Goal: Task Accomplishment & Management: Complete application form

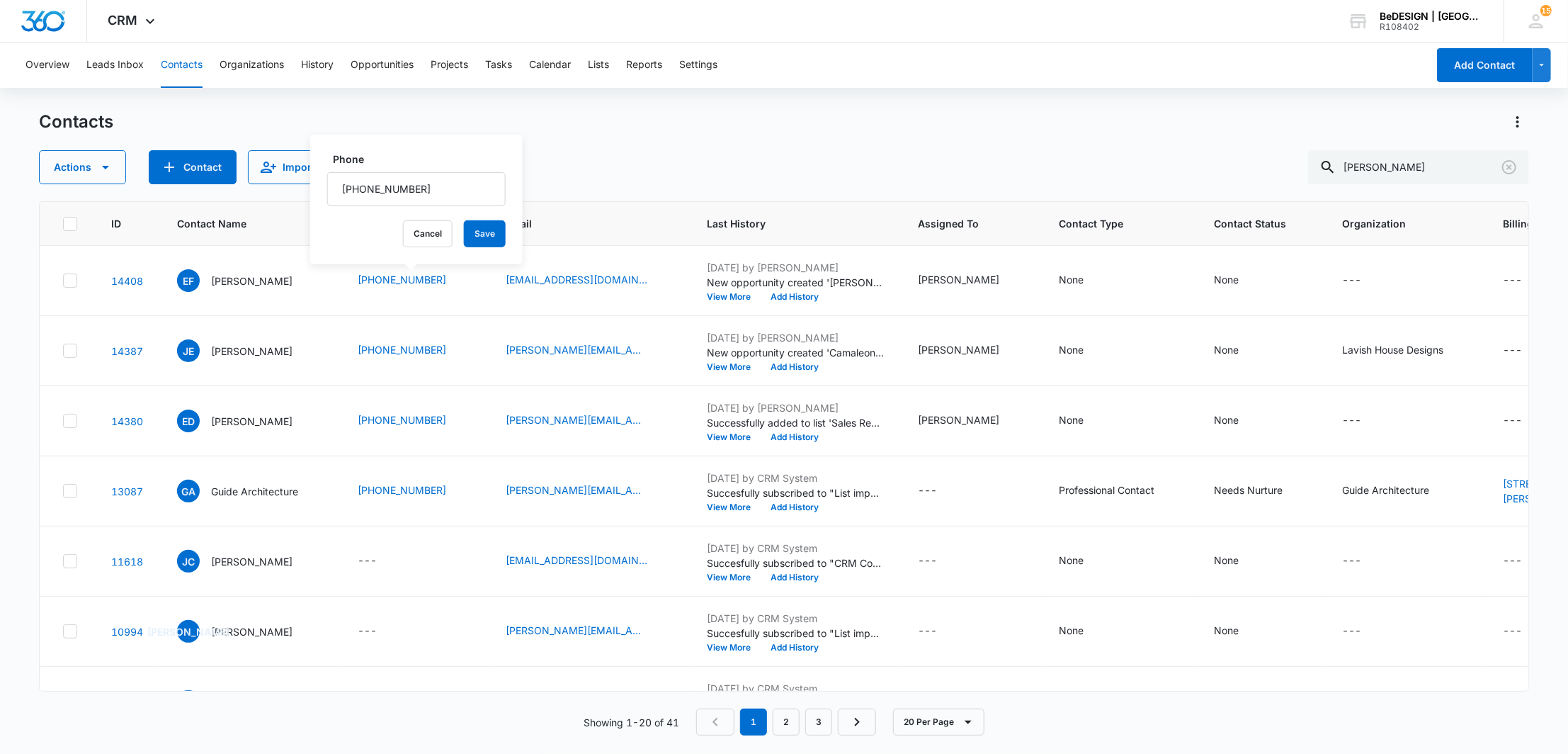
click at [894, 72] on div "Overview Leads Inbox Contacts Organizations History Opportunities Projects Task…" at bounding box center [722, 65] width 1410 height 45
click at [398, 51] on button "Opportunities" at bounding box center [381, 65] width 63 height 45
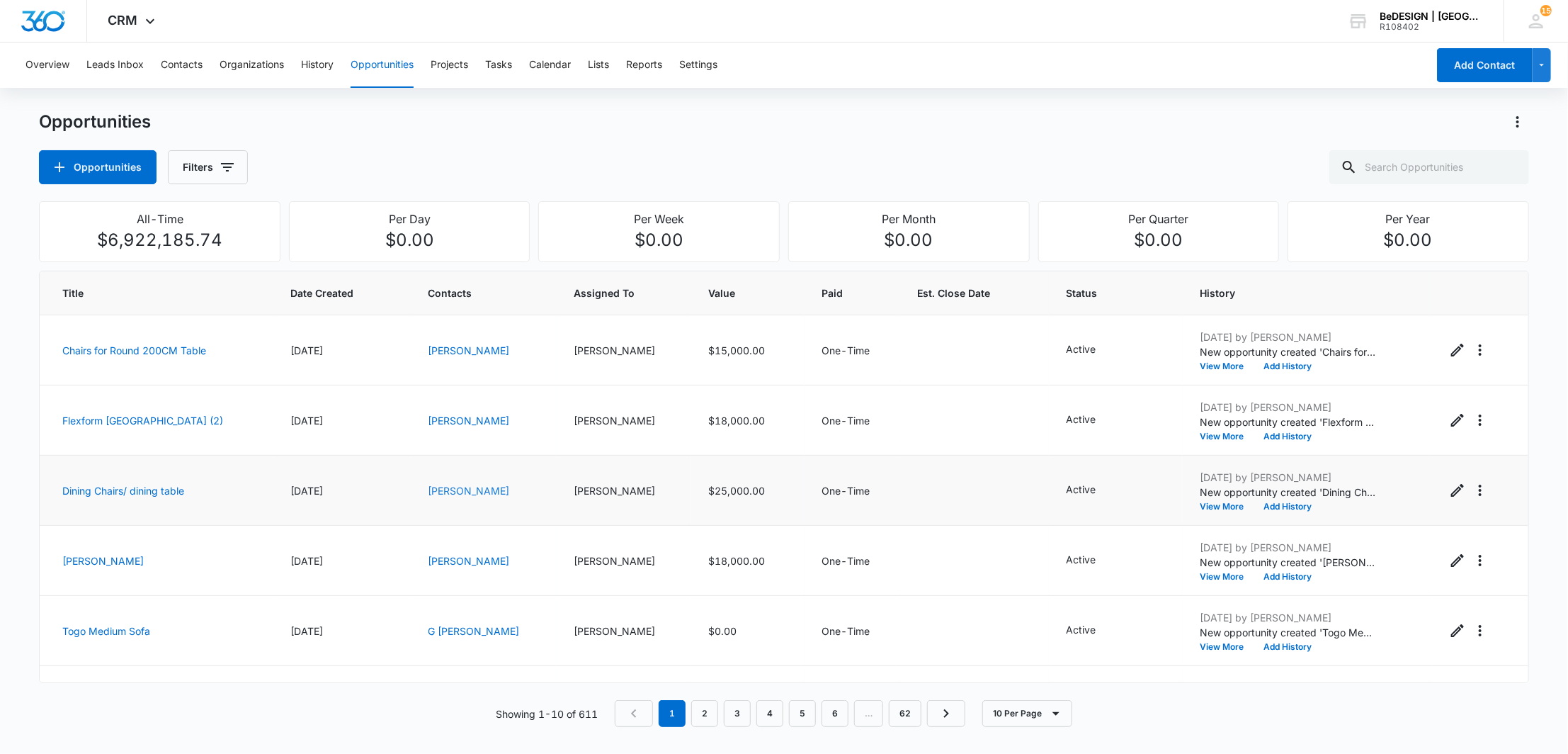
scroll to position [334, 0]
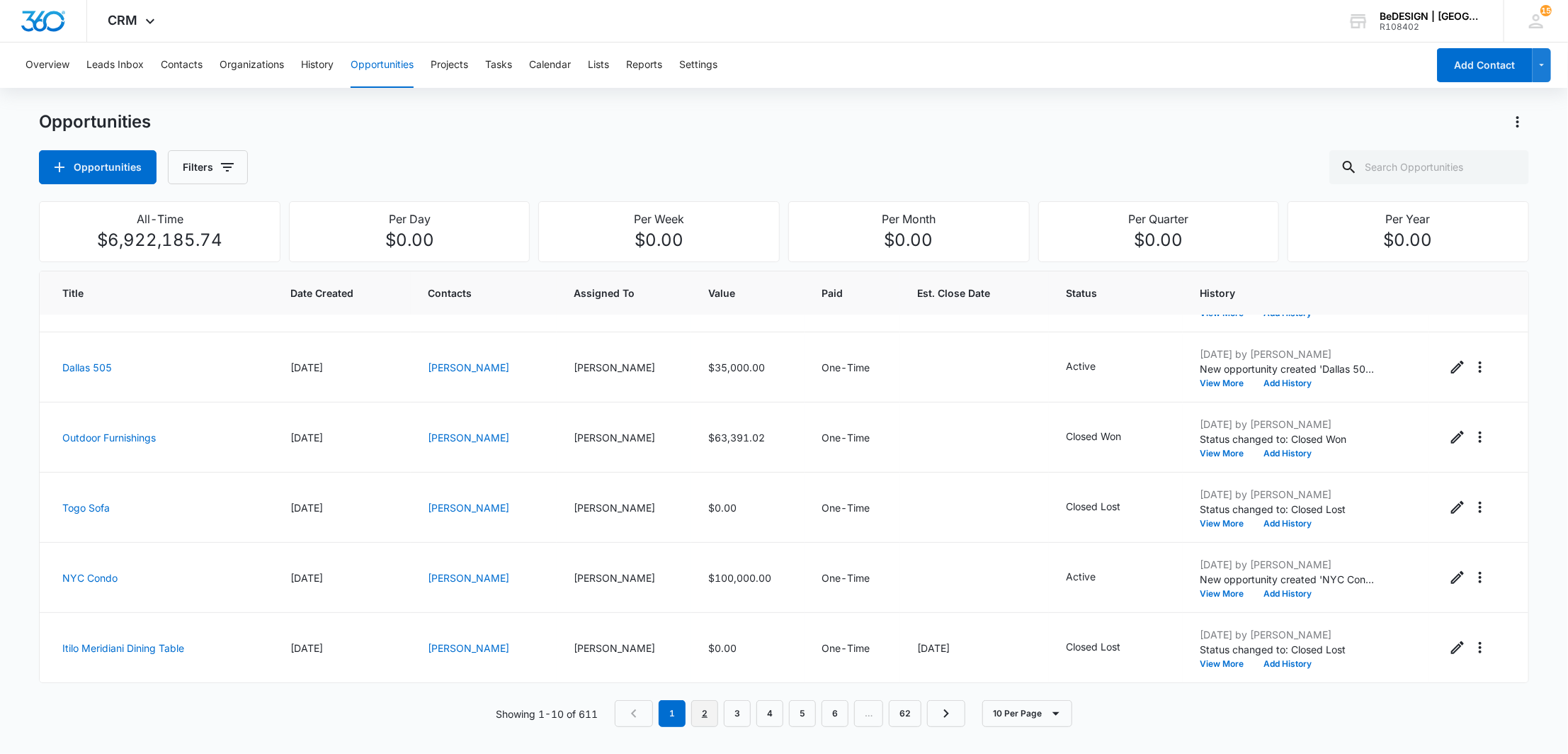
click at [708, 715] on link "2" at bounding box center [705, 714] width 27 height 27
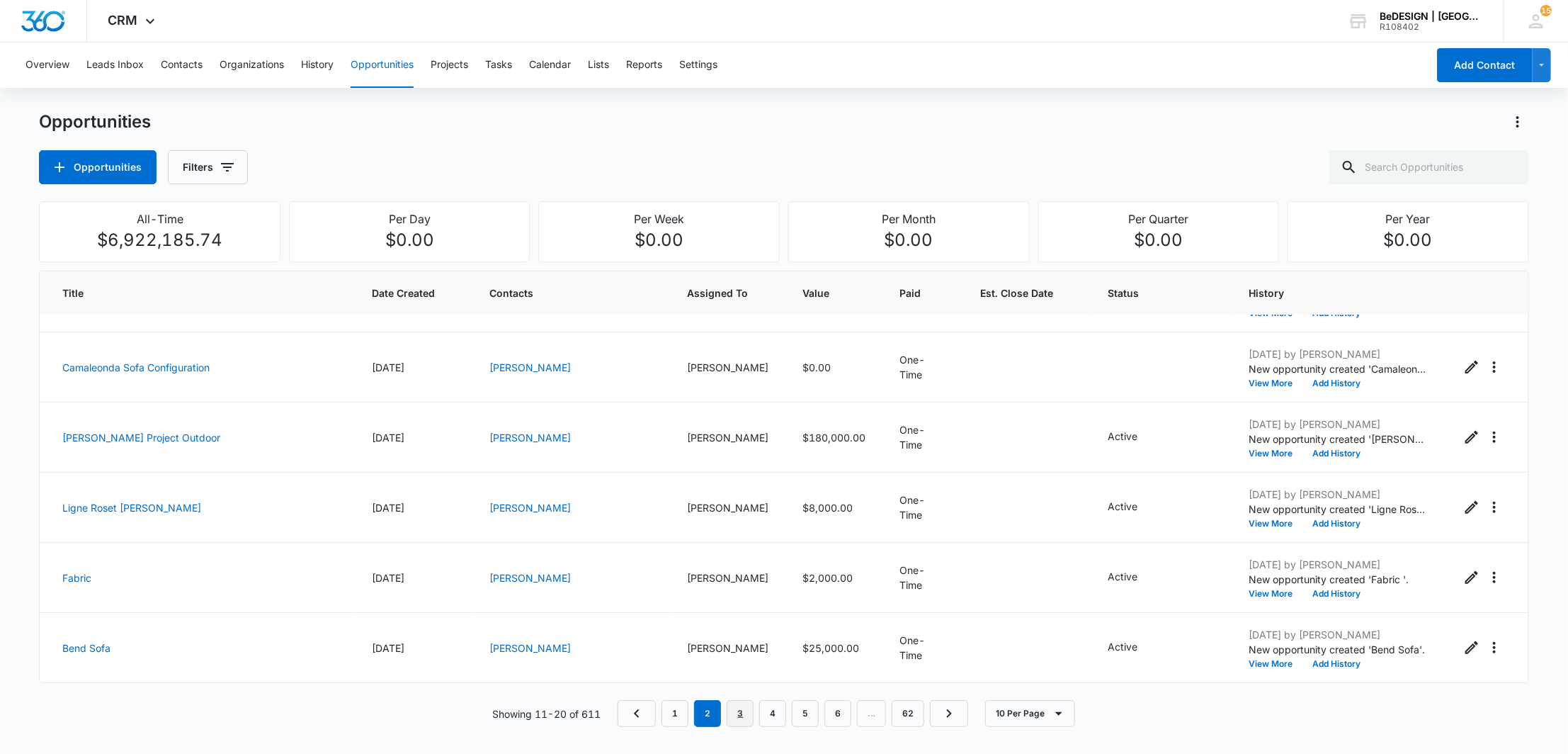
click at [731, 706] on link "3" at bounding box center [740, 714] width 27 height 27
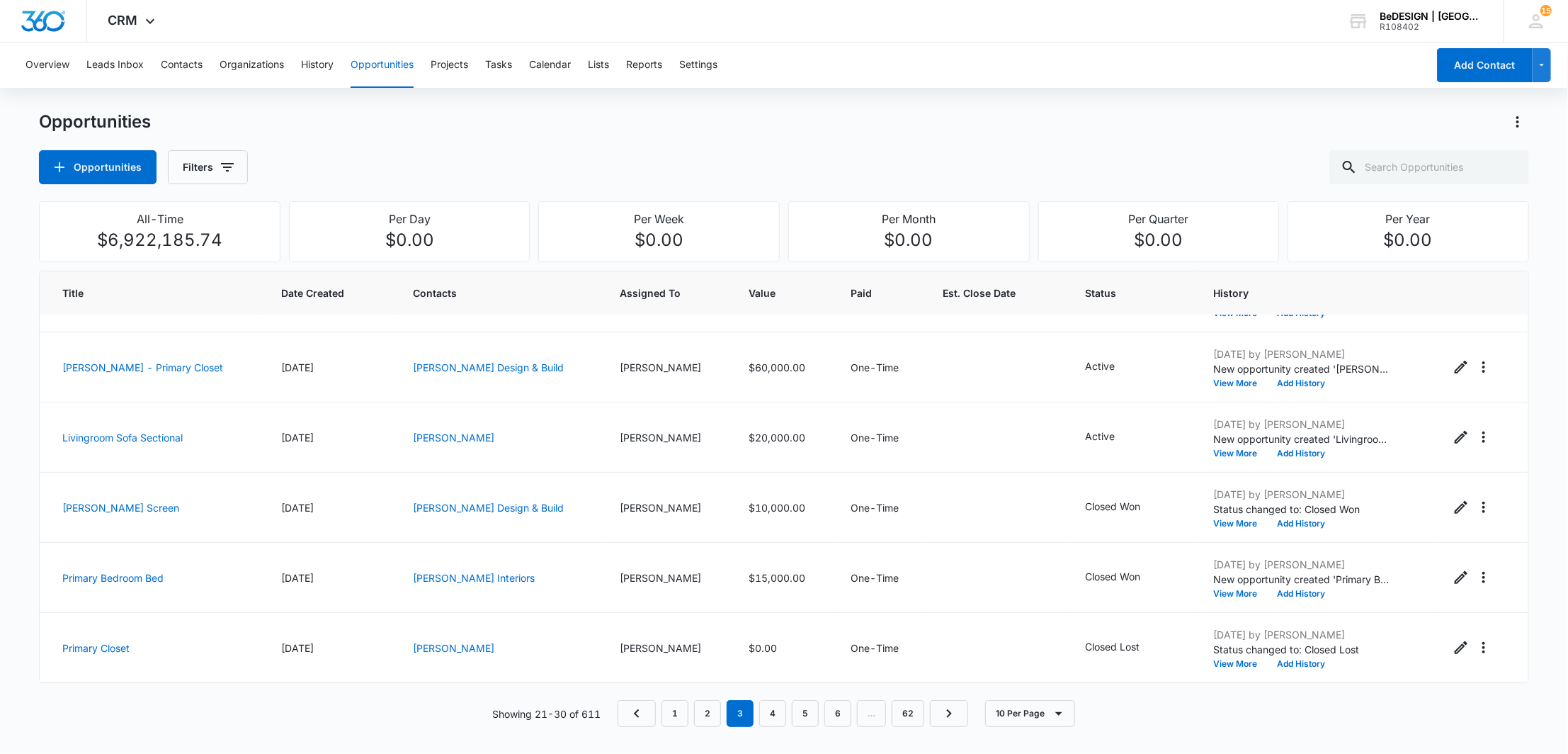
scroll to position [334, 0]
click at [714, 722] on link "2" at bounding box center [707, 714] width 27 height 27
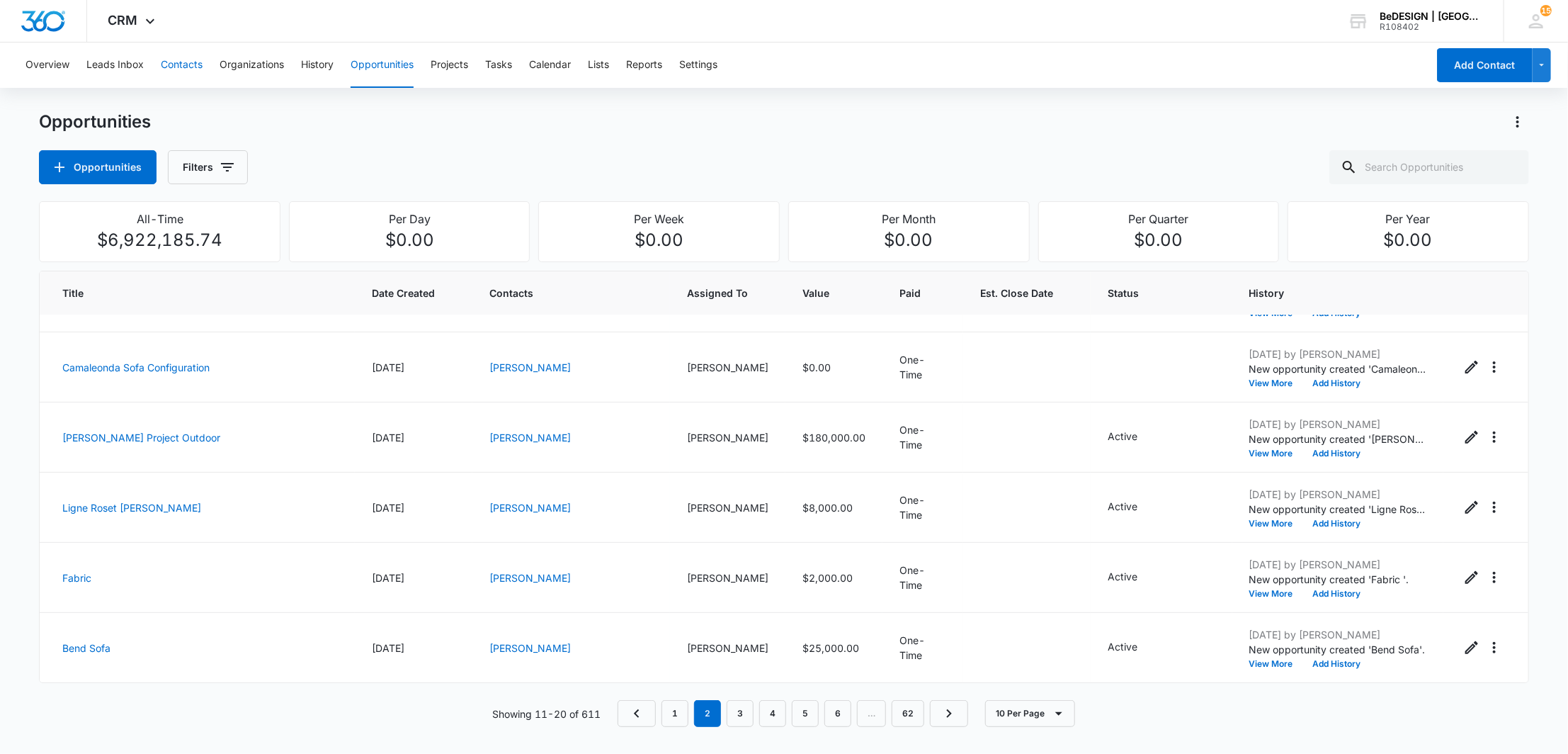
click at [175, 60] on button "Contacts" at bounding box center [181, 65] width 41 height 45
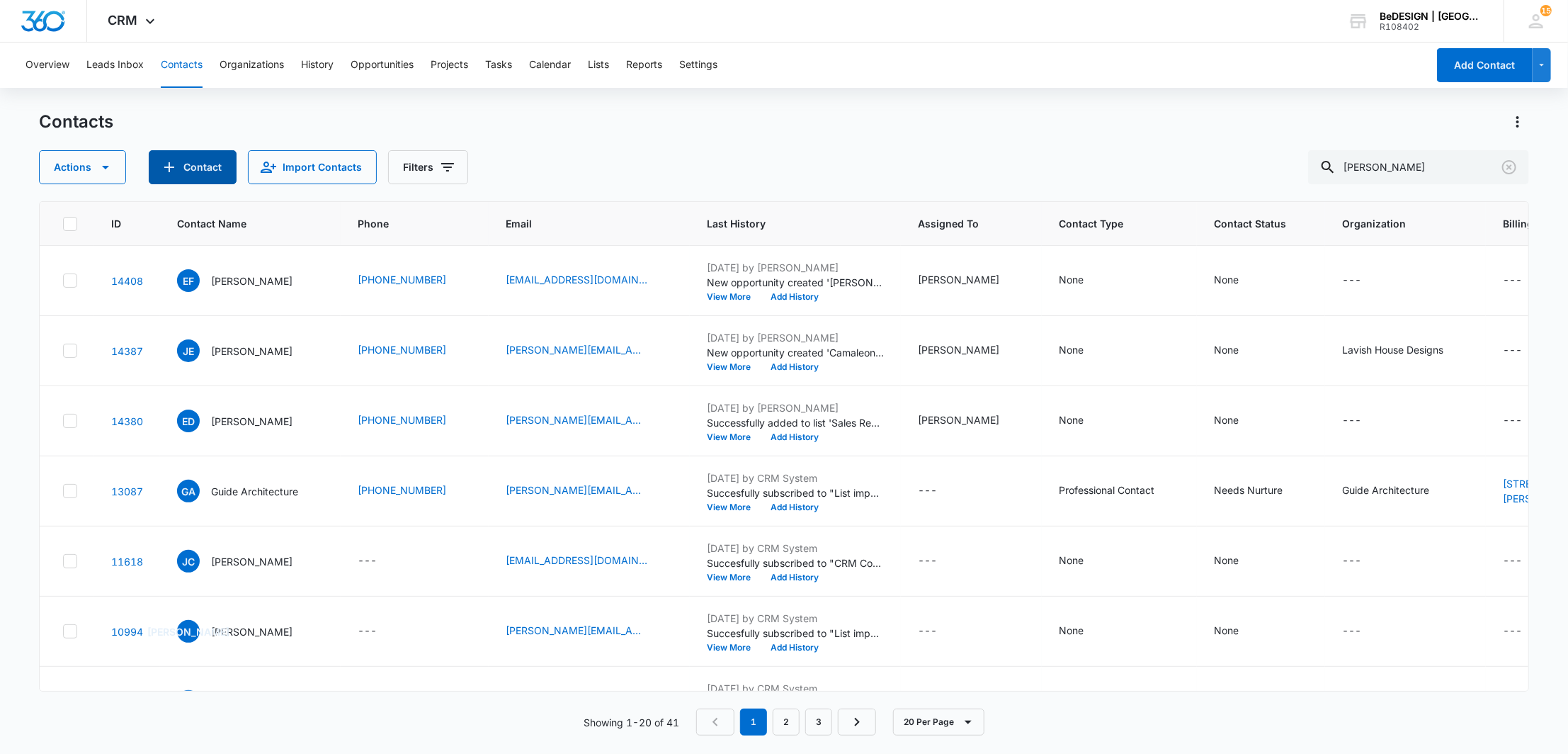
click at [234, 157] on button "Contact" at bounding box center [192, 167] width 88 height 34
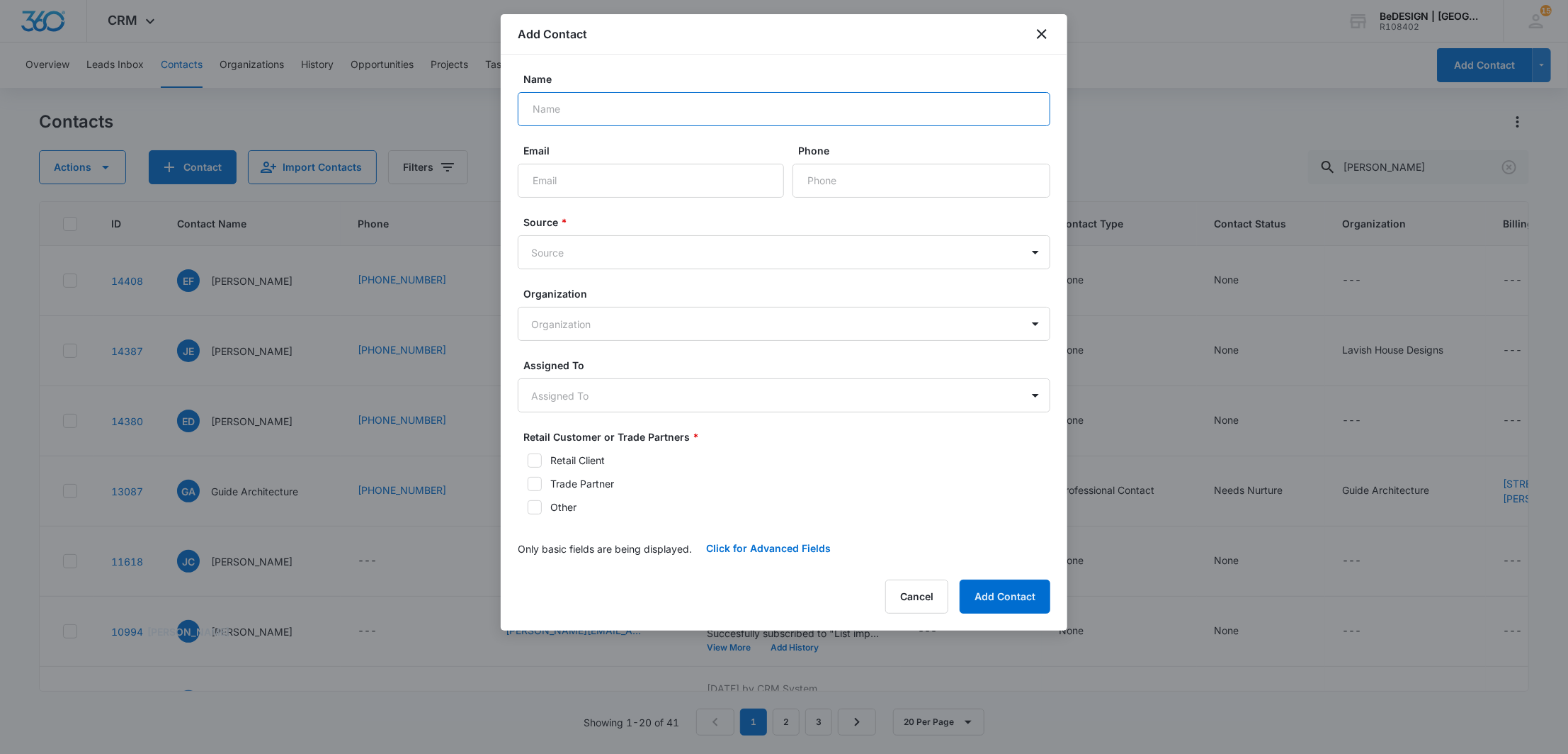
click at [775, 124] on input "Name" at bounding box center [784, 109] width 532 height 34
type input "[PERSON_NAME] [PERSON_NAME]"
type input "[EMAIL_ADDRESS][DOMAIN_NAME]"
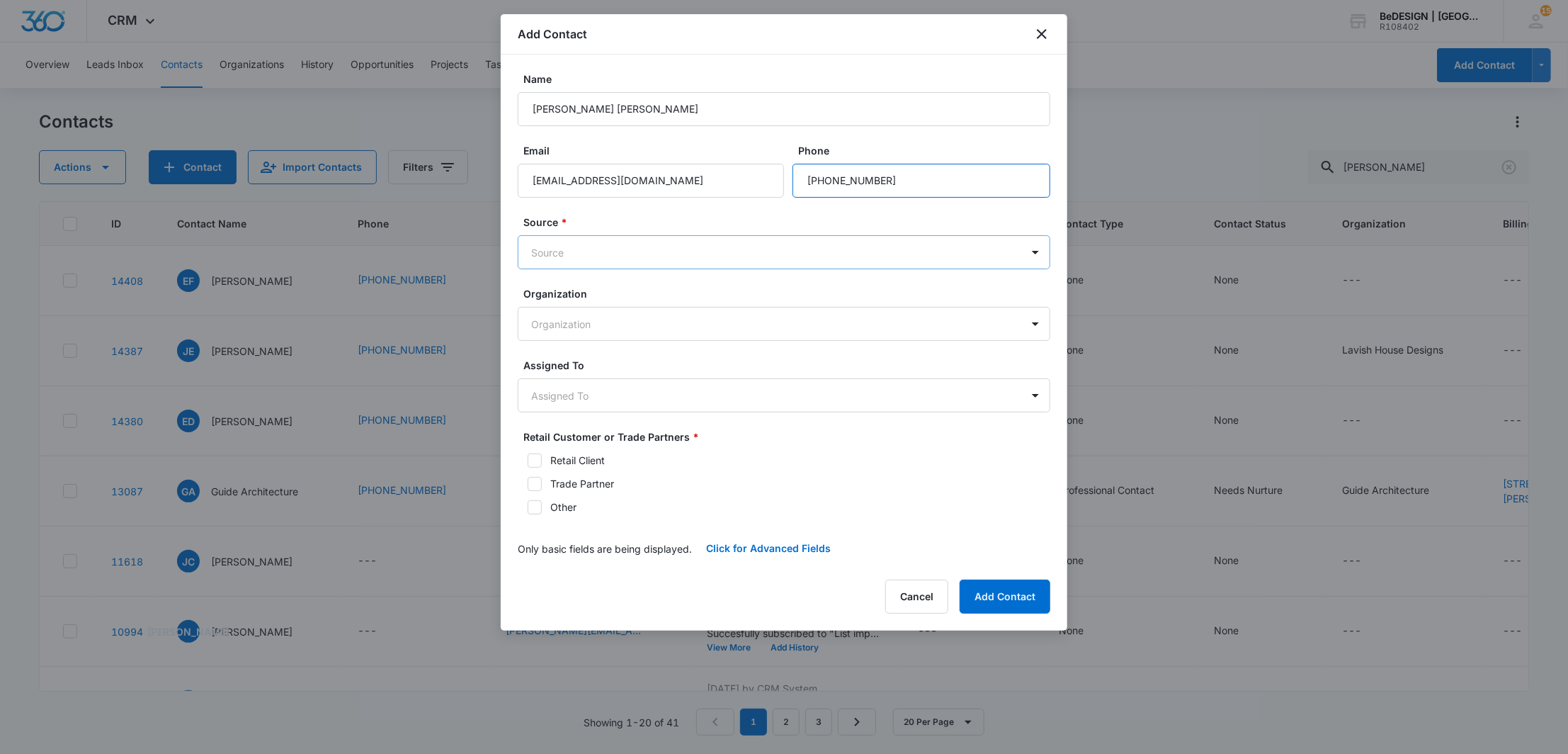
type input "[PHONE_NUMBER]"
click at [725, 235] on body "CRM Apps Reputation Websites Forms CRM Email Social Payments Content Ads Intell…" at bounding box center [784, 377] width 1568 height 754
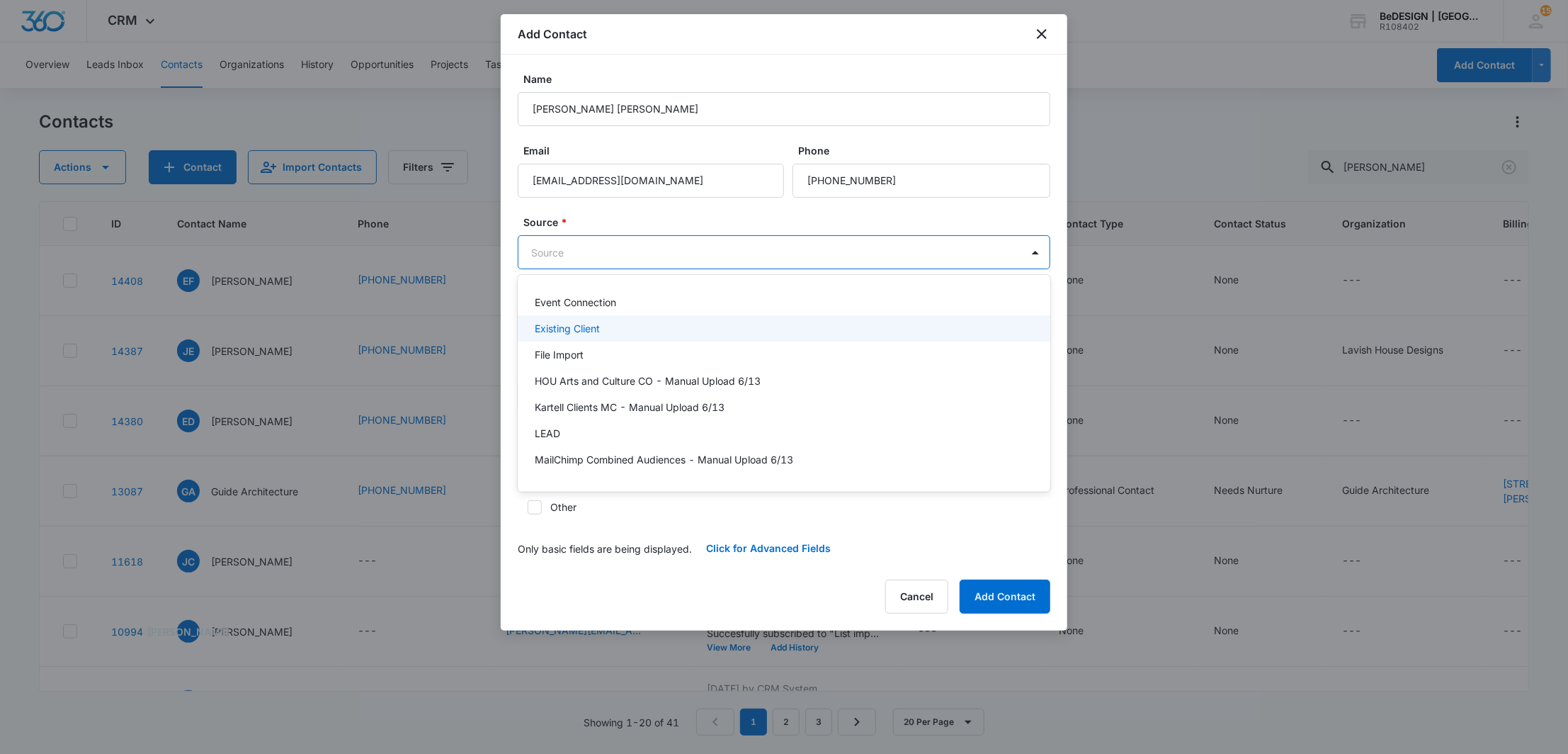
click at [733, 327] on div "Existing Client" at bounding box center [782, 327] width 496 height 14
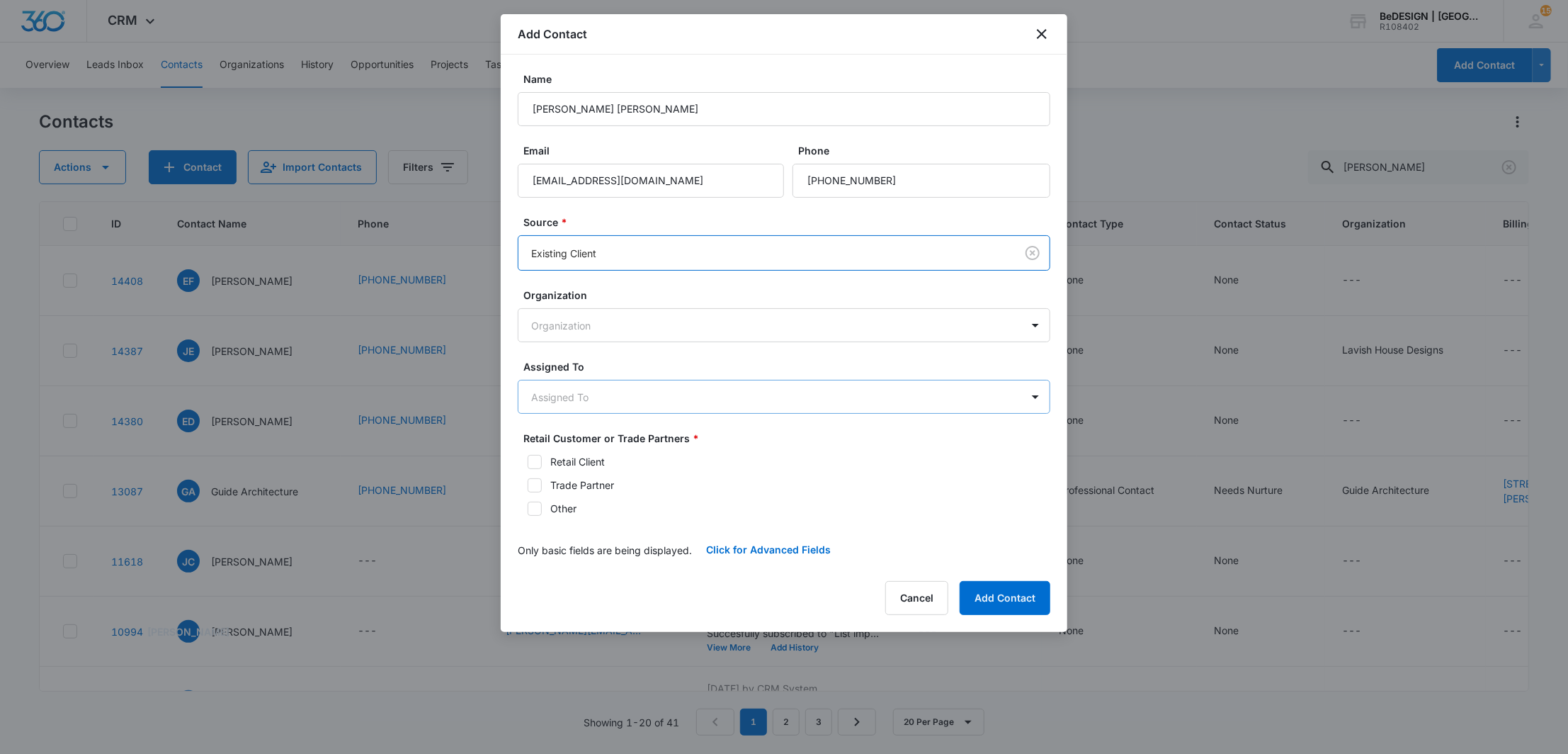
click at [701, 402] on body "CRM Apps Reputation Websites Forms CRM Email Social Payments Content Ads Intell…" at bounding box center [784, 377] width 1568 height 754
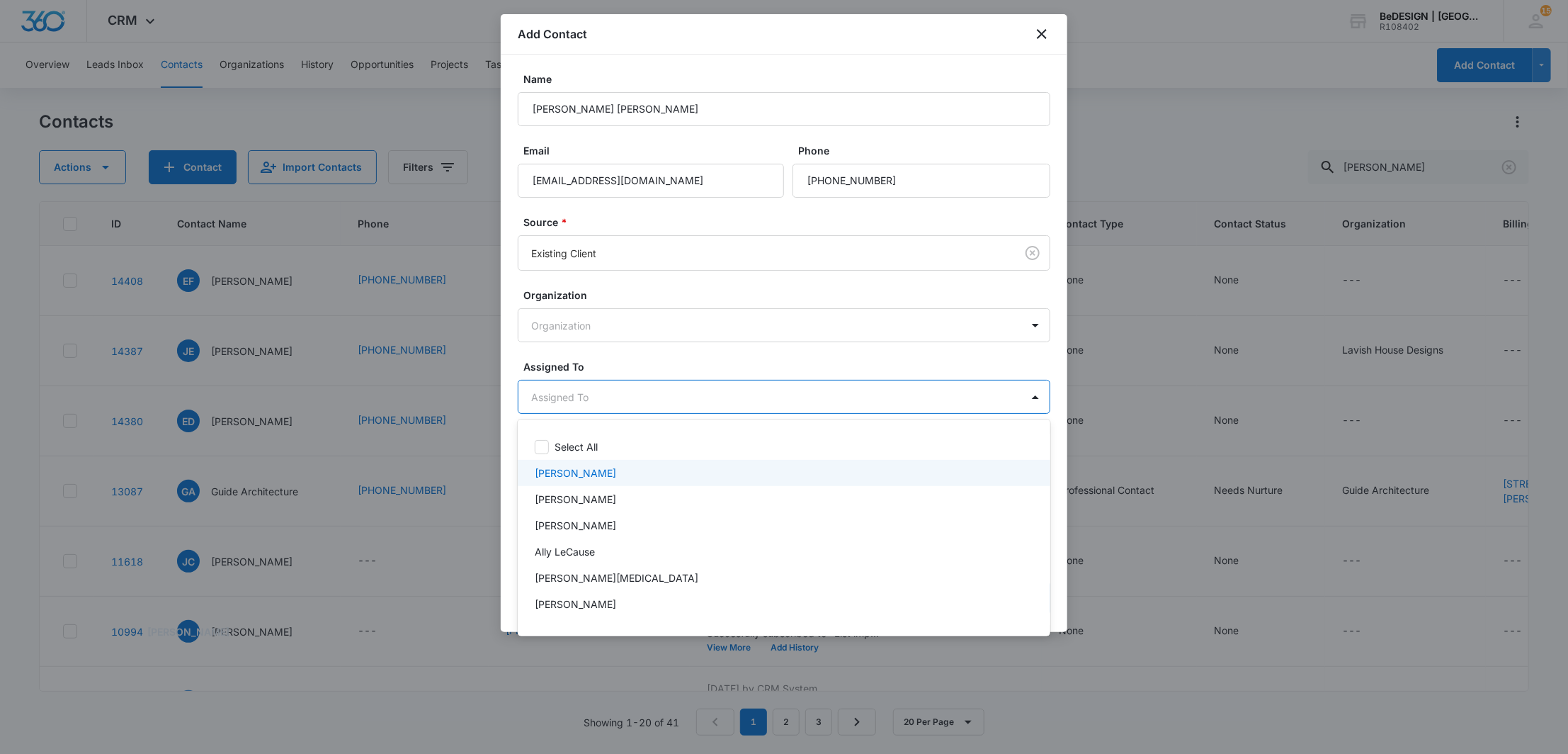
click at [631, 469] on div "[PERSON_NAME]" at bounding box center [782, 472] width 496 height 14
click at [680, 345] on div at bounding box center [784, 377] width 1568 height 754
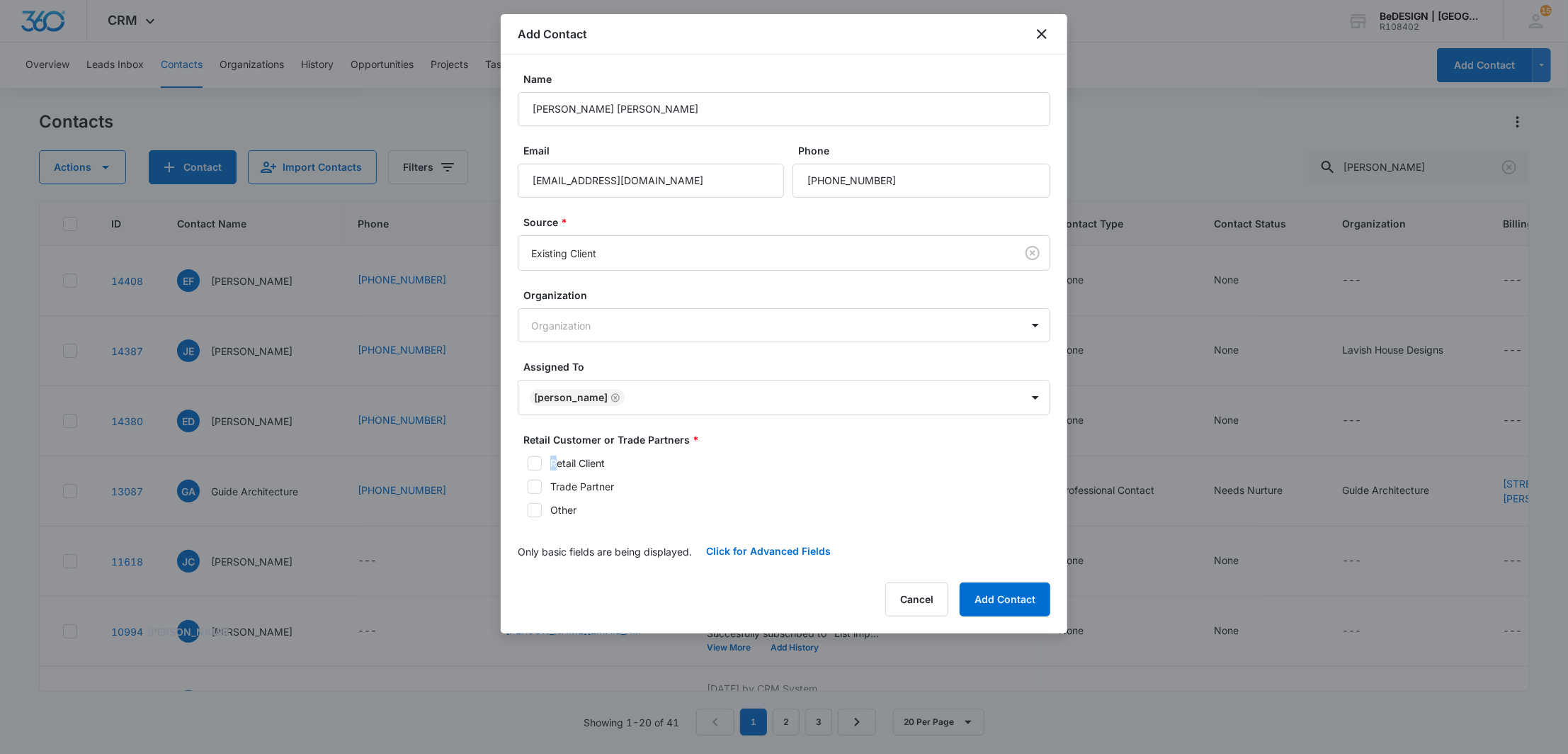
click at [553, 457] on div "Retail Customer or Trade Partners * Retail Client Trade Partner Other" at bounding box center [784, 475] width 532 height 85
click at [553, 456] on div "Retail Client" at bounding box center [578, 462] width 55 height 14
click at [527, 458] on input "Retail Client" at bounding box center [523, 463] width 10 height 10
checkbox input "true"
click at [988, 605] on button "Add Contact" at bounding box center [1005, 599] width 90 height 34
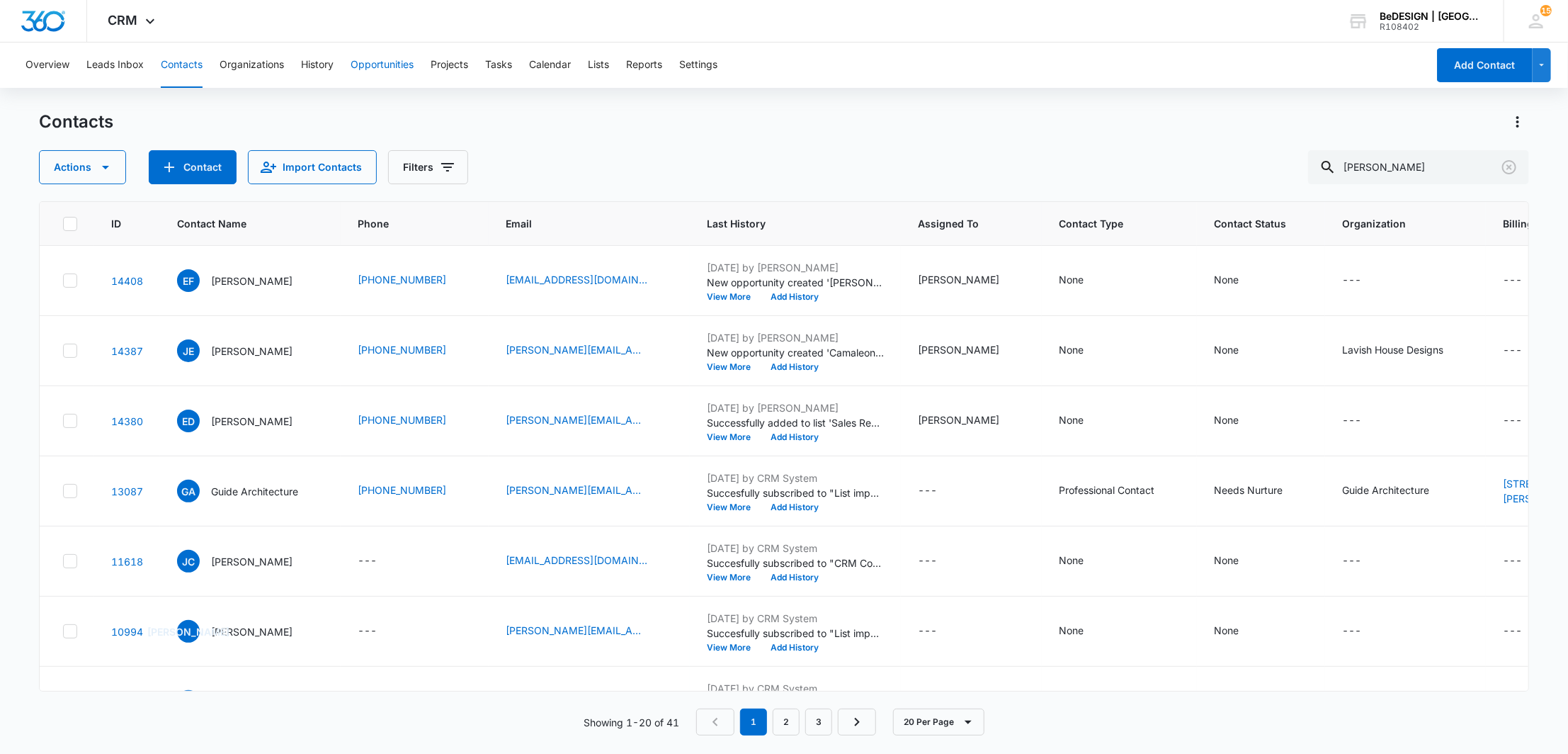
click at [373, 76] on button "Opportunities" at bounding box center [381, 65] width 63 height 45
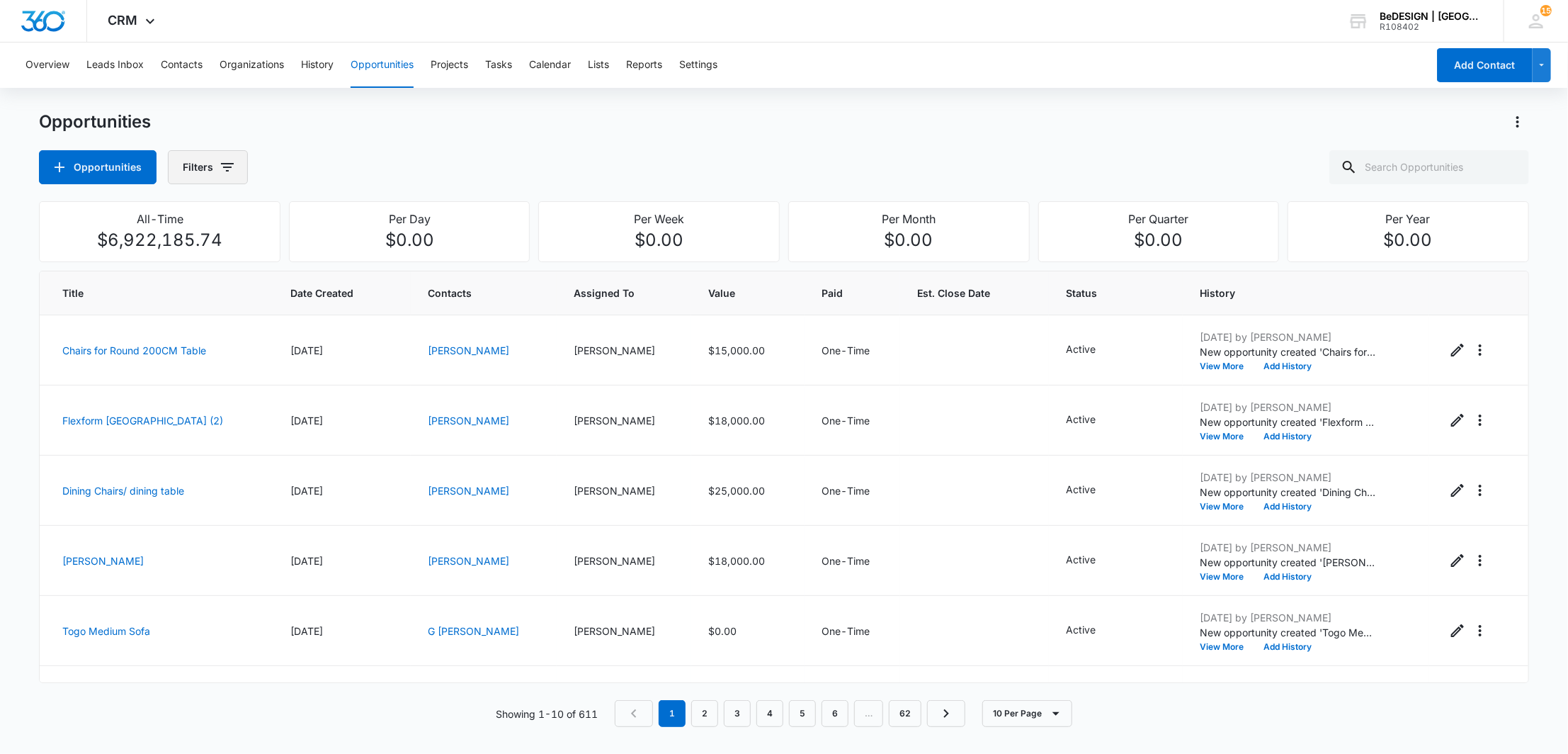
click at [208, 165] on button "Filters" at bounding box center [207, 167] width 80 height 34
click at [341, 263] on icon "Show Assigned To filters" at bounding box center [335, 256] width 17 height 17
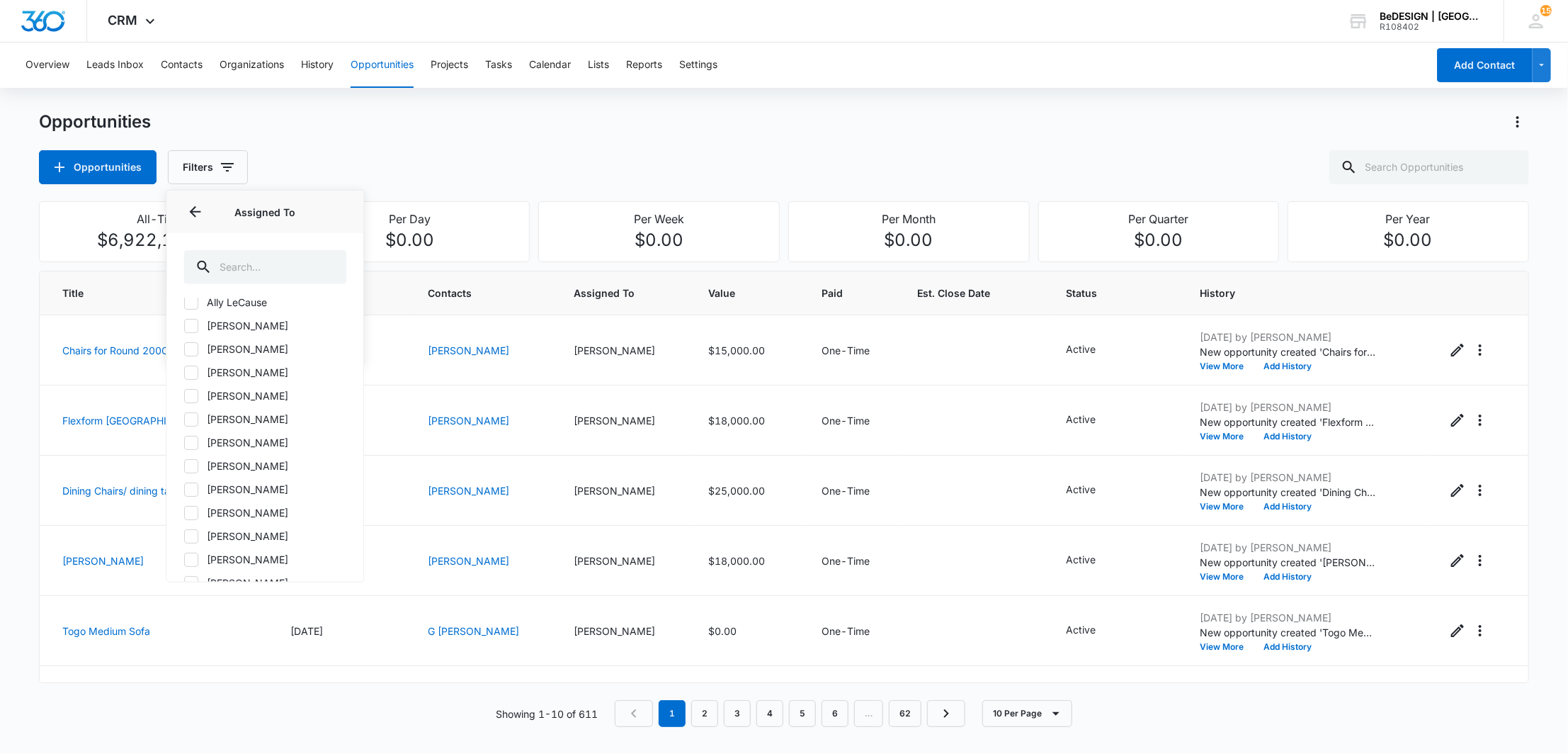
scroll to position [157, 0]
click at [186, 416] on icon at bounding box center [191, 413] width 13 height 13
click at [184, 414] on input "[PERSON_NAME]" at bounding box center [184, 414] width 1 height 1
checkbox input "true"
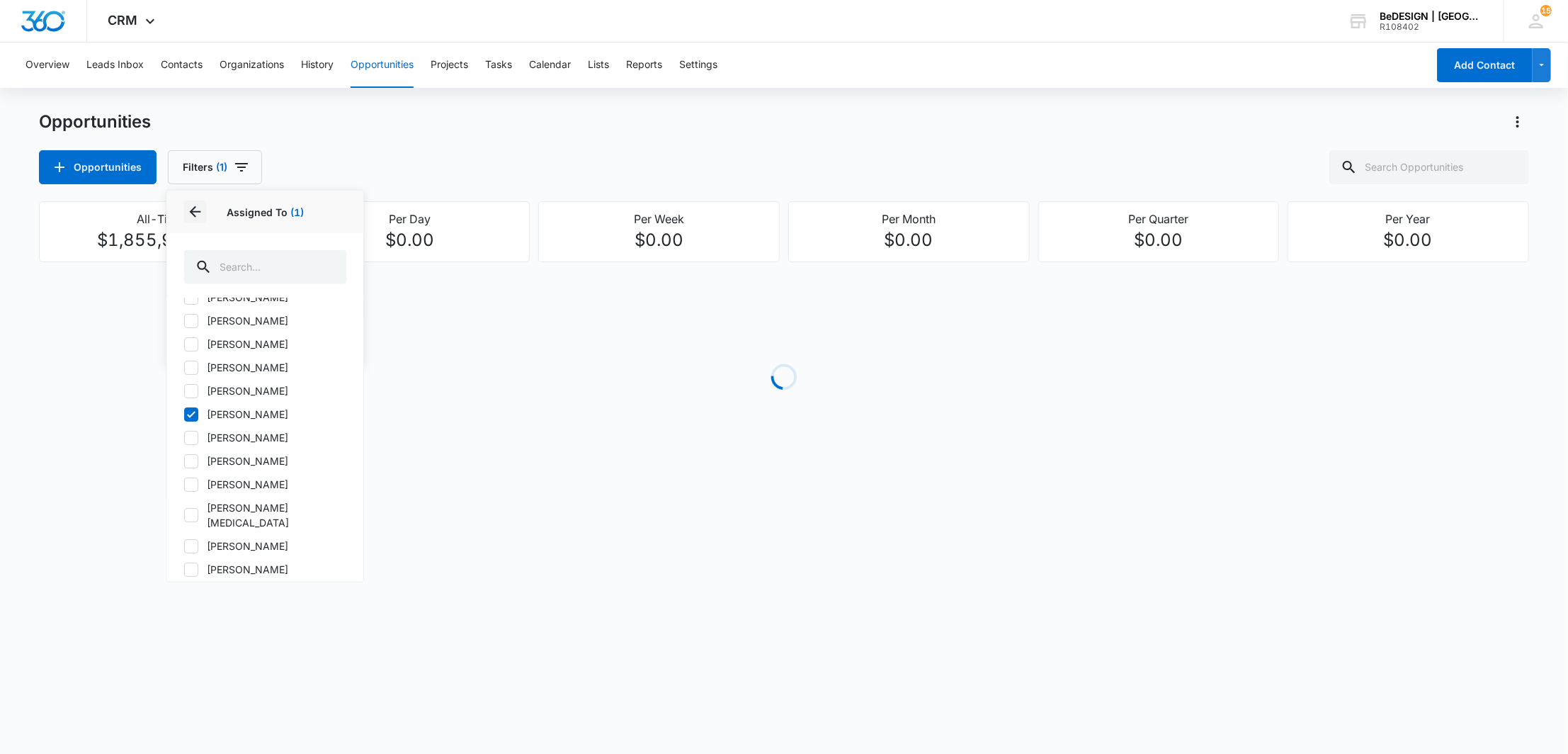
click at [198, 220] on icon "Back" at bounding box center [194, 212] width 17 height 17
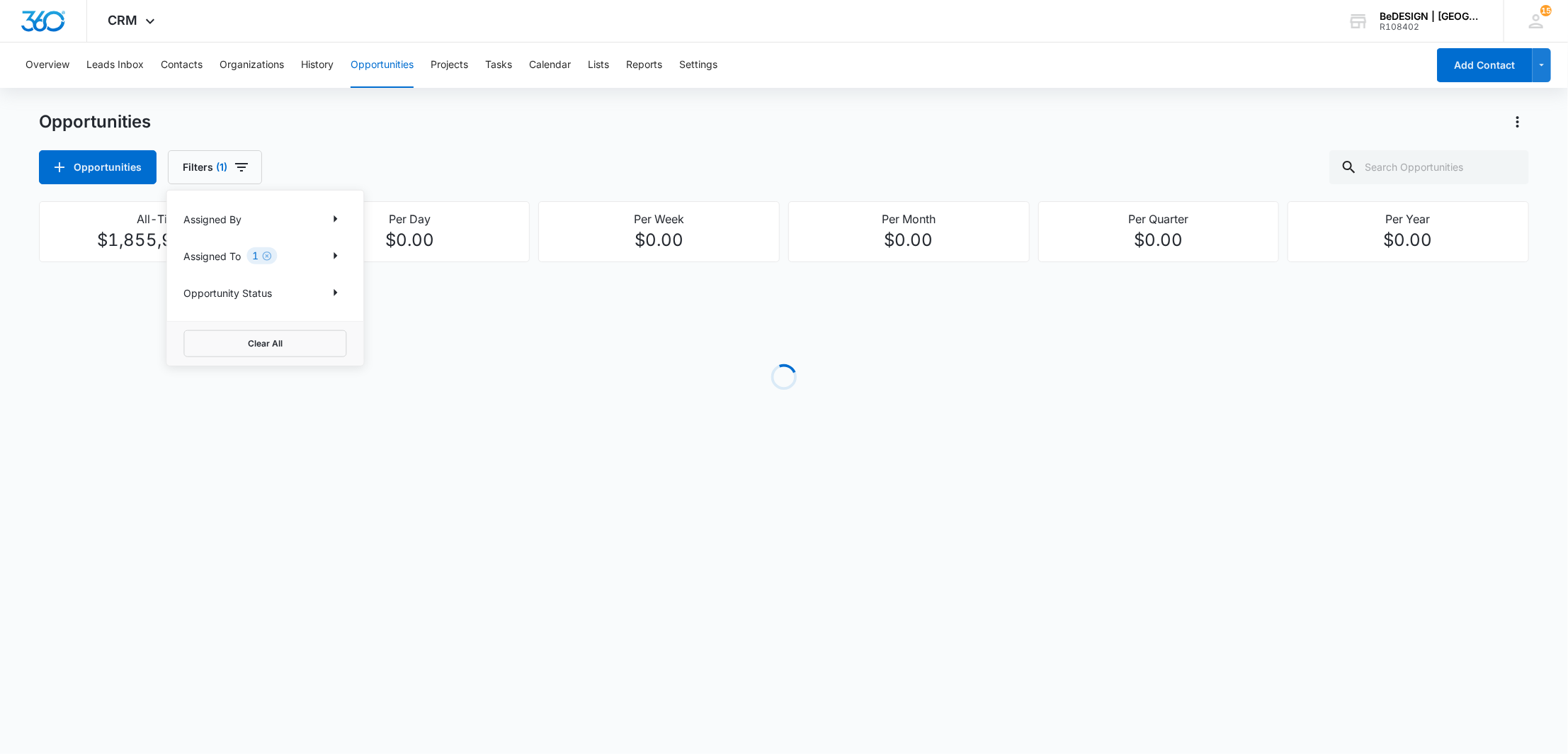
click at [270, 280] on div "Assigned By Assigned To 1 Opportunity Status" at bounding box center [265, 255] width 197 height 130
click at [335, 295] on icon "Show Opportunity Status filters" at bounding box center [335, 293] width 17 height 17
click at [190, 320] on icon at bounding box center [191, 313] width 13 height 13
click at [184, 315] on input "Active" at bounding box center [184, 314] width 1 height 1
checkbox input "true"
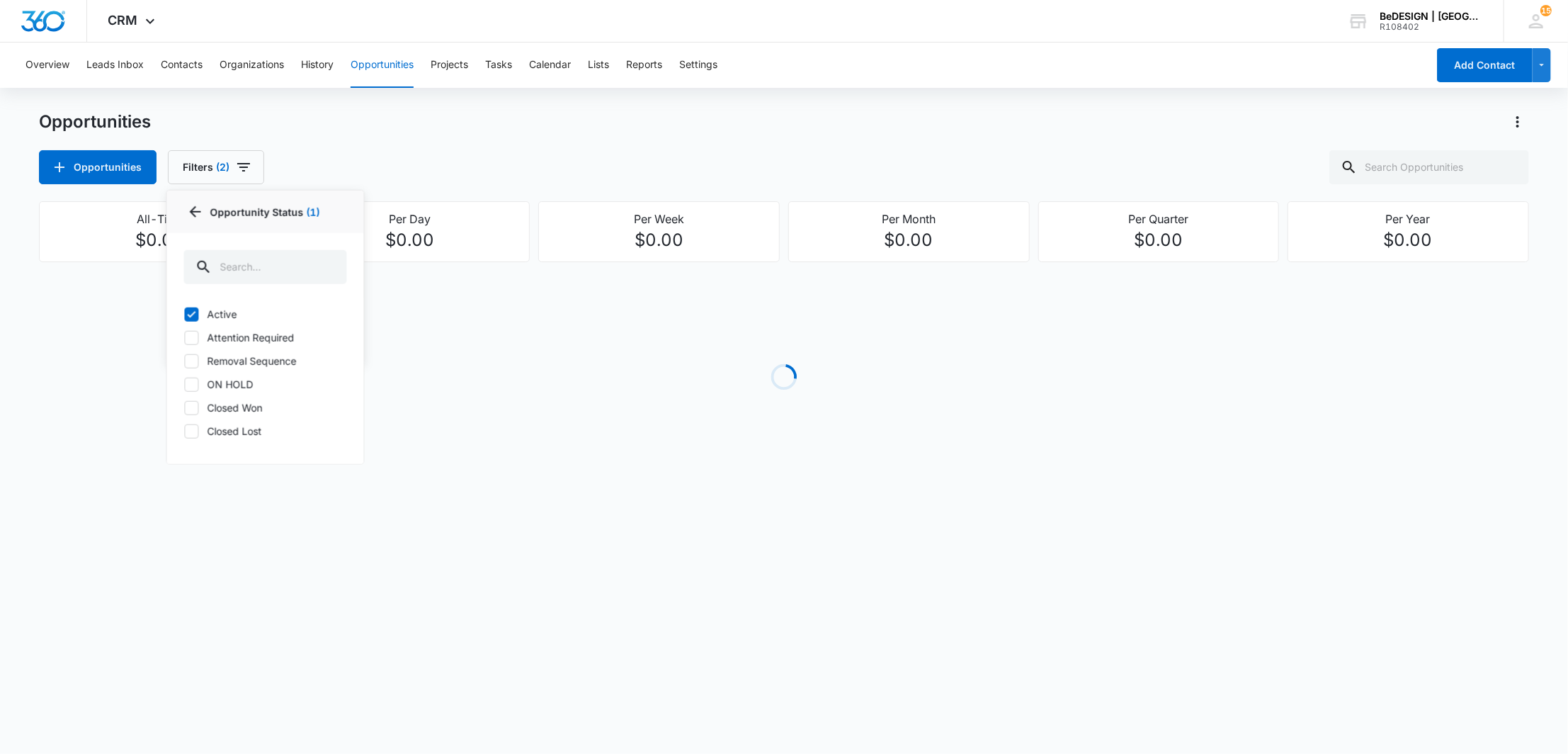
click at [190, 338] on icon at bounding box center [191, 337] width 13 height 13
click at [184, 338] on input "Attention Required" at bounding box center [184, 337] width 1 height 1
checkbox input "true"
click at [199, 369] on div "Active Attention Required Removal Sequence ON HOLD Closed Won Closed Lost" at bounding box center [265, 381] width 197 height 166
click at [194, 363] on icon at bounding box center [191, 360] width 13 height 13
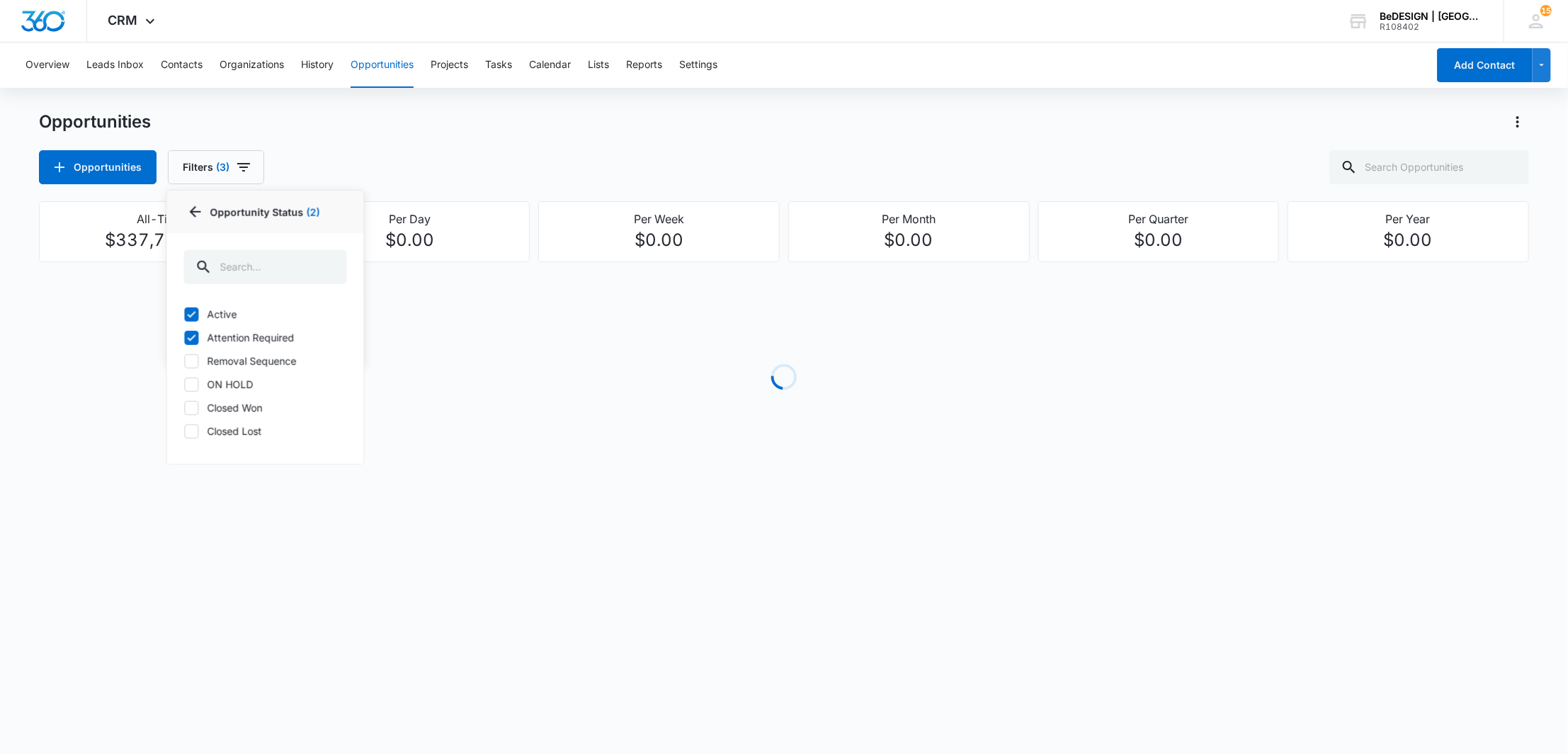
click at [184, 361] on input "Removal Sequence" at bounding box center [184, 360] width 1 height 1
checkbox input "true"
click at [190, 383] on icon at bounding box center [191, 383] width 13 height 13
click at [184, 384] on input "ON HOLD" at bounding box center [184, 384] width 1 height 1
checkbox input "true"
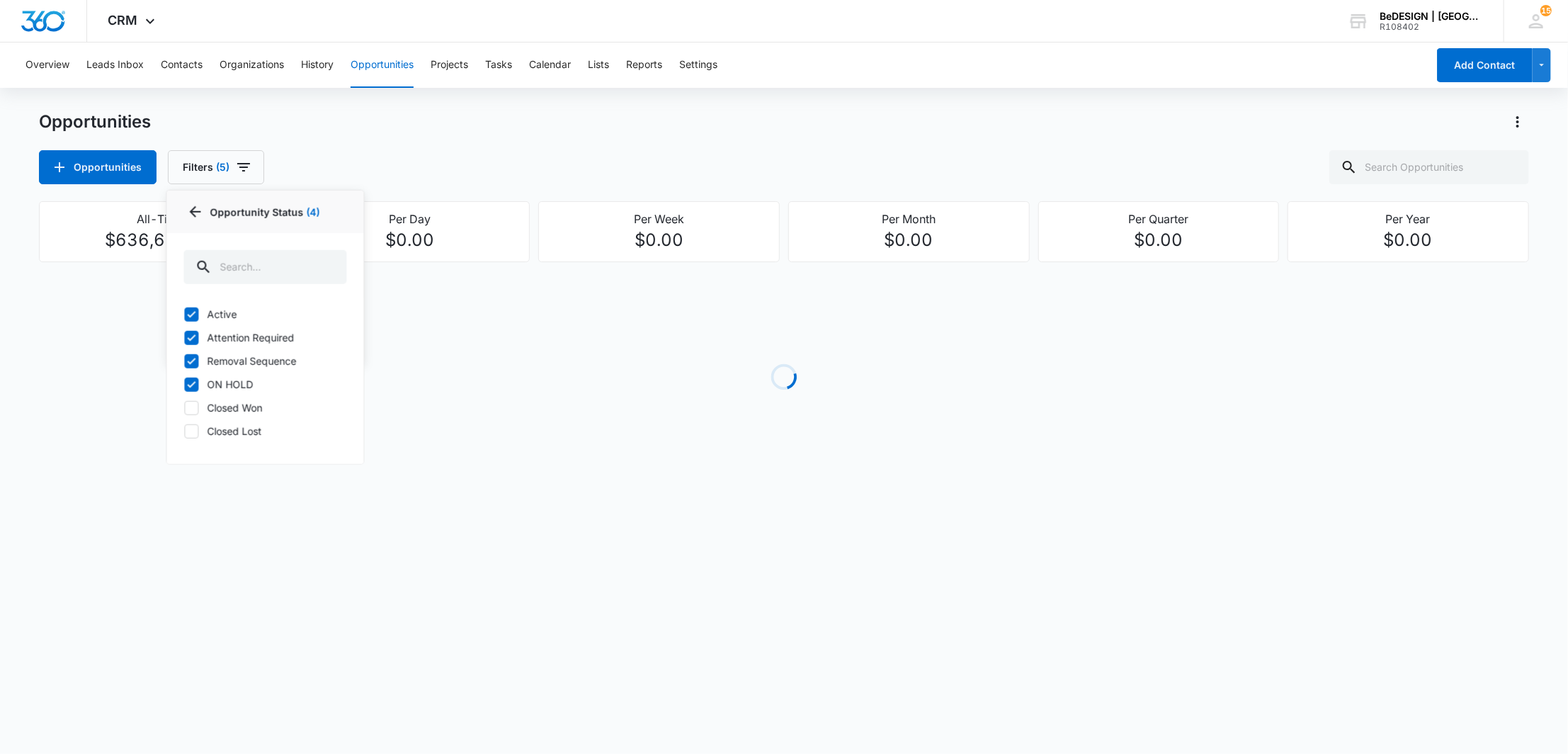
click at [684, 143] on div "Opportunities Opportunities Filters (5) Assigned By Assigned To 1 Opportunity S…" at bounding box center [783, 147] width 1489 height 74
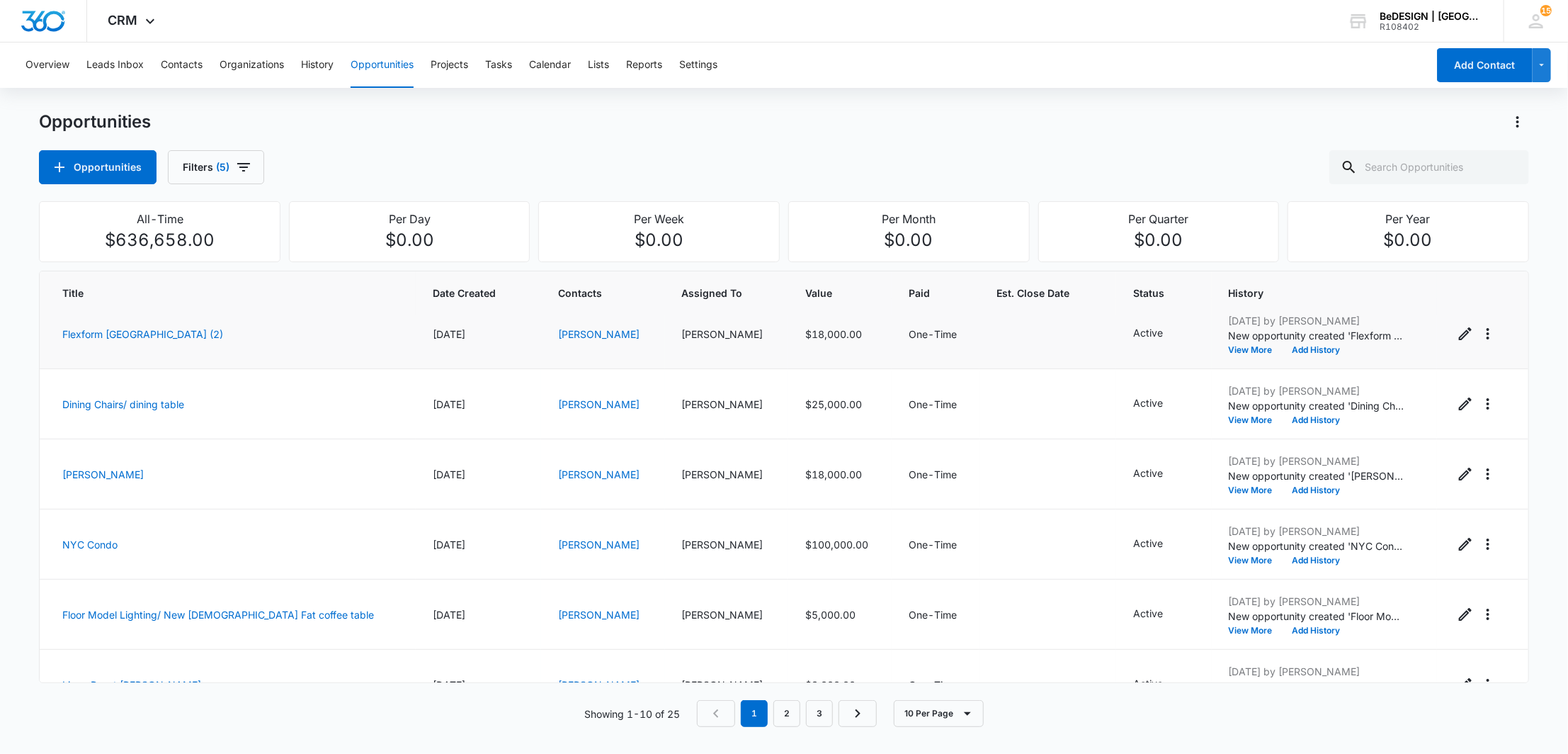
scroll to position [0, 0]
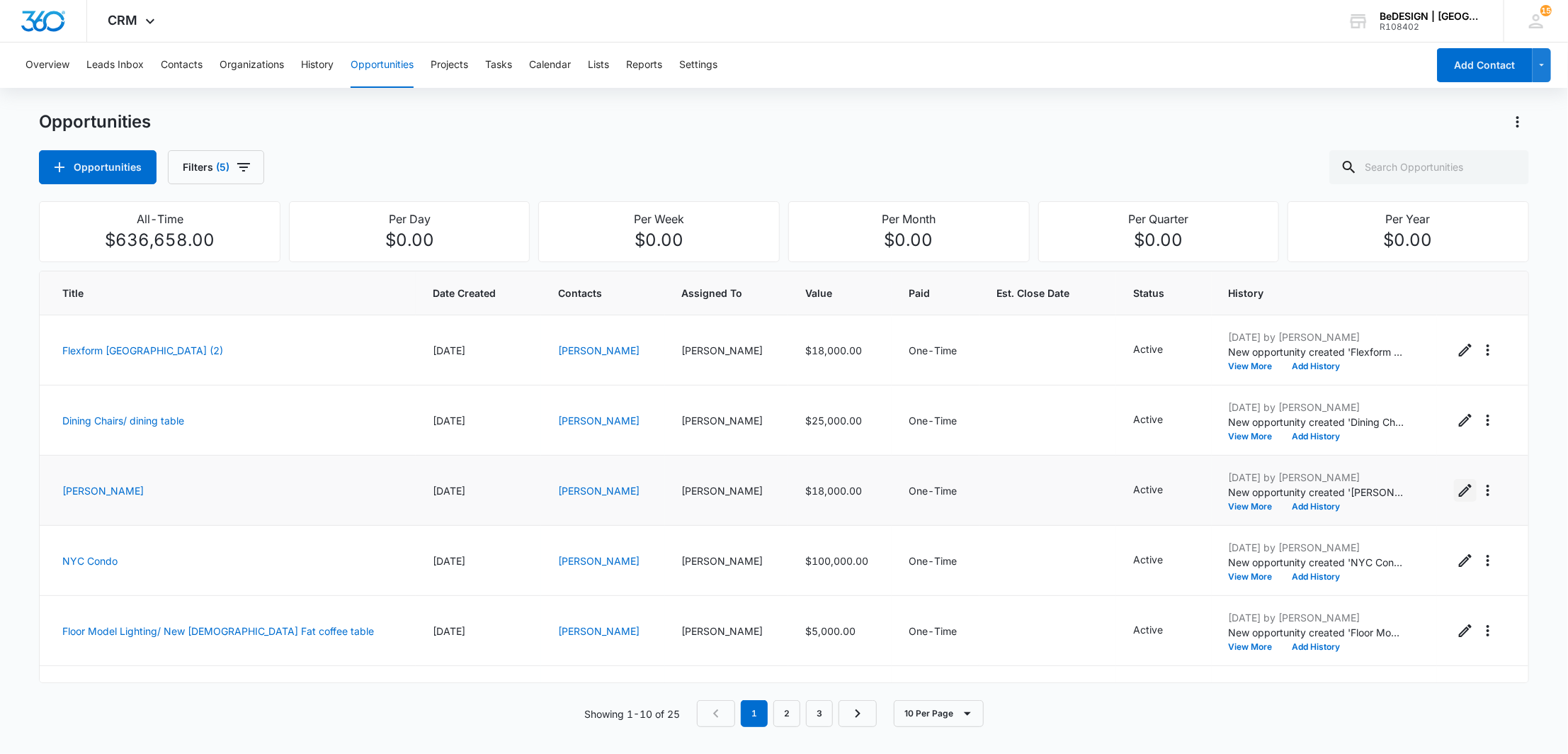
click at [1456, 496] on icon "Edit Opportunity" at bounding box center [1465, 490] width 17 height 17
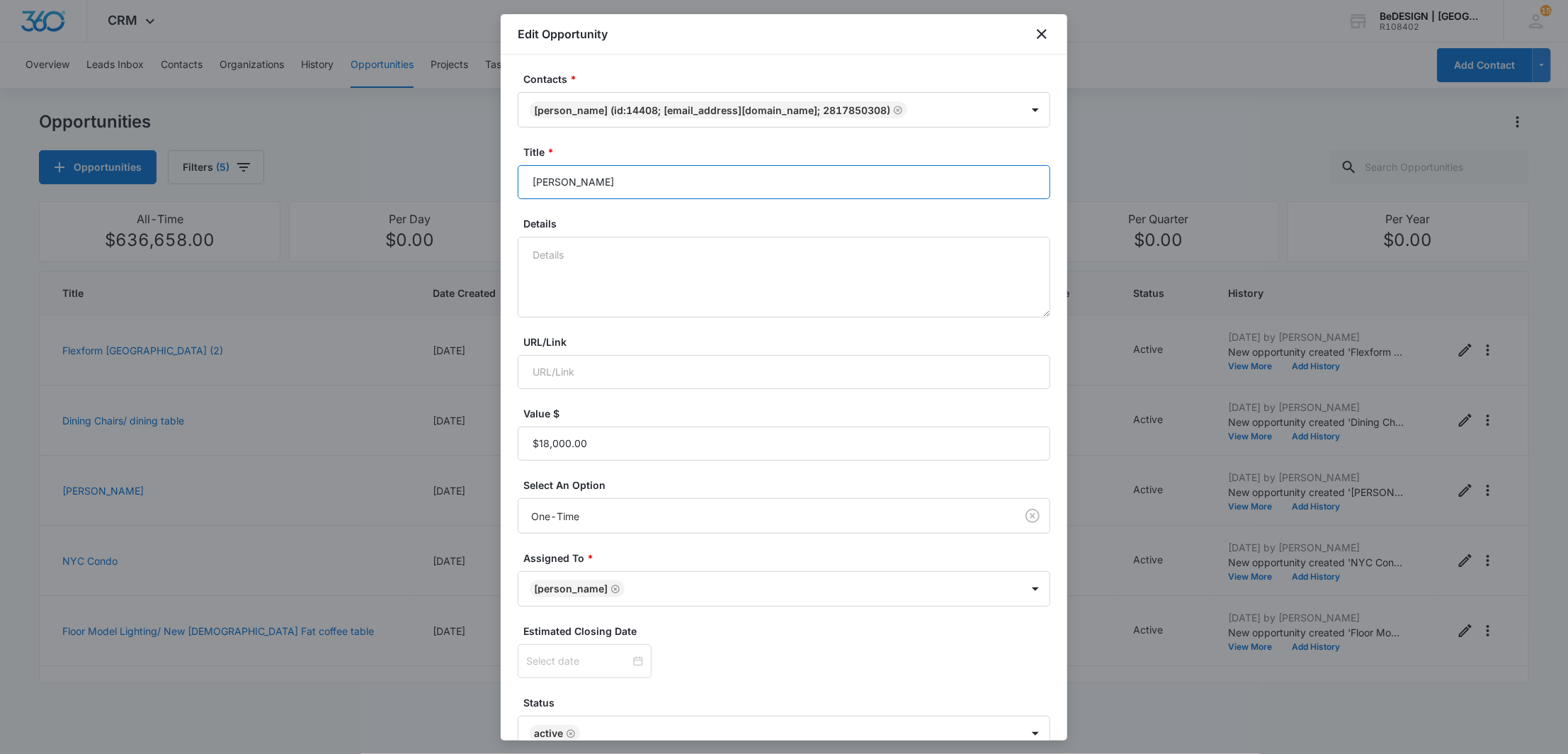
drag, startPoint x: 618, startPoint y: 182, endPoint x: 486, endPoint y: 190, distance: 132.2
click at [484, 190] on body "CRM Apps Reputation Websites Forms CRM Email Social Payments Content Ads Intell…" at bounding box center [784, 377] width 1568 height 754
type input "B&B [PERSON_NAME]/ Flexform Ermoine Armchair"
click at [618, 454] on input "Value $" at bounding box center [784, 443] width 532 height 34
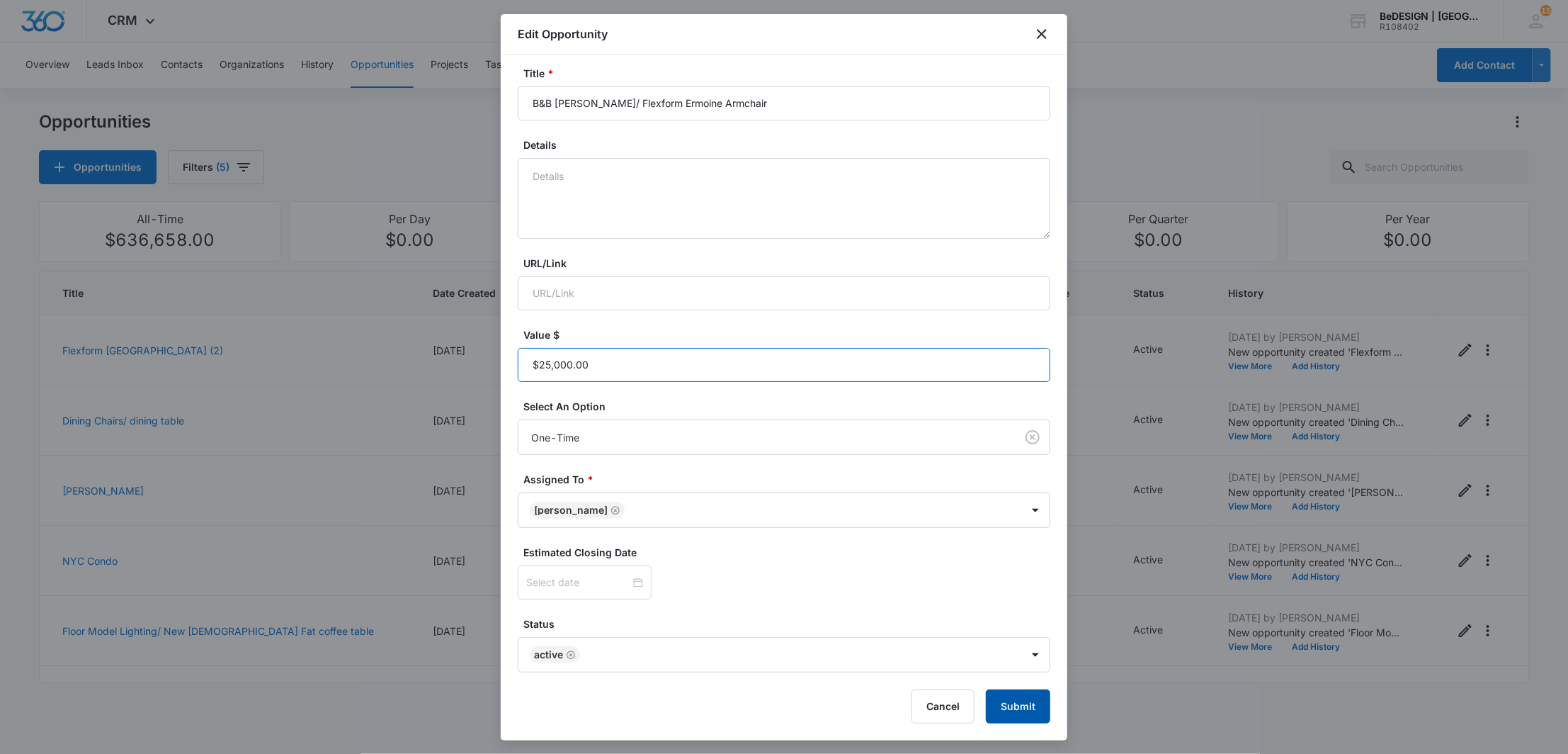
type input "$25,000.00"
click at [1010, 707] on button "Submit" at bounding box center [1017, 706] width 64 height 34
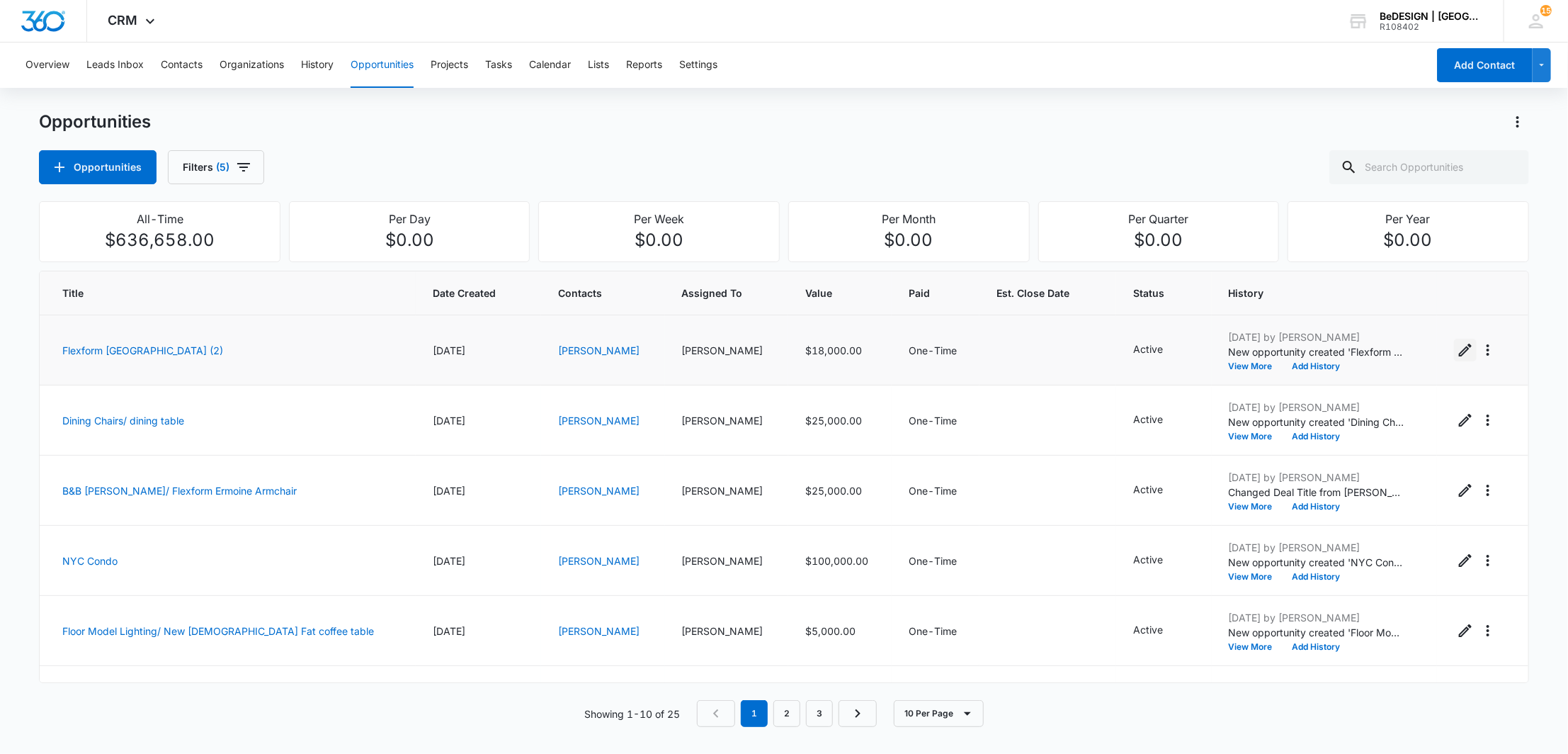
click at [1456, 345] on icon "Edit Opportunity" at bounding box center [1465, 351] width 17 height 17
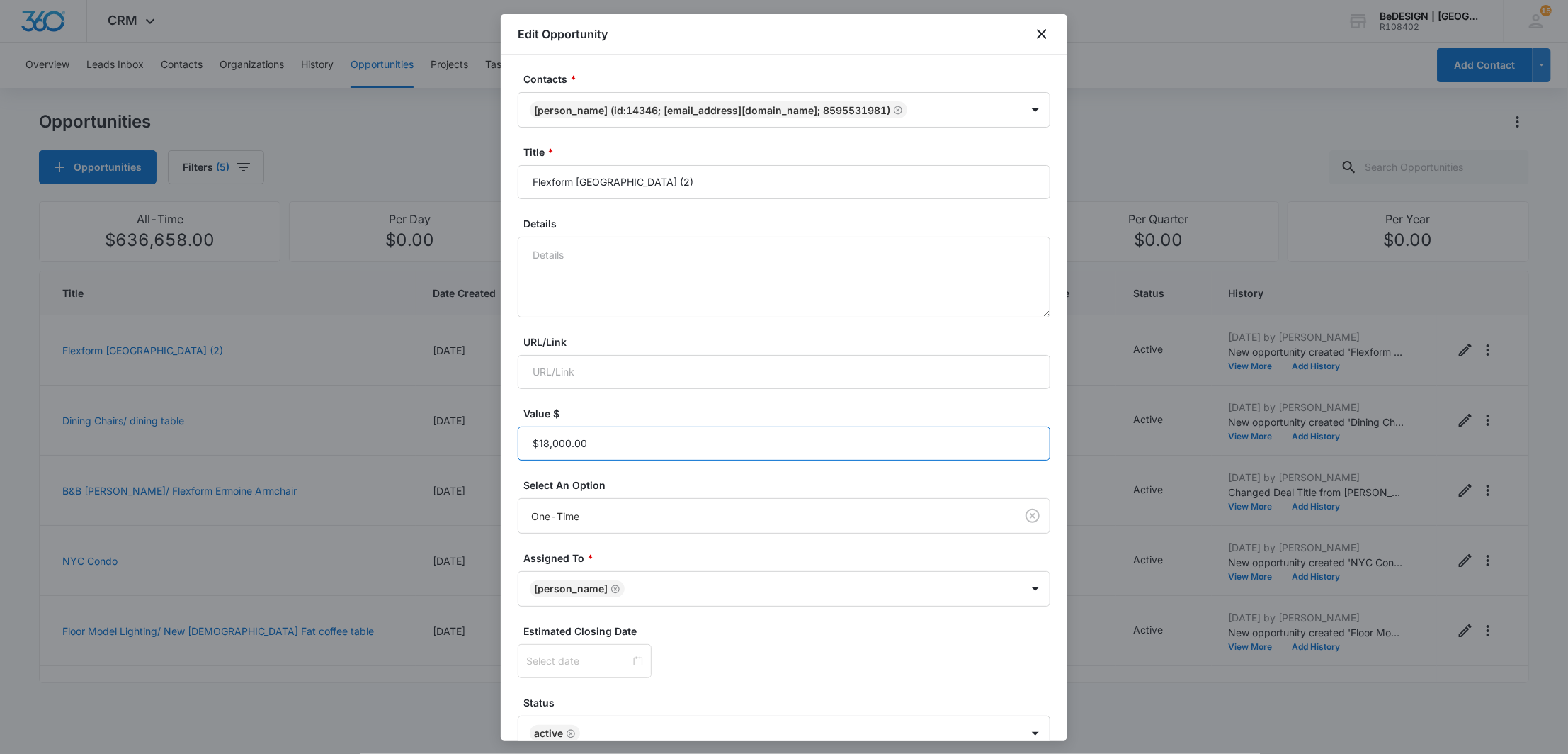
click at [647, 444] on input "Value $" at bounding box center [784, 443] width 532 height 34
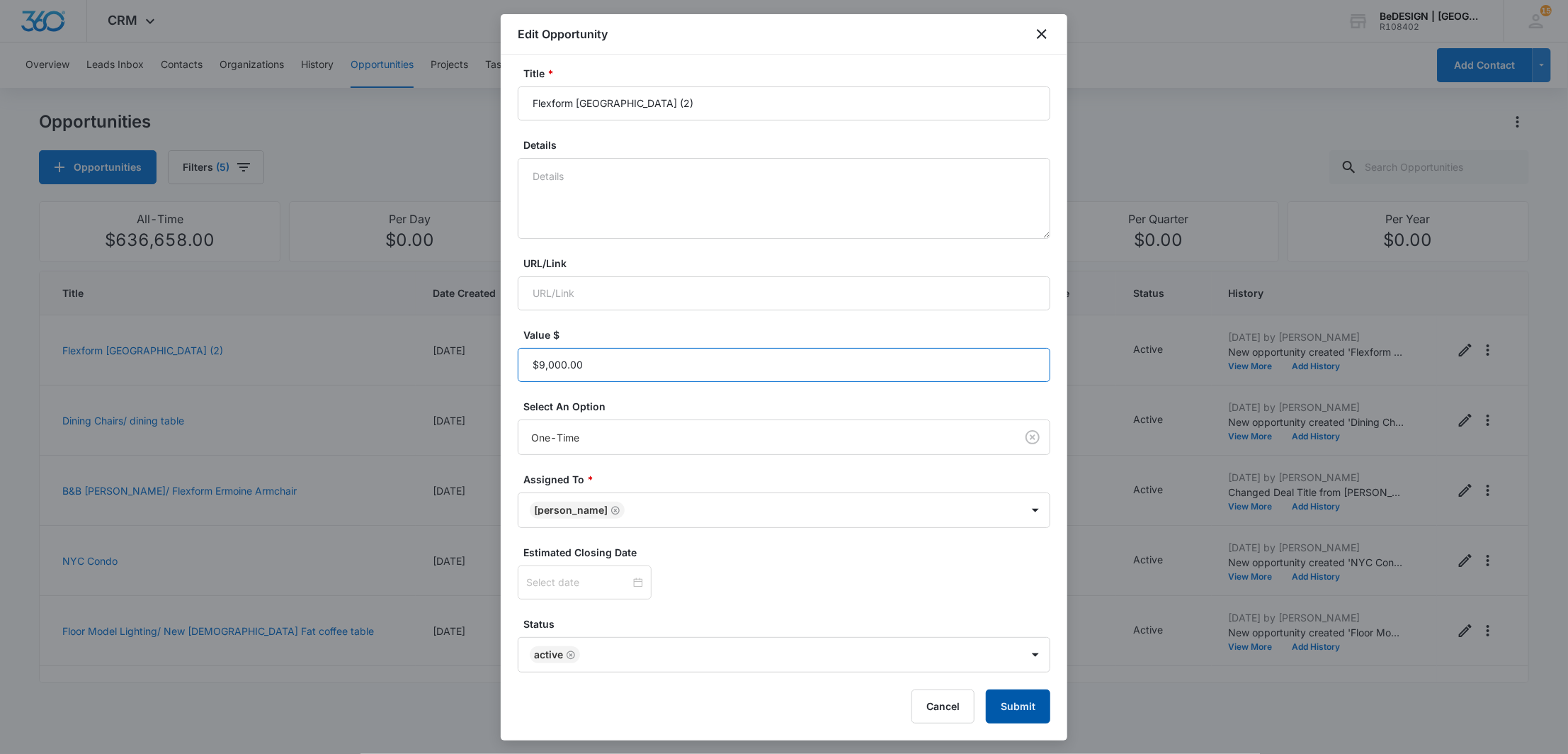
type input "$9,000.00"
click at [1009, 706] on button "Submit" at bounding box center [1017, 706] width 64 height 34
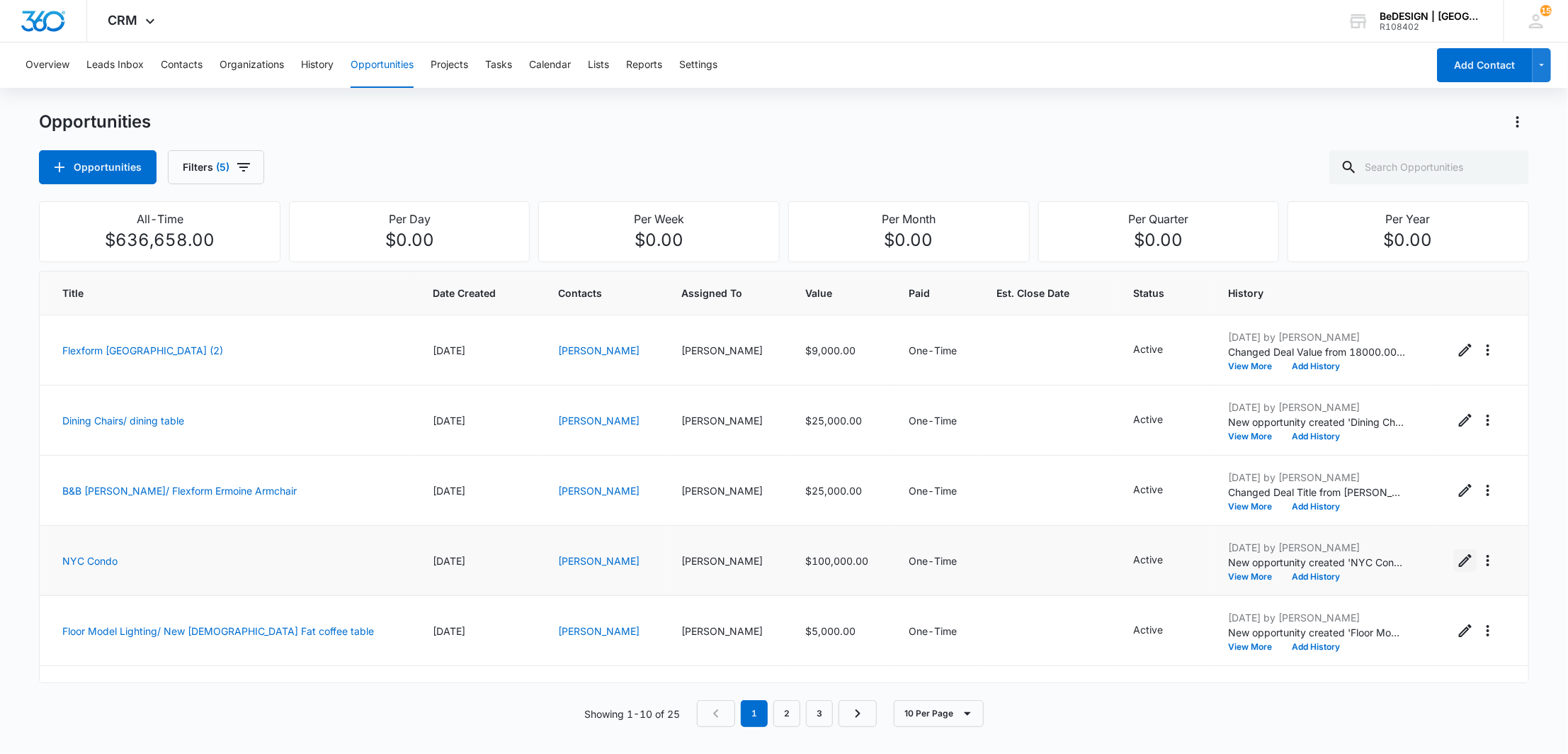
click at [1456, 557] on icon "Edit Opportunity" at bounding box center [1465, 560] width 17 height 17
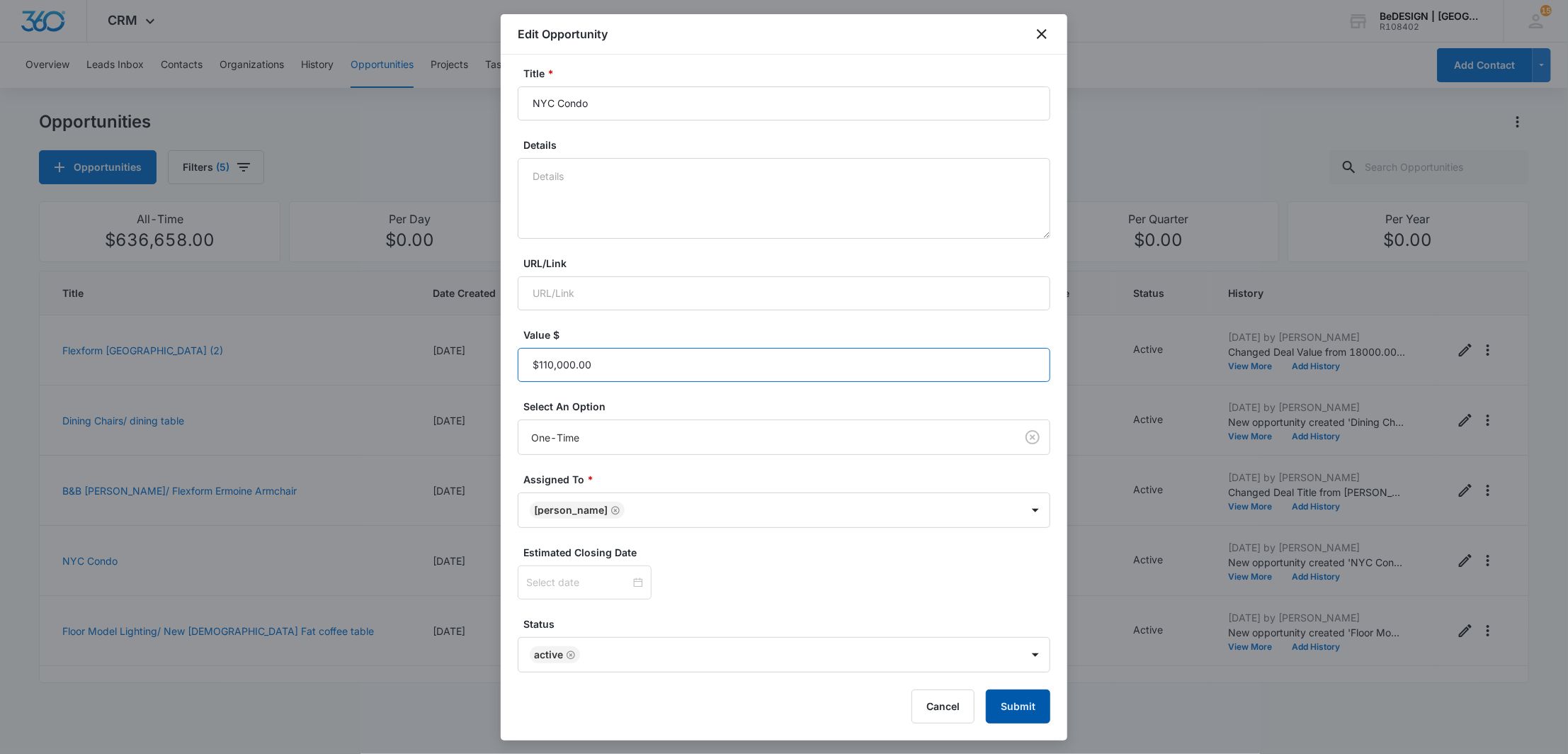
type input "$110,000.00"
click at [1022, 699] on button "Submit" at bounding box center [1017, 706] width 64 height 34
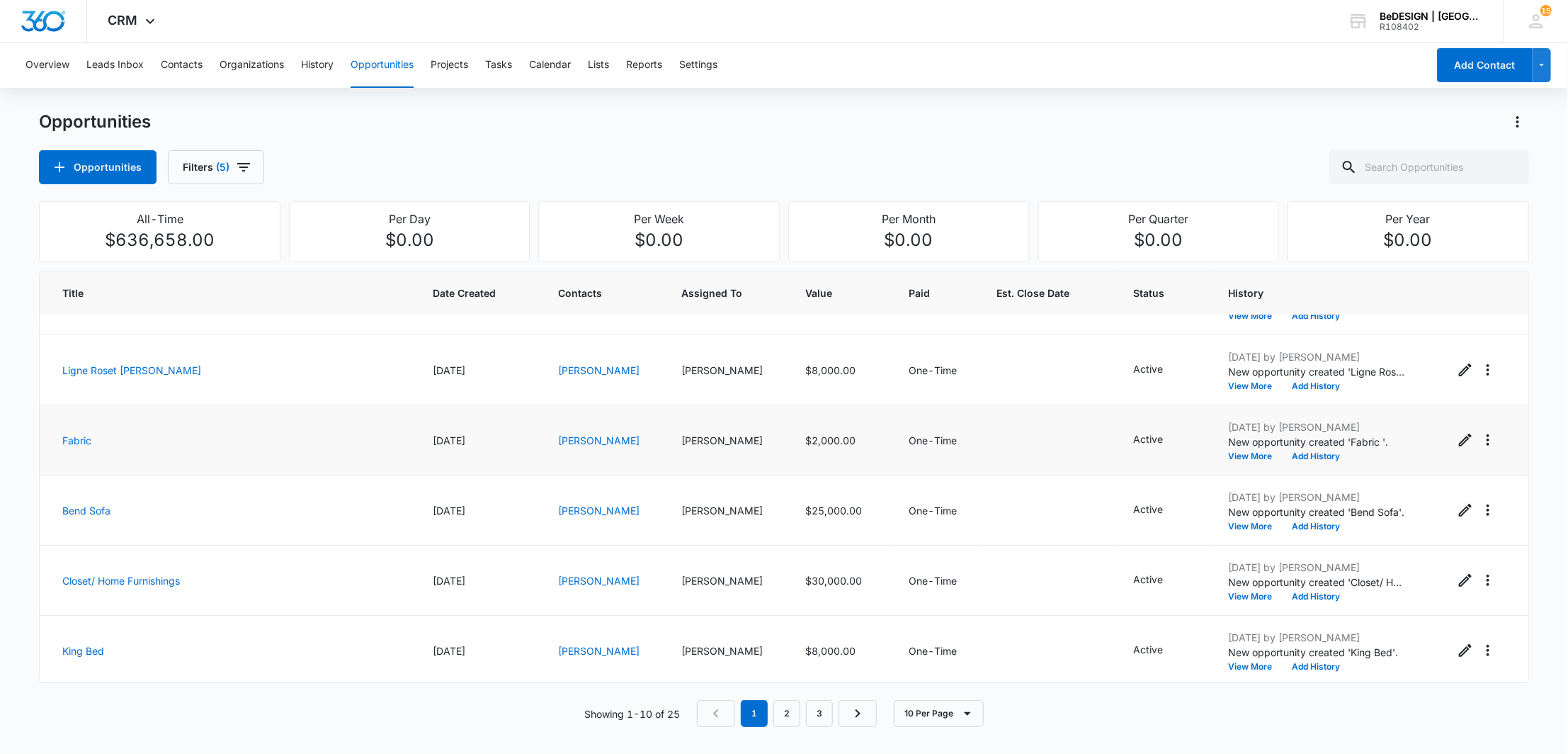
scroll to position [334, 0]
click at [783, 709] on link "2" at bounding box center [786, 714] width 27 height 27
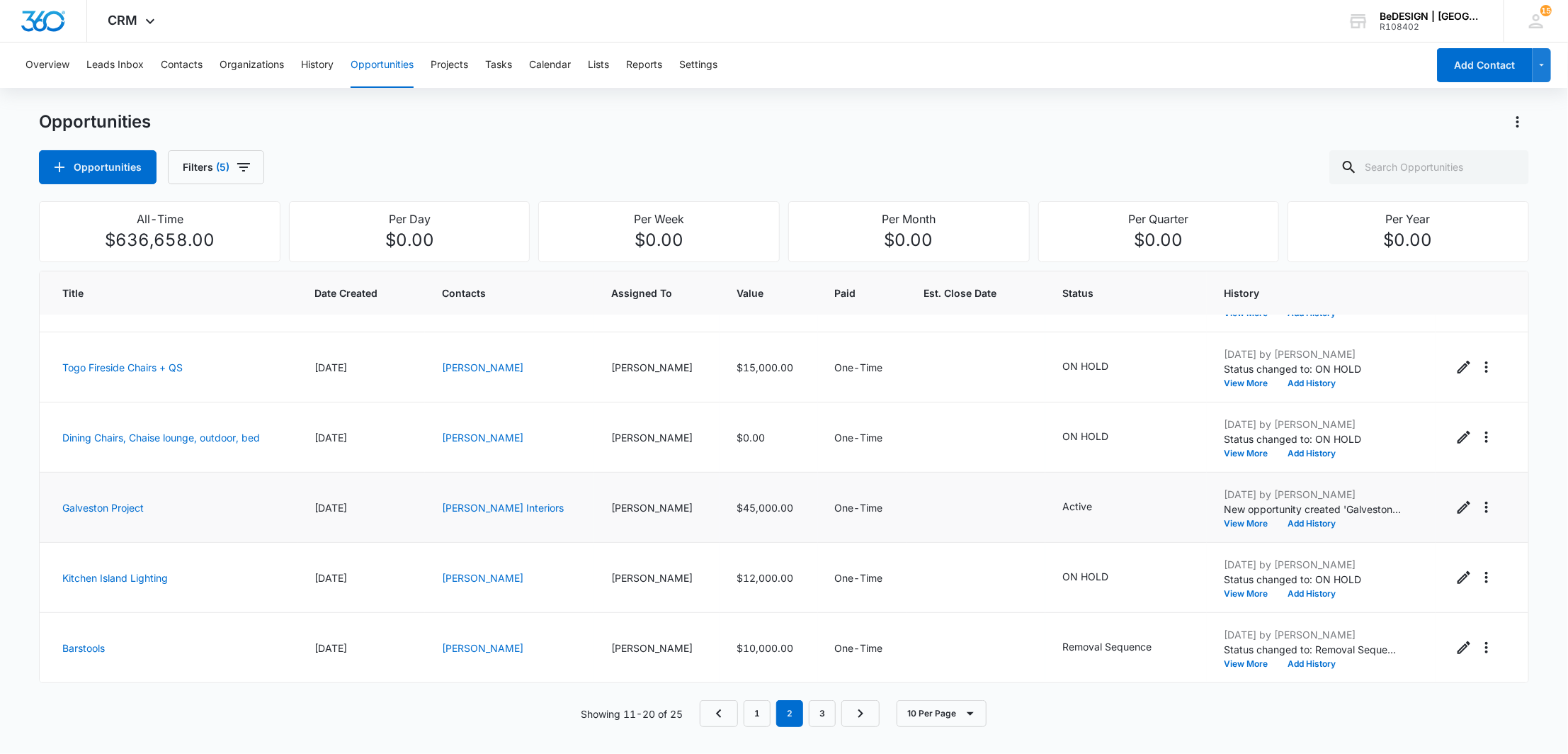
scroll to position [0, 0]
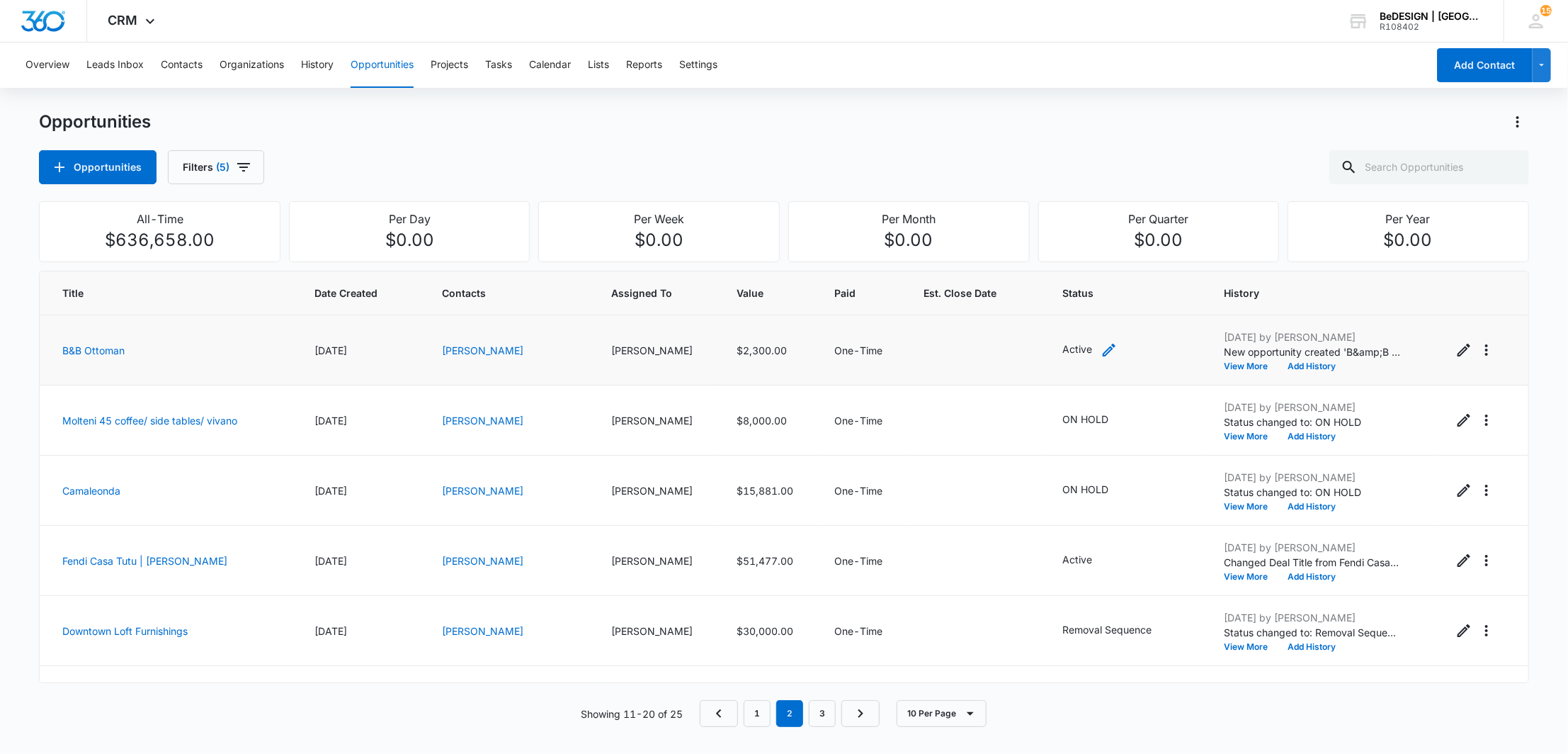
click at [1100, 352] on icon "- - Select to Edit Field" at bounding box center [1109, 351] width 17 height 17
click at [1086, 256] on div "Active" at bounding box center [1052, 258] width 87 height 34
click at [1067, 451] on p "ON HOLD" at bounding box center [1048, 445] width 46 height 14
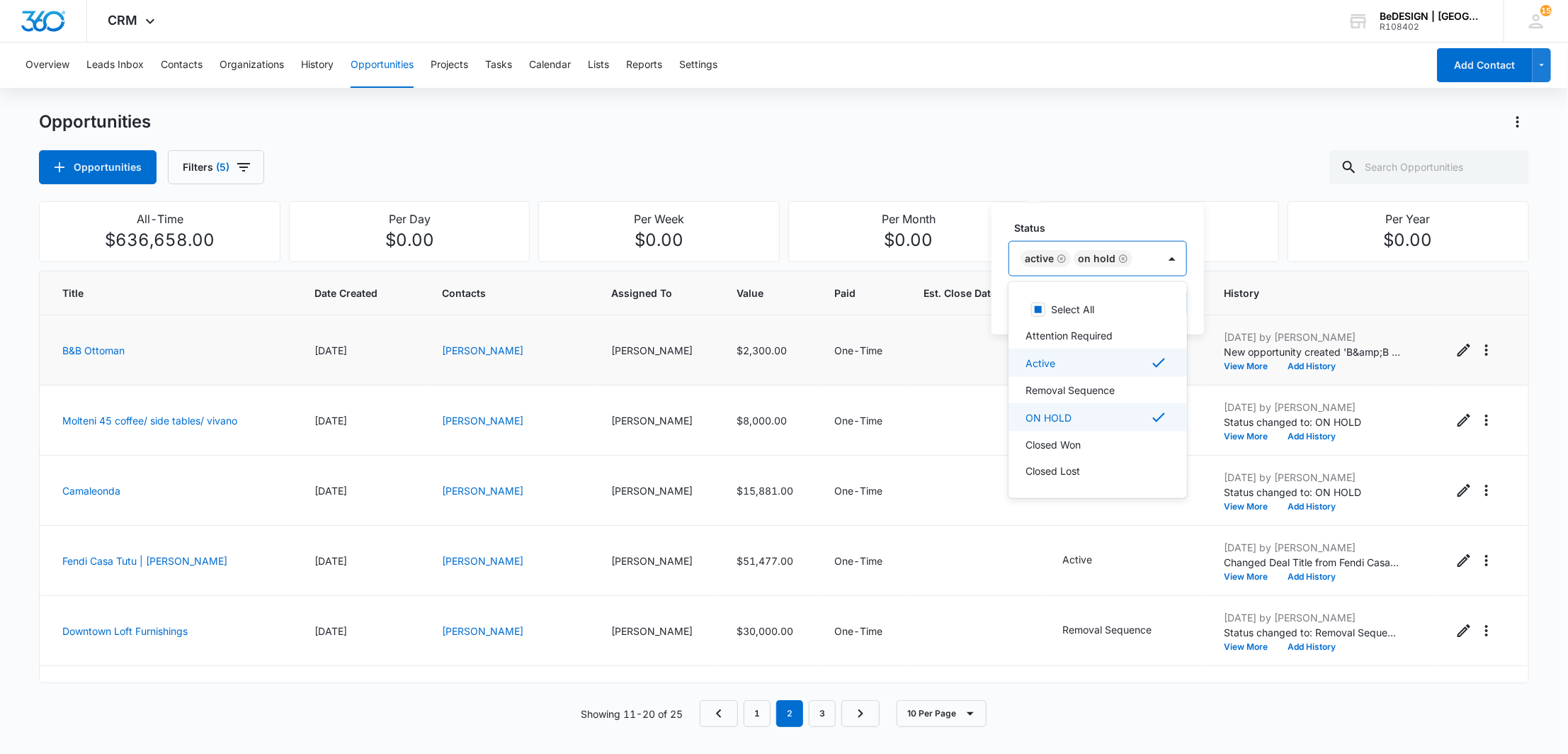
click at [1088, 365] on div "Active" at bounding box center [1095, 363] width 141 height 17
click at [1086, 218] on div "Status option Active , deselected. 7 results available. Use Up and Down to choo…" at bounding box center [1071, 269] width 160 height 131
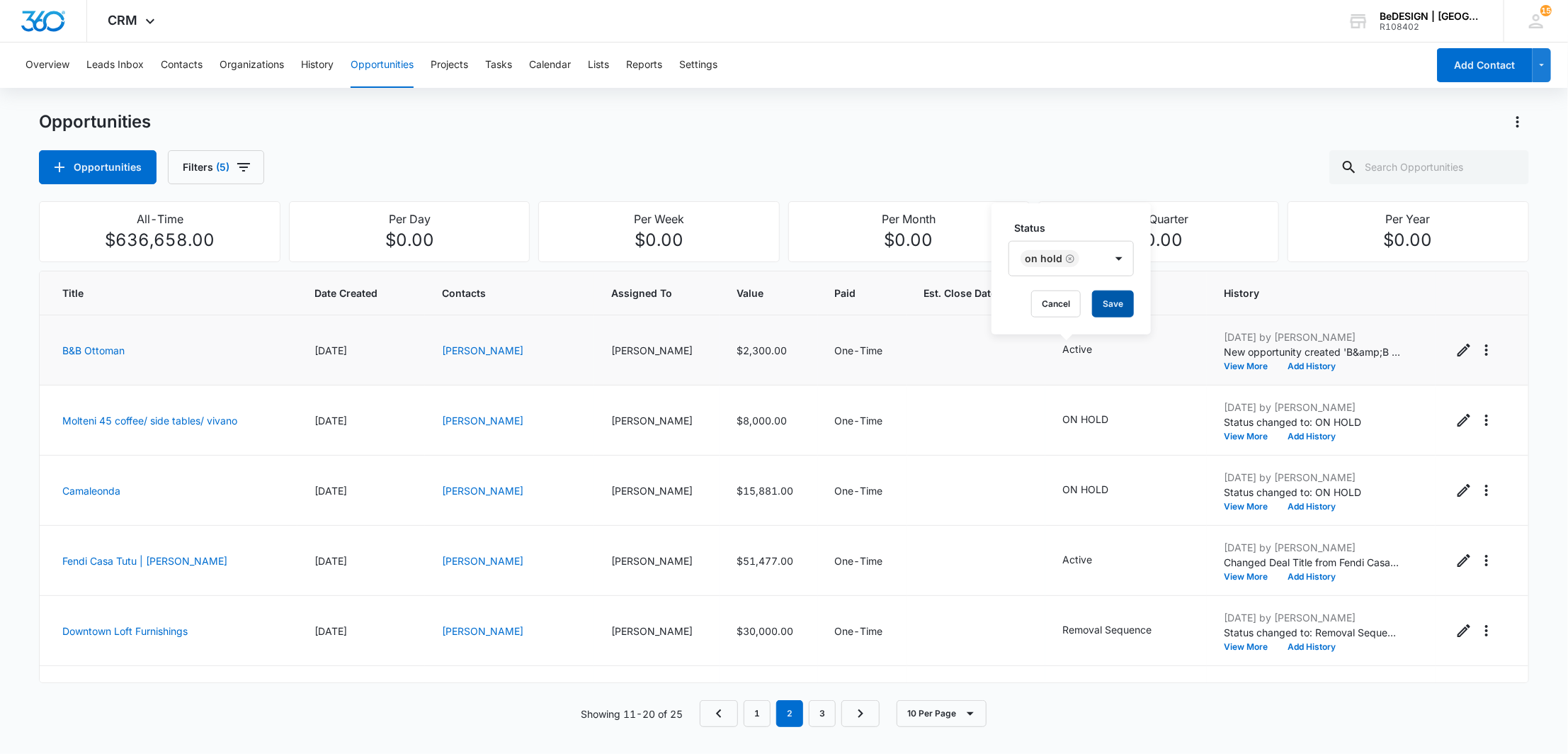
click at [1123, 307] on button "Save" at bounding box center [1112, 304] width 41 height 27
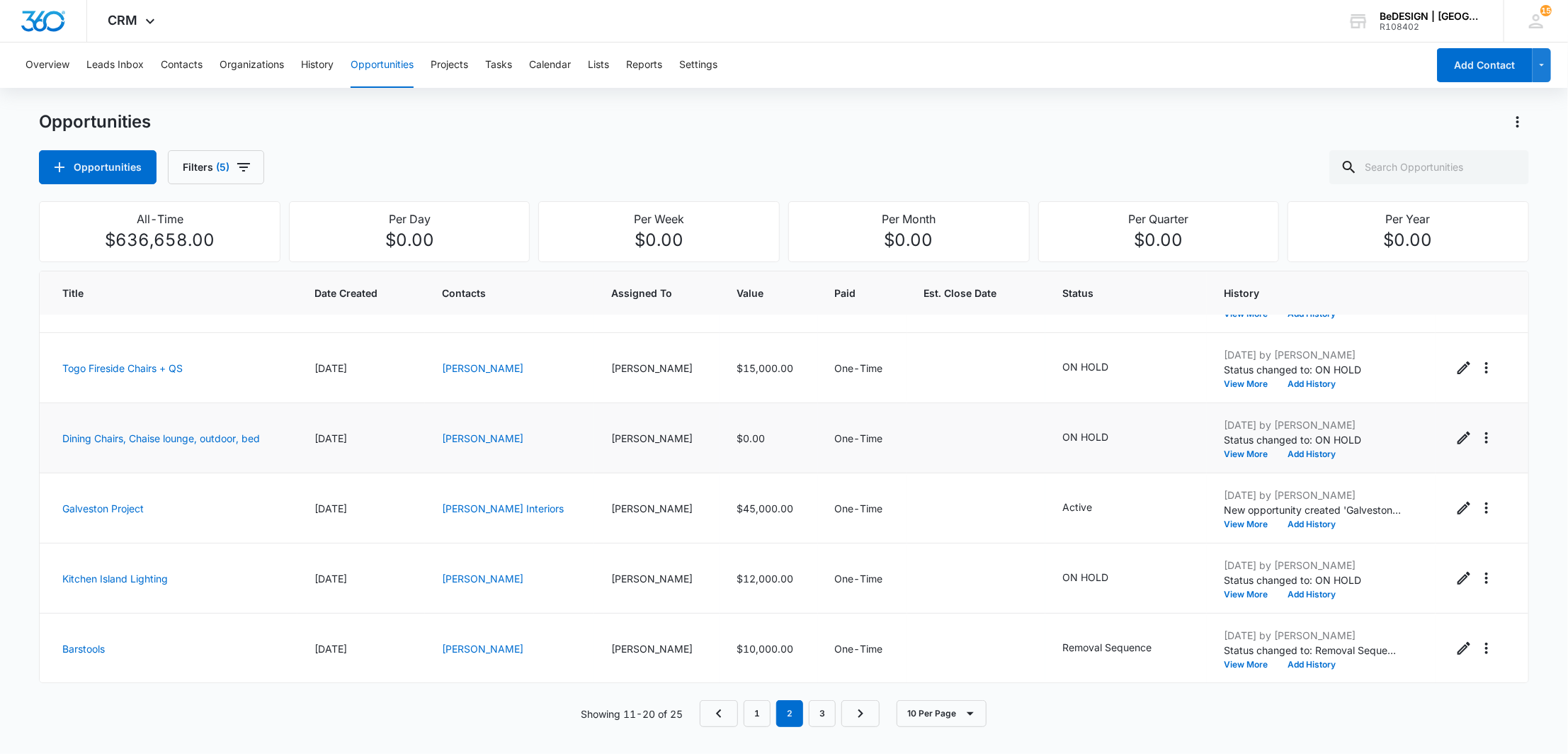
scroll to position [334, 0]
click at [1117, 574] on icon "- - Select to Edit Field" at bounding box center [1125, 578] width 17 height 17
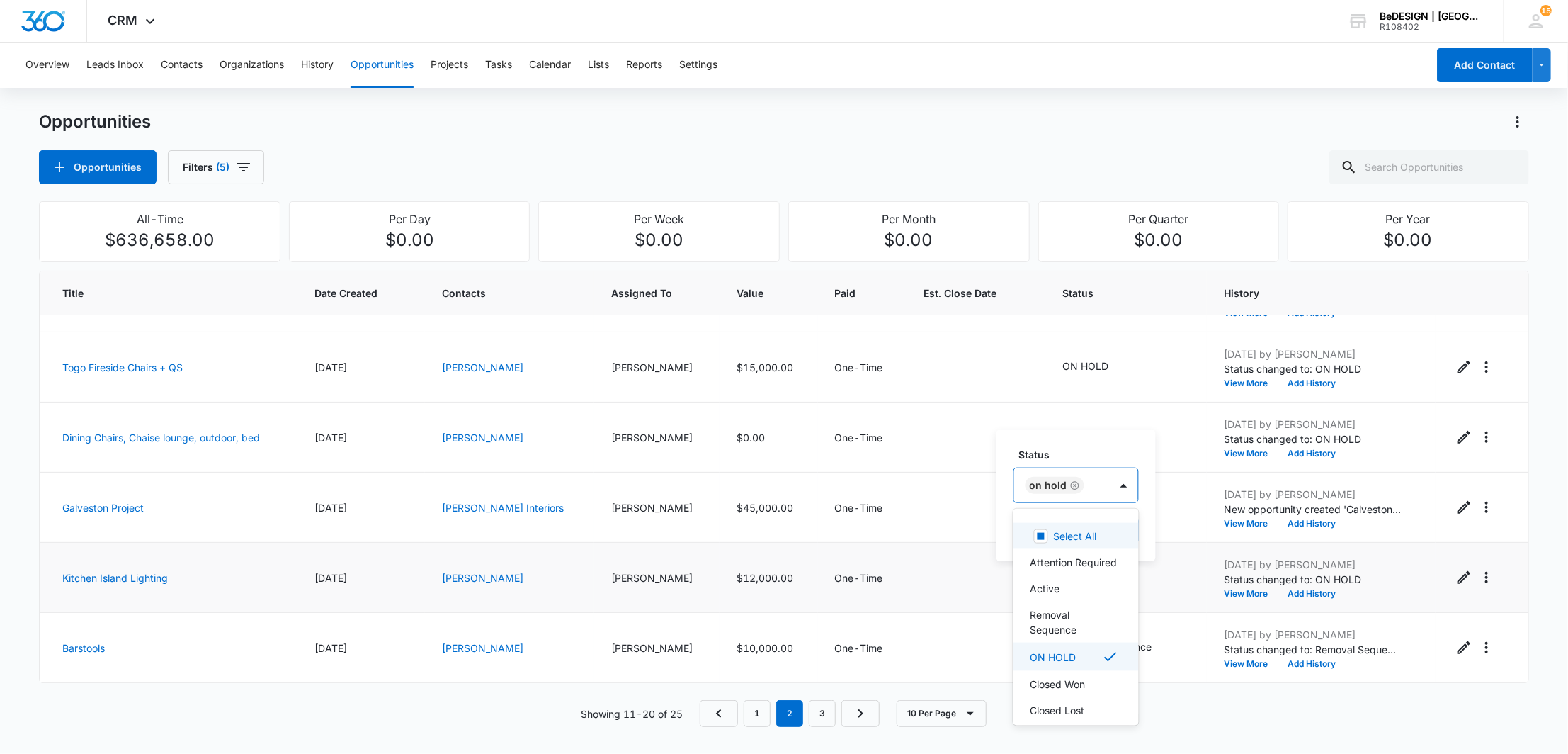
click at [1103, 482] on div "ON HOLD" at bounding box center [1062, 484] width 95 height 34
click at [1071, 592] on div "Active" at bounding box center [1076, 587] width 125 height 26
click at [1103, 637] on div "ON HOLD" at bounding box center [1100, 644] width 141 height 17
click at [1107, 449] on label "Status" at bounding box center [1077, 454] width 116 height 14
click at [1114, 541] on button "Save" at bounding box center [1109, 531] width 41 height 27
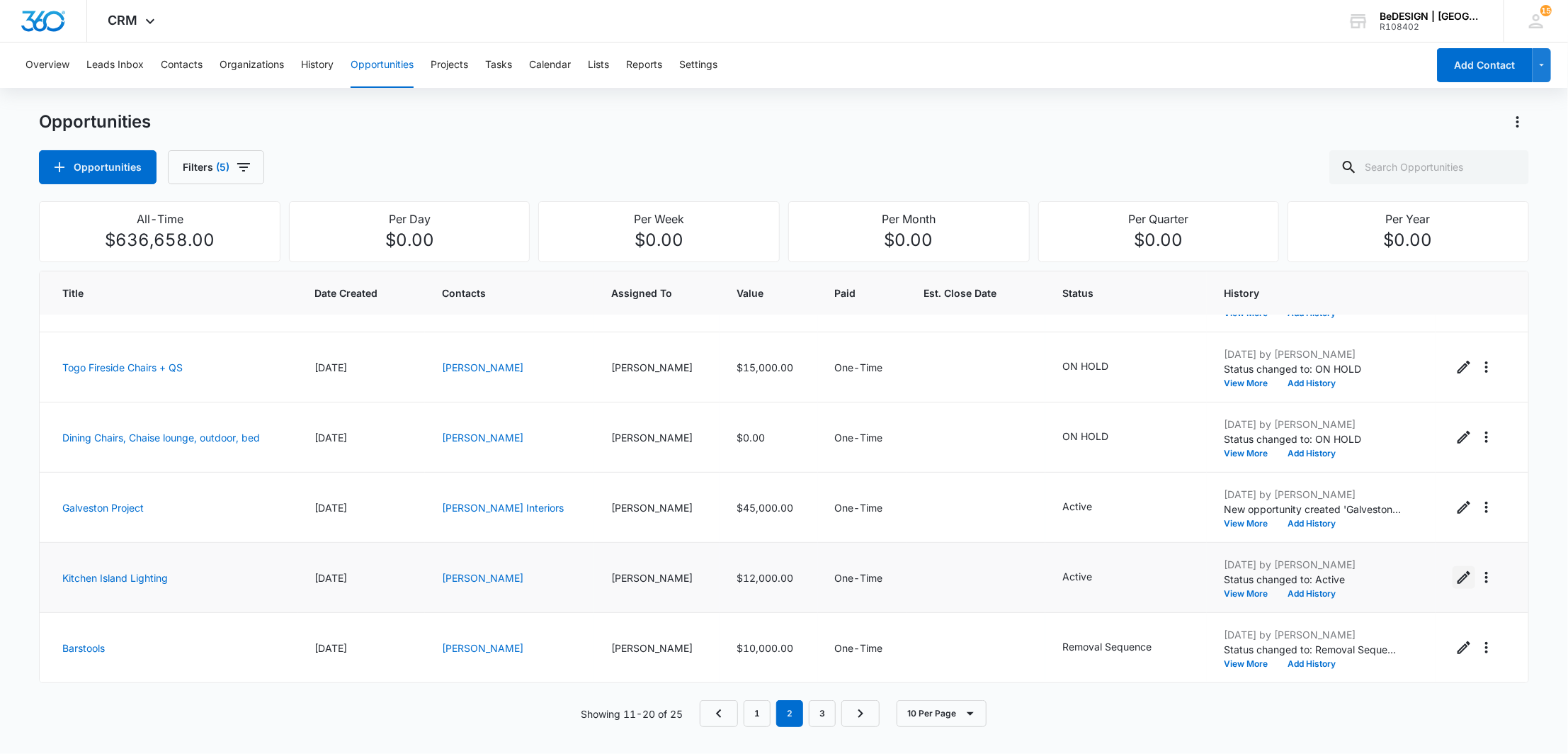
click at [1455, 581] on icon "Edit Opportunity" at bounding box center [1464, 578] width 17 height 17
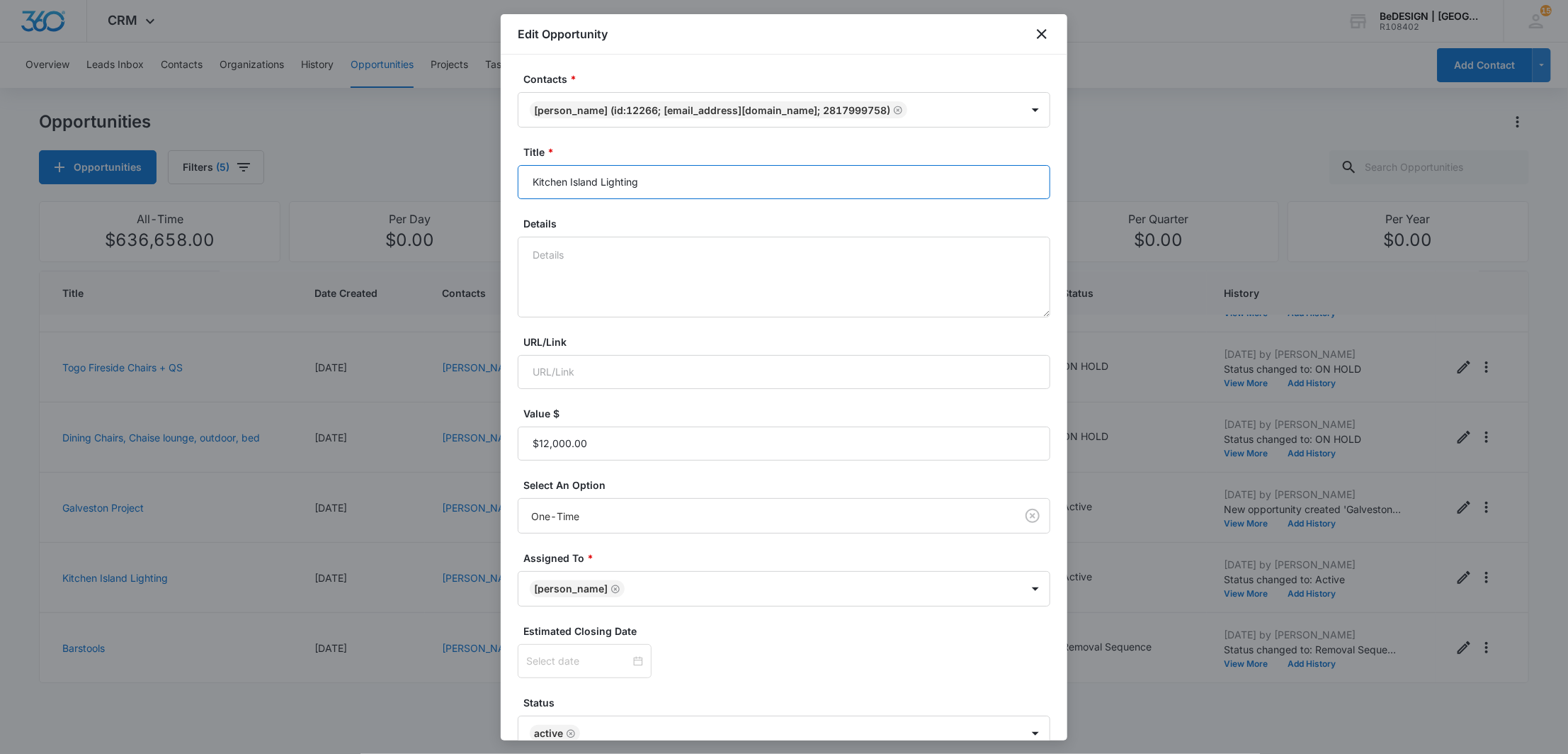
click at [534, 181] on input "Kitchen Island Lighting" at bounding box center [784, 181] width 532 height 34
click at [547, 175] on input "Kitchen Island Lighting" at bounding box center [784, 181] width 532 height 34
click at [549, 177] on input "Kitchen Island Lighting" at bounding box center [784, 181] width 532 height 34
click at [551, 175] on input "Kitchen Island Lighting" at bounding box center [784, 181] width 532 height 34
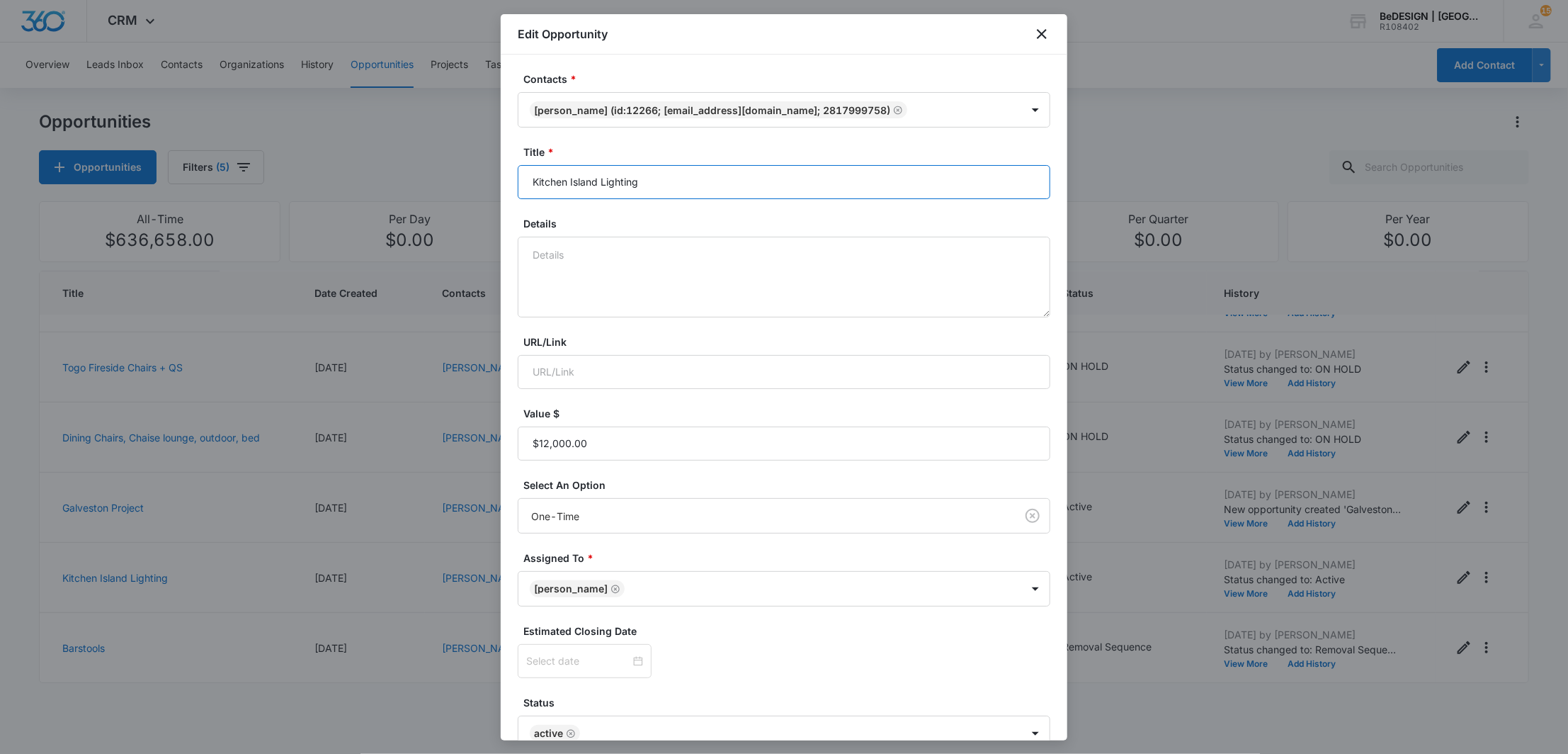
click at [553, 175] on input "Kitchen Island Lighting" at bounding box center [784, 181] width 532 height 34
click at [640, 178] on input "Kitchen Island Lighting" at bounding box center [784, 181] width 532 height 34
click at [553, 188] on input "Kitchen Island Lighting" at bounding box center [784, 181] width 532 height 34
click at [595, 181] on input "Breakfast Island Lighting" at bounding box center [784, 181] width 532 height 34
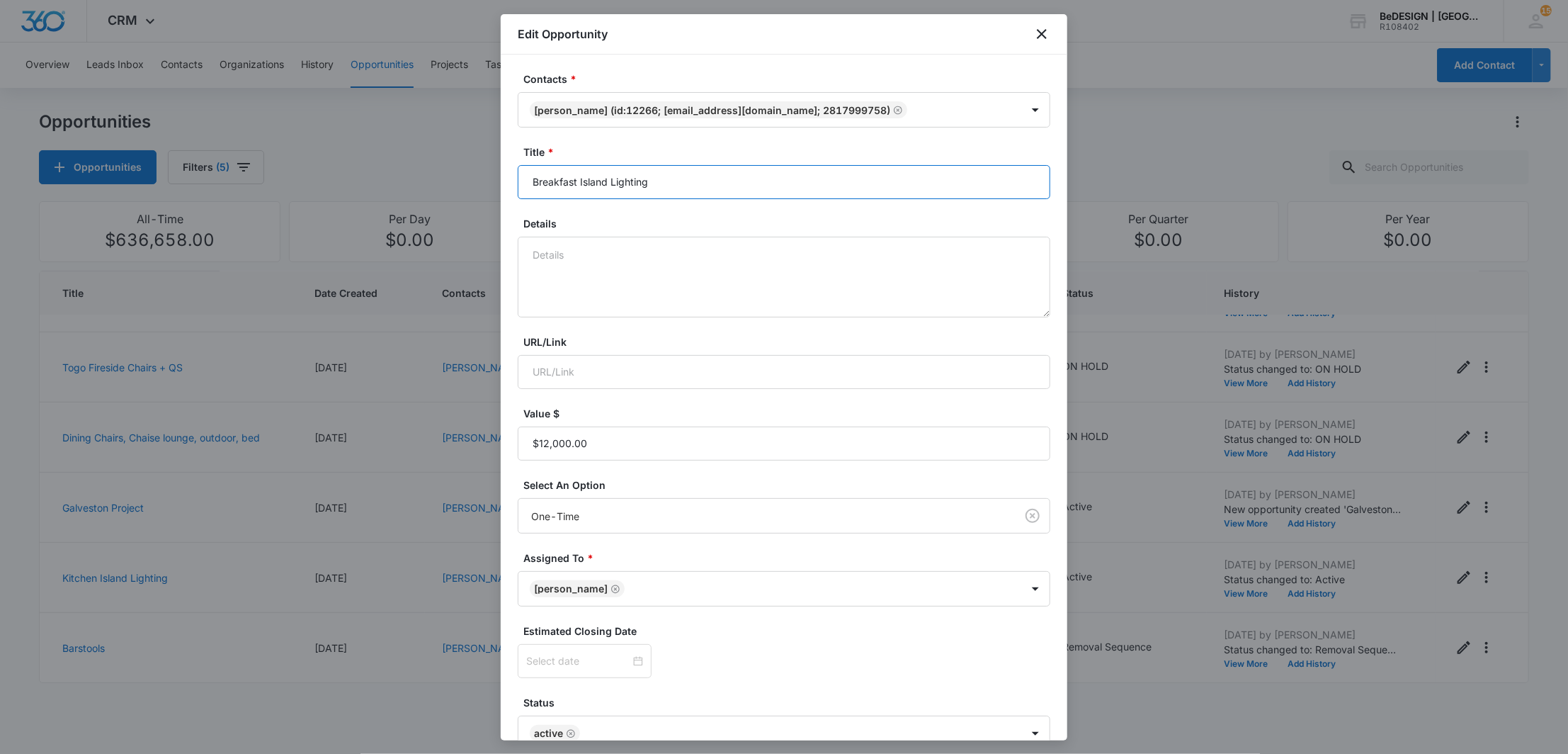
click at [595, 181] on input "Breakfast Island Lighting" at bounding box center [784, 181] width 532 height 34
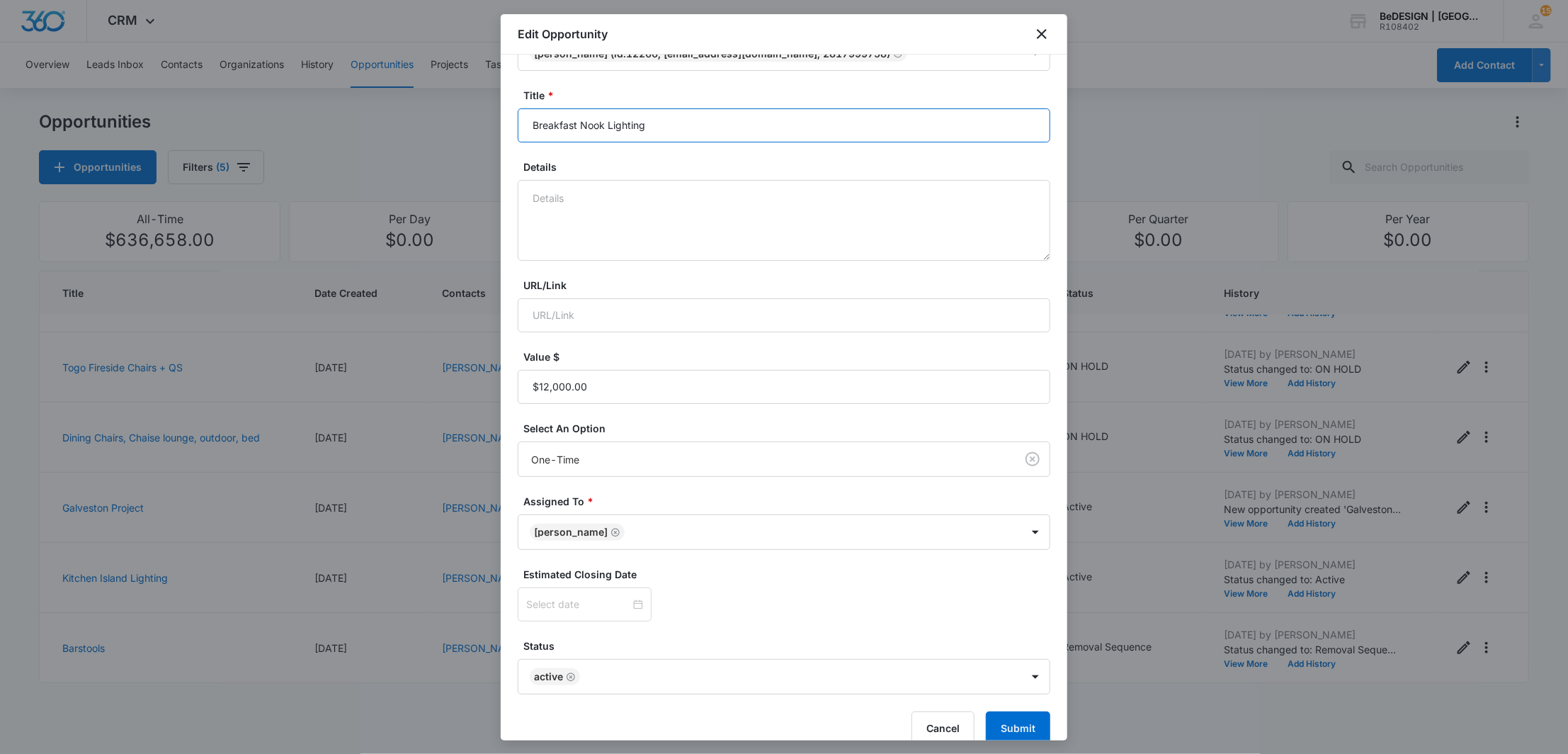
scroll to position [79, 0]
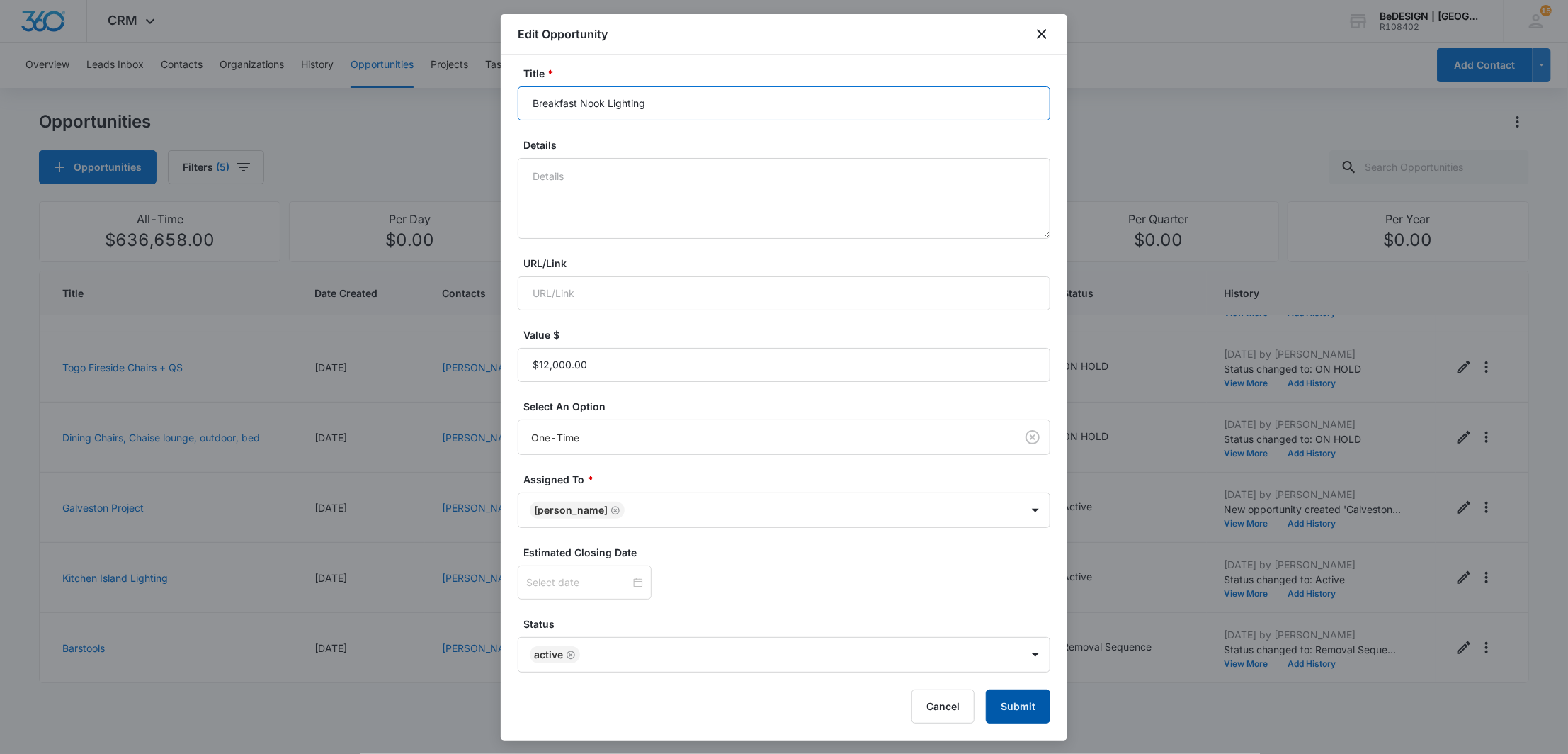
type input "Breakfast Nook Lighting"
click at [1021, 704] on button "Submit" at bounding box center [1017, 706] width 64 height 34
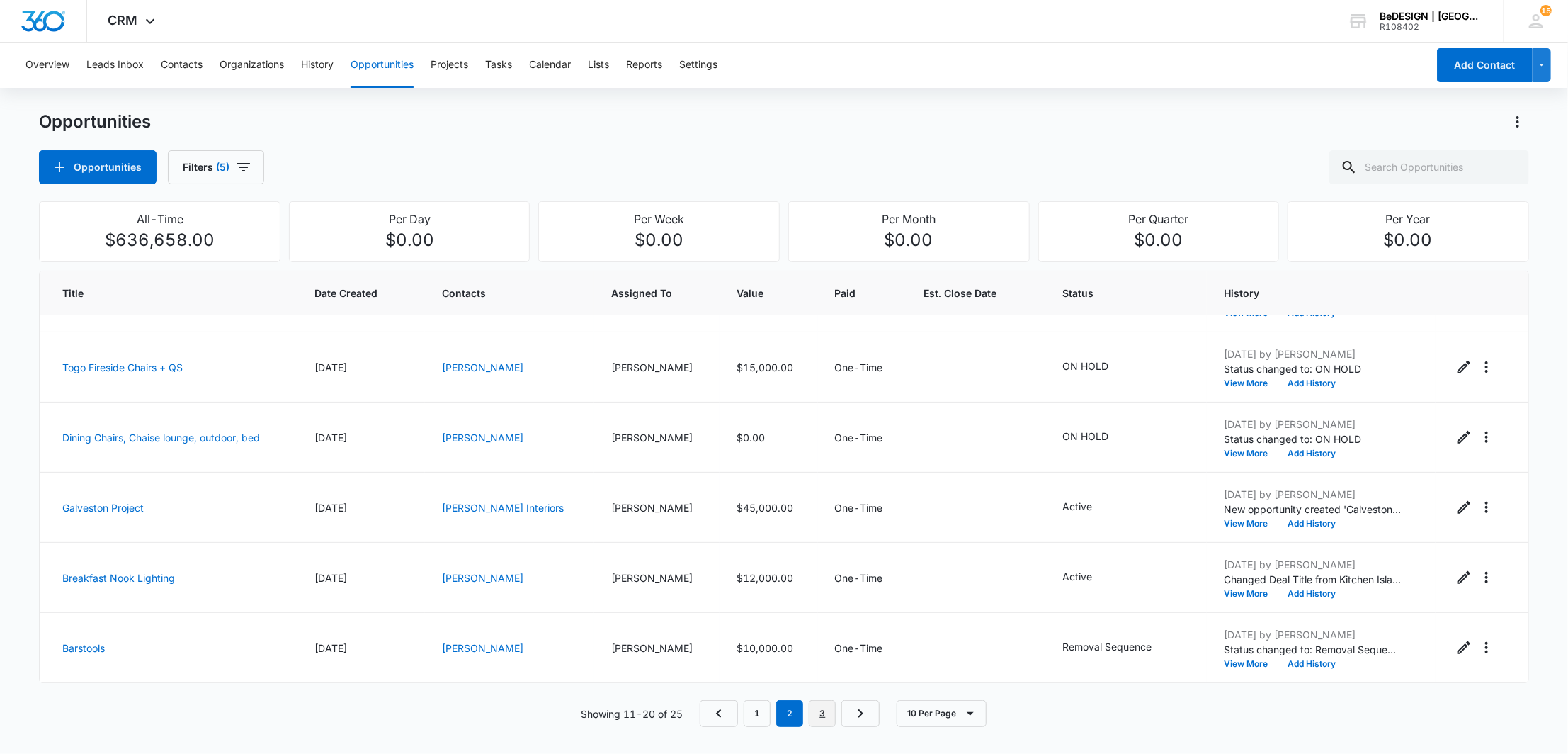
click at [830, 707] on link "3" at bounding box center [822, 714] width 27 height 27
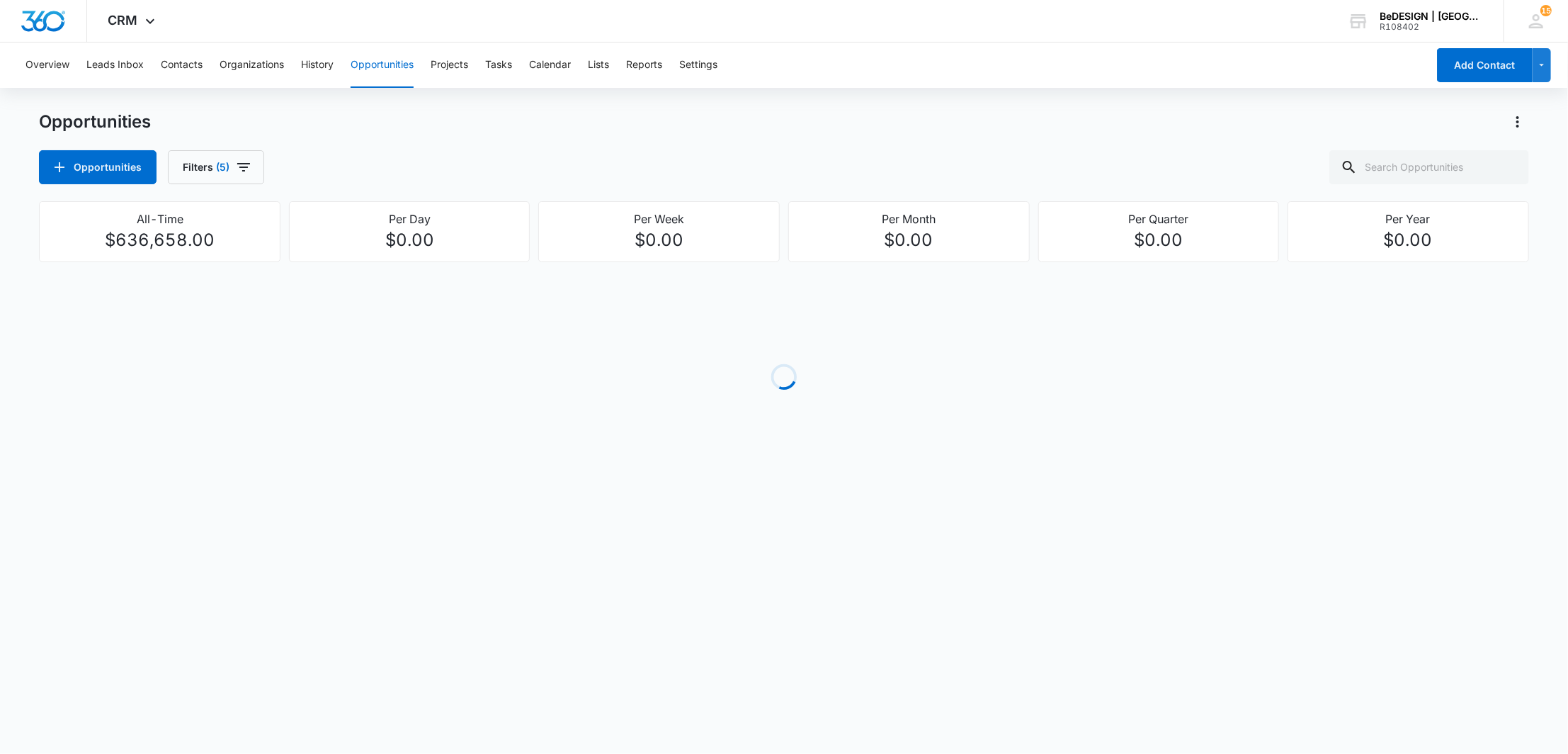
scroll to position [0, 0]
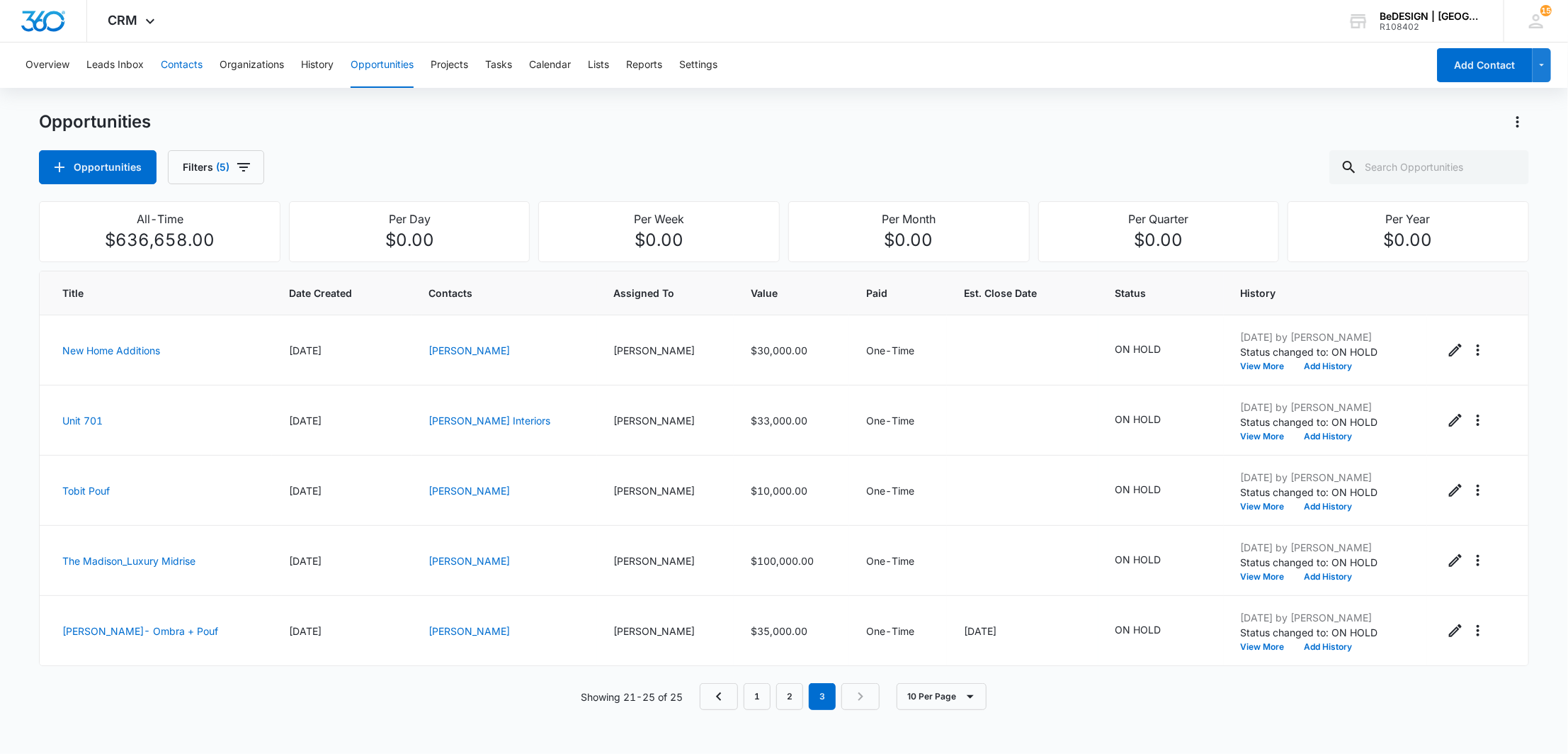
click at [170, 73] on button "Contacts" at bounding box center [181, 65] width 41 height 45
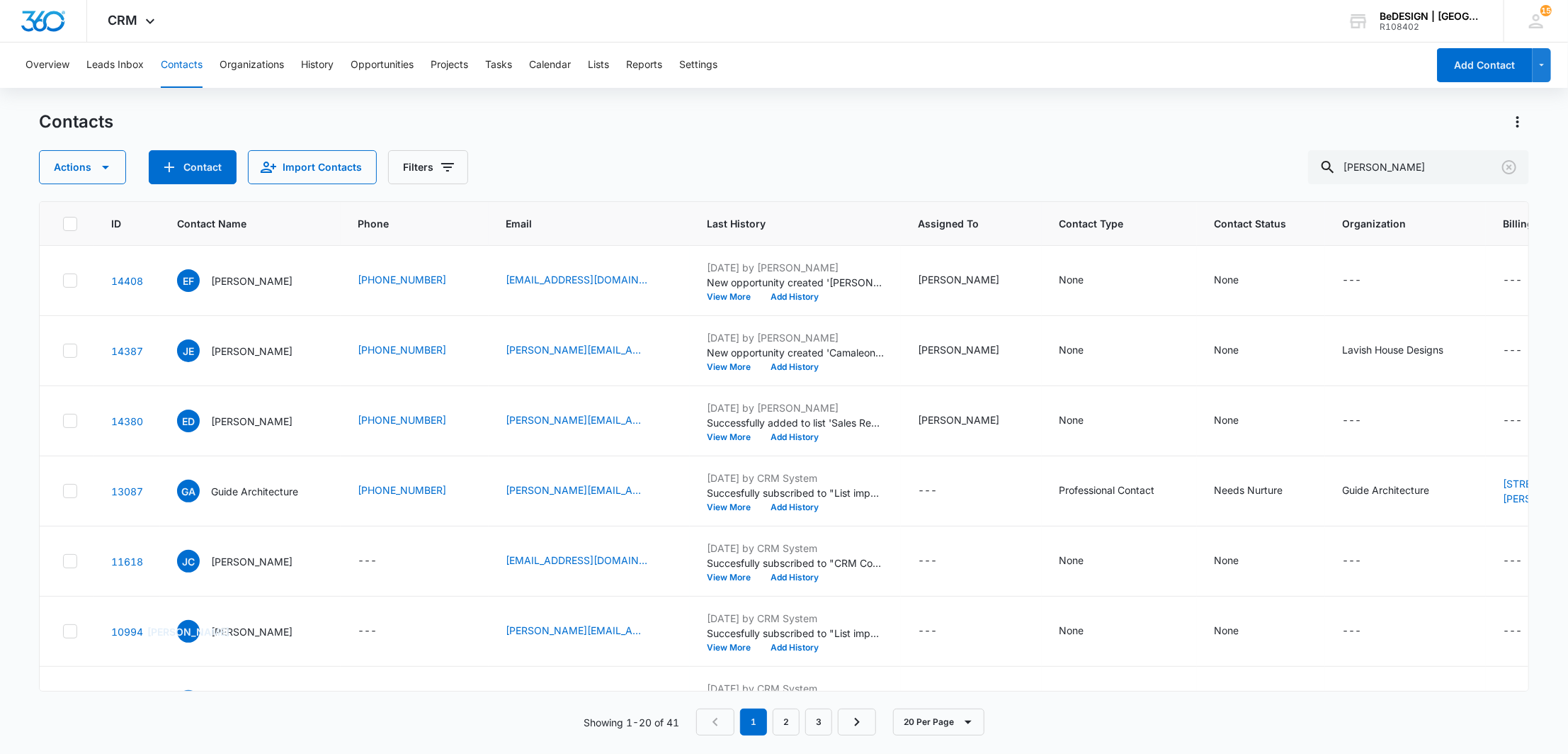
click at [186, 72] on button "Contacts" at bounding box center [181, 65] width 41 height 45
click at [1499, 170] on button "Clear" at bounding box center [1509, 168] width 23 height 23
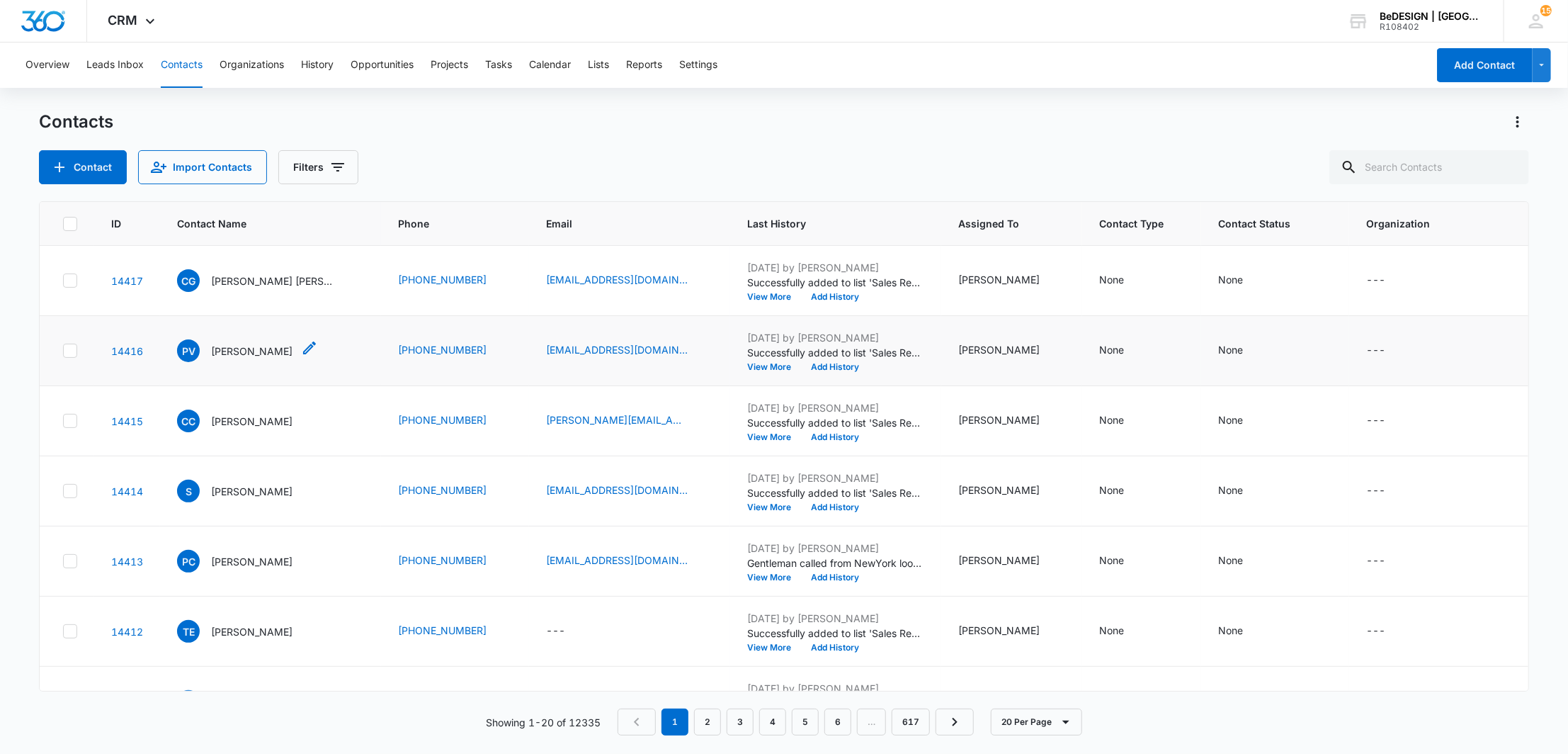
click at [267, 345] on p "[PERSON_NAME]" at bounding box center [251, 351] width 82 height 14
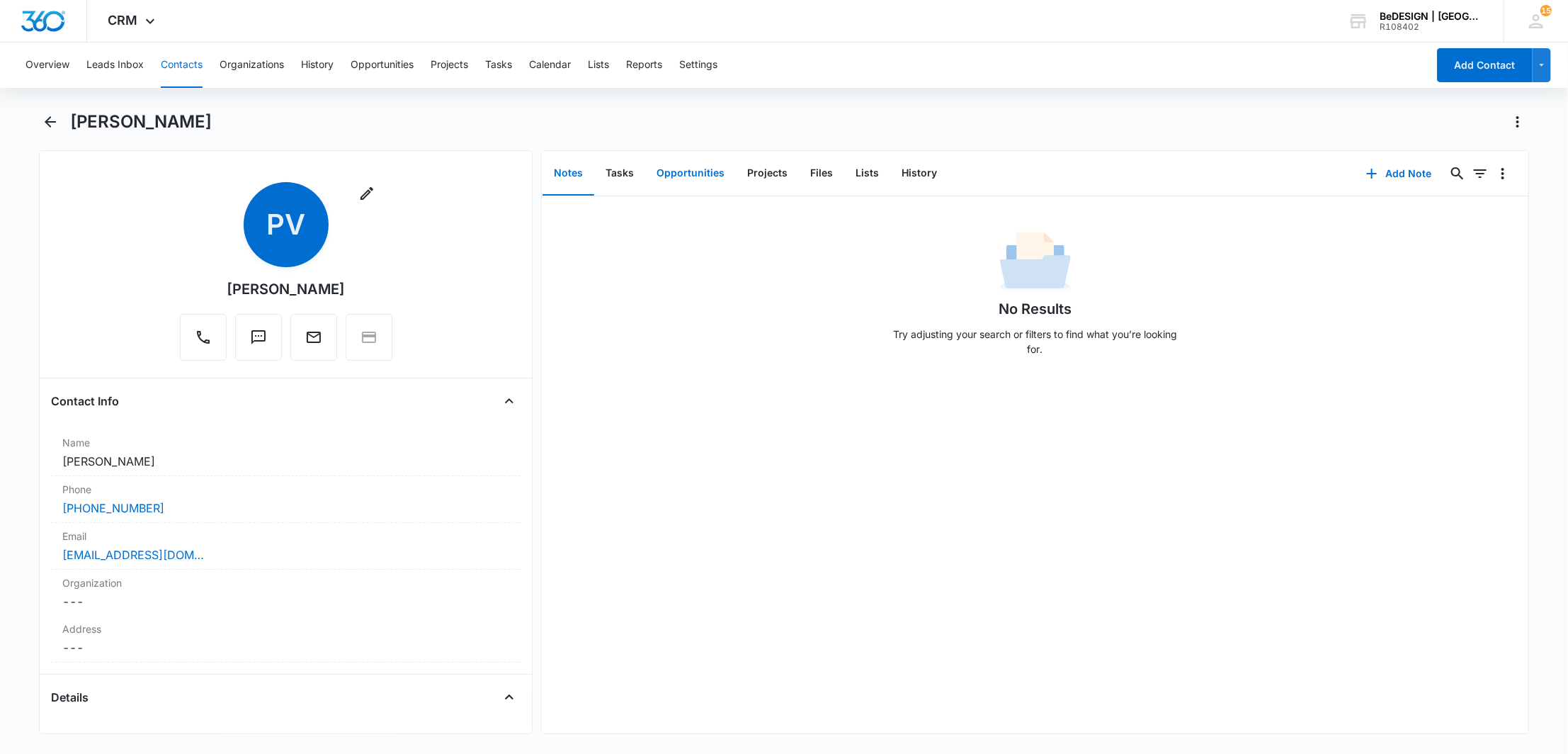
click at [696, 172] on button "Opportunities" at bounding box center [690, 173] width 90 height 44
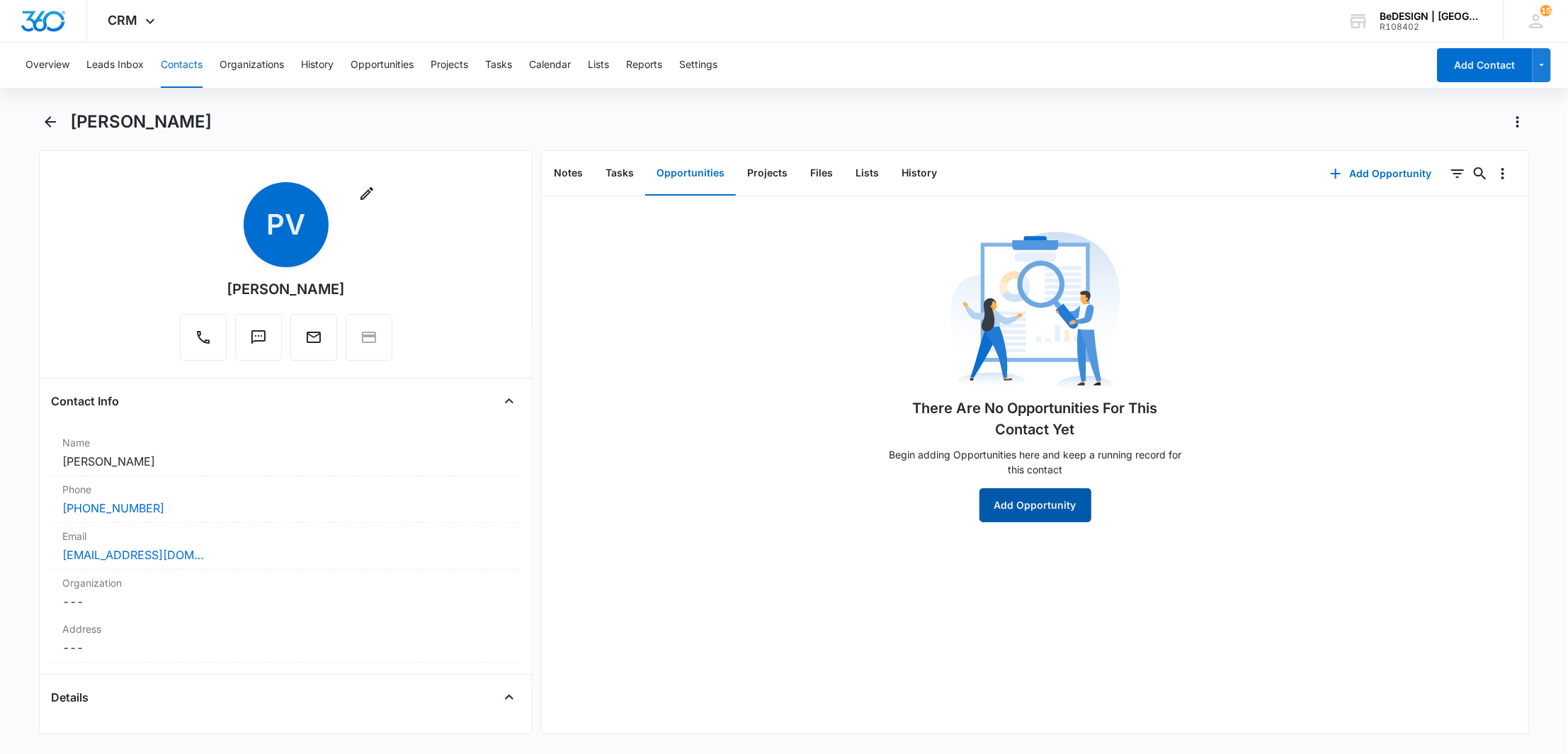
click at [998, 495] on button "Add Opportunity" at bounding box center [1035, 505] width 112 height 34
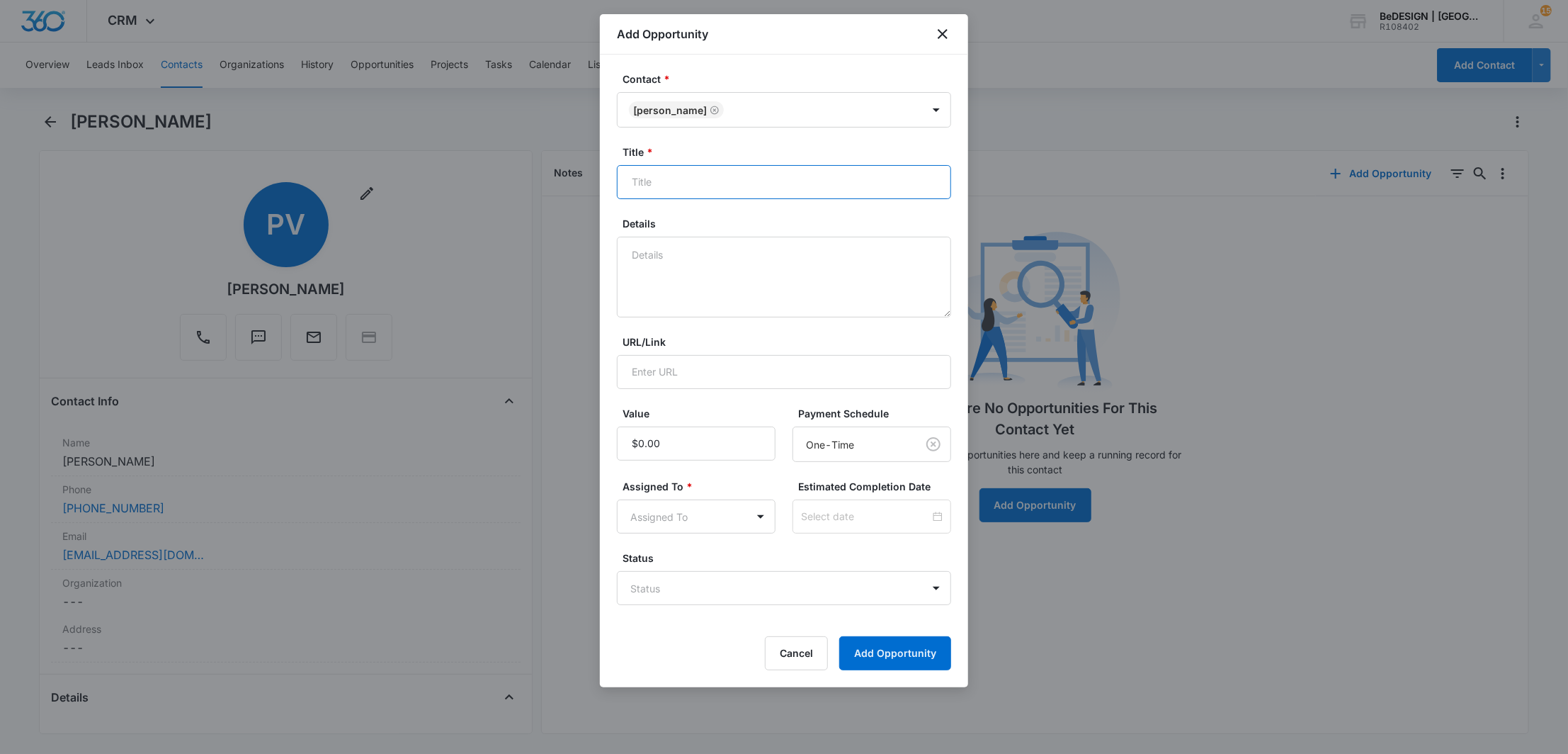
click at [690, 175] on input "Title *" at bounding box center [784, 181] width 334 height 34
type input "Molteni Domino Next Coffee Table/ Side Table"
click at [770, 452] on input "Value" at bounding box center [696, 443] width 159 height 34
type input "$8,000.00"
drag, startPoint x: 722, startPoint y: 492, endPoint x: 725, endPoint y: 502, distance: 10.4
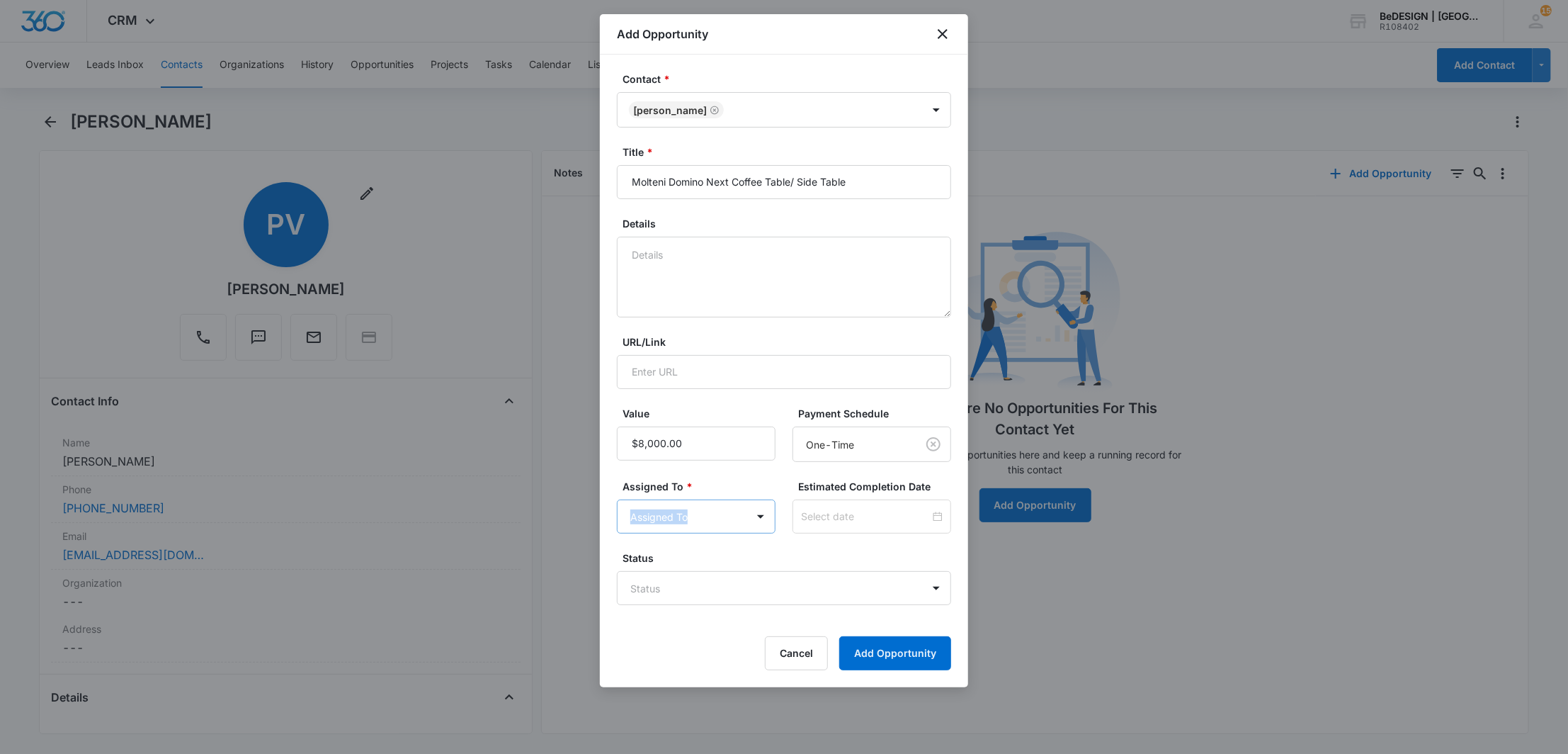
click at [725, 502] on div "Assigned To * Assigned To" at bounding box center [696, 506] width 159 height 55
click at [726, 507] on body "CRM Apps Reputation Websites Forms CRM Email Social Payments Content Ads Intell…" at bounding box center [784, 377] width 1568 height 754
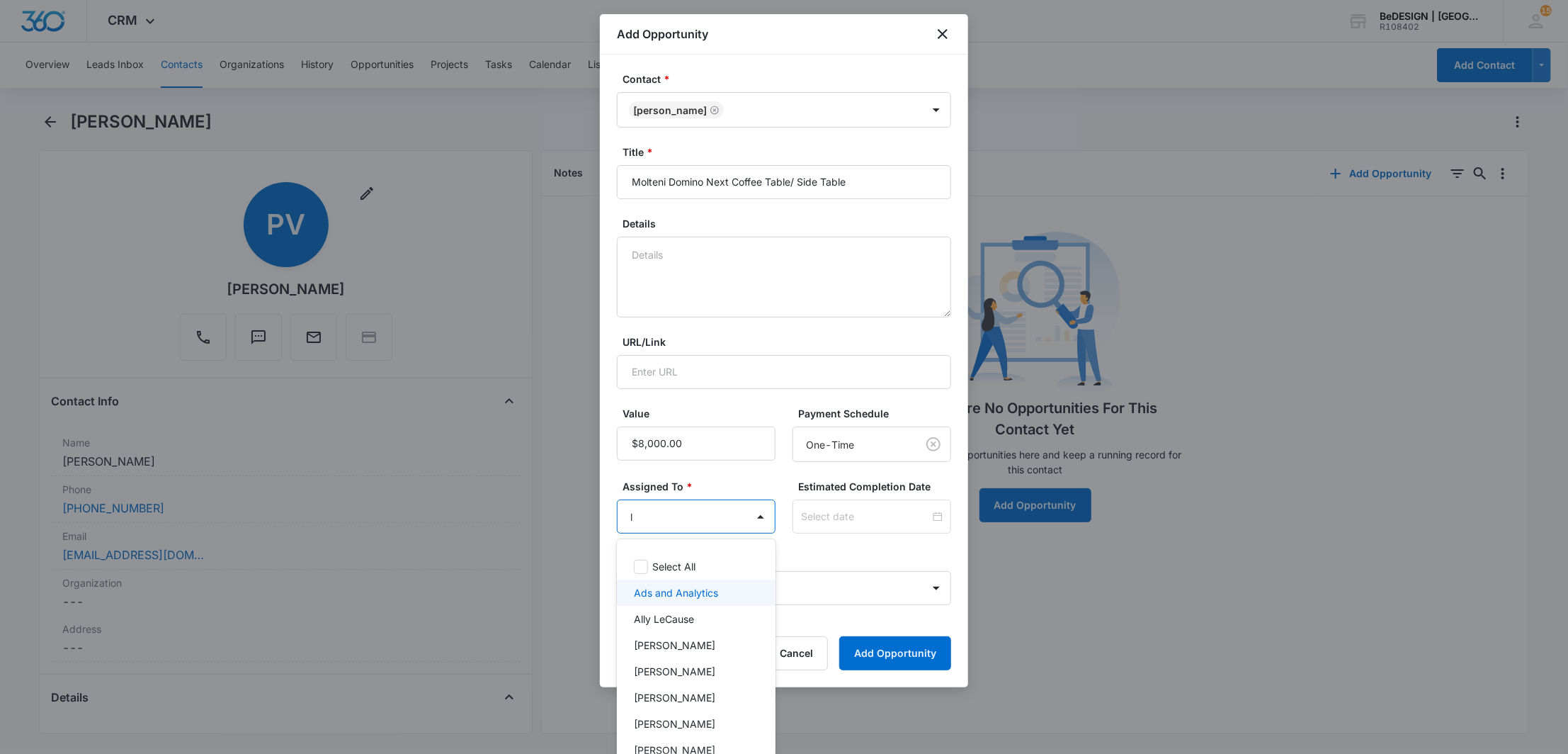
type input "ly"
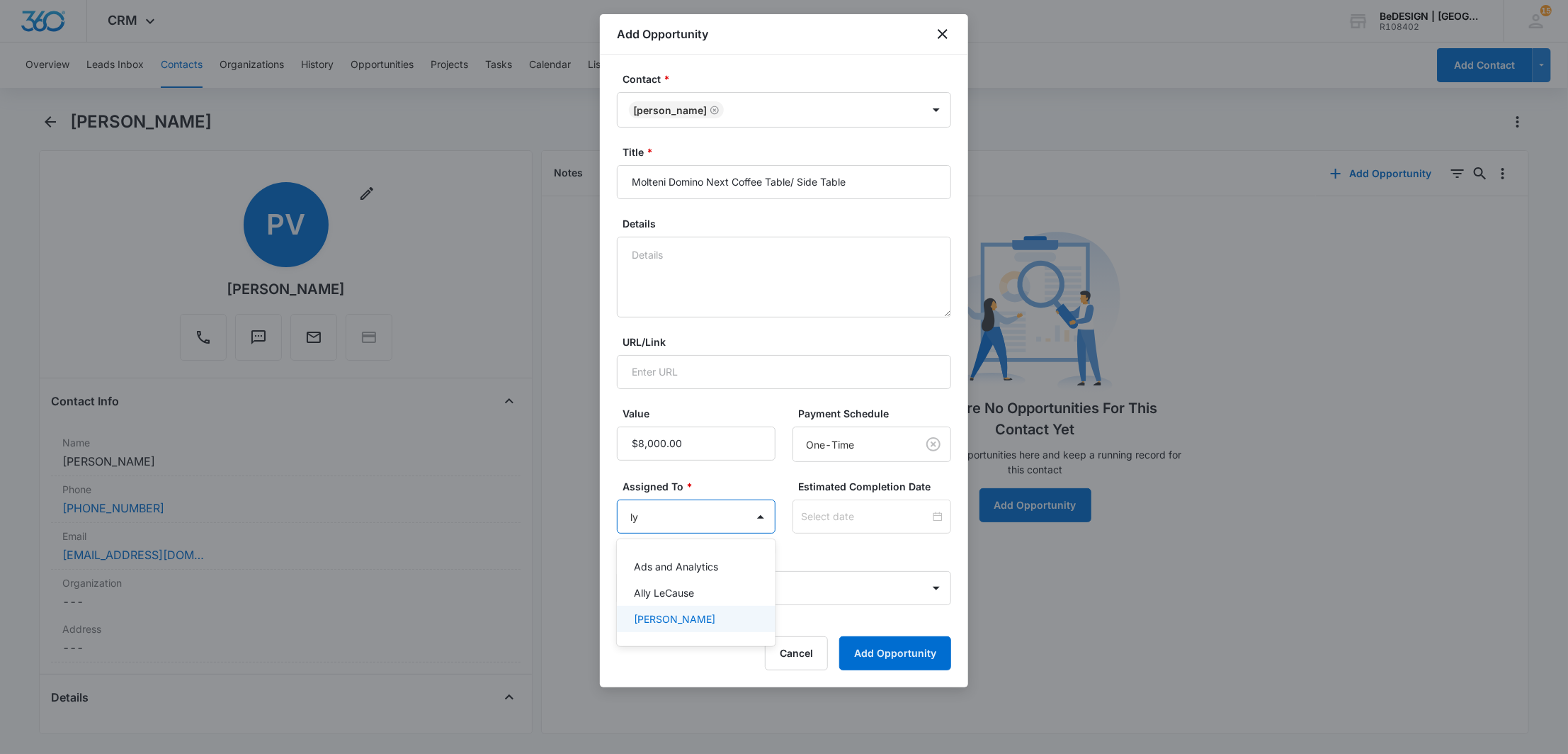
click at [690, 623] on p "[PERSON_NAME]" at bounding box center [674, 618] width 82 height 14
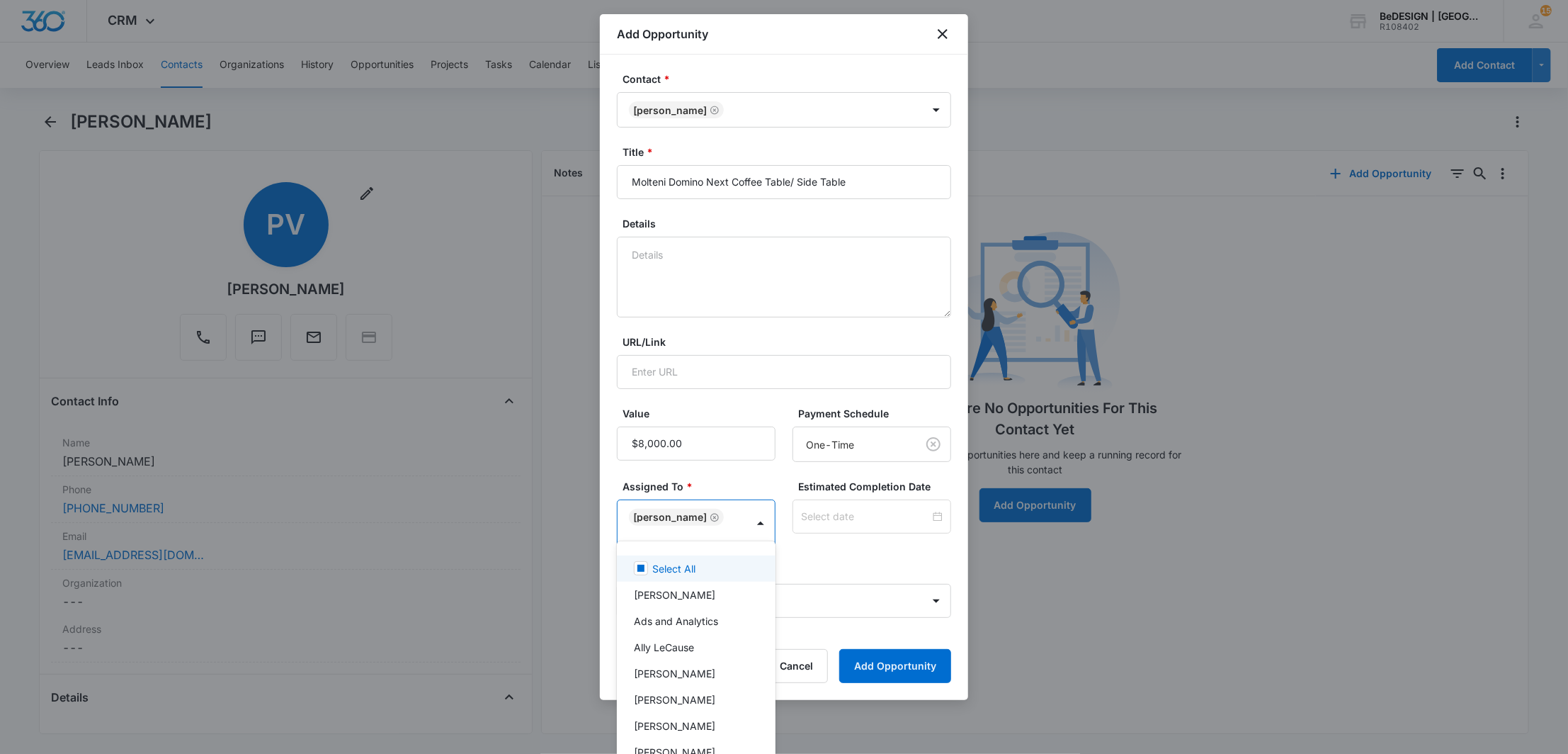
click at [778, 494] on div at bounding box center [784, 377] width 1568 height 754
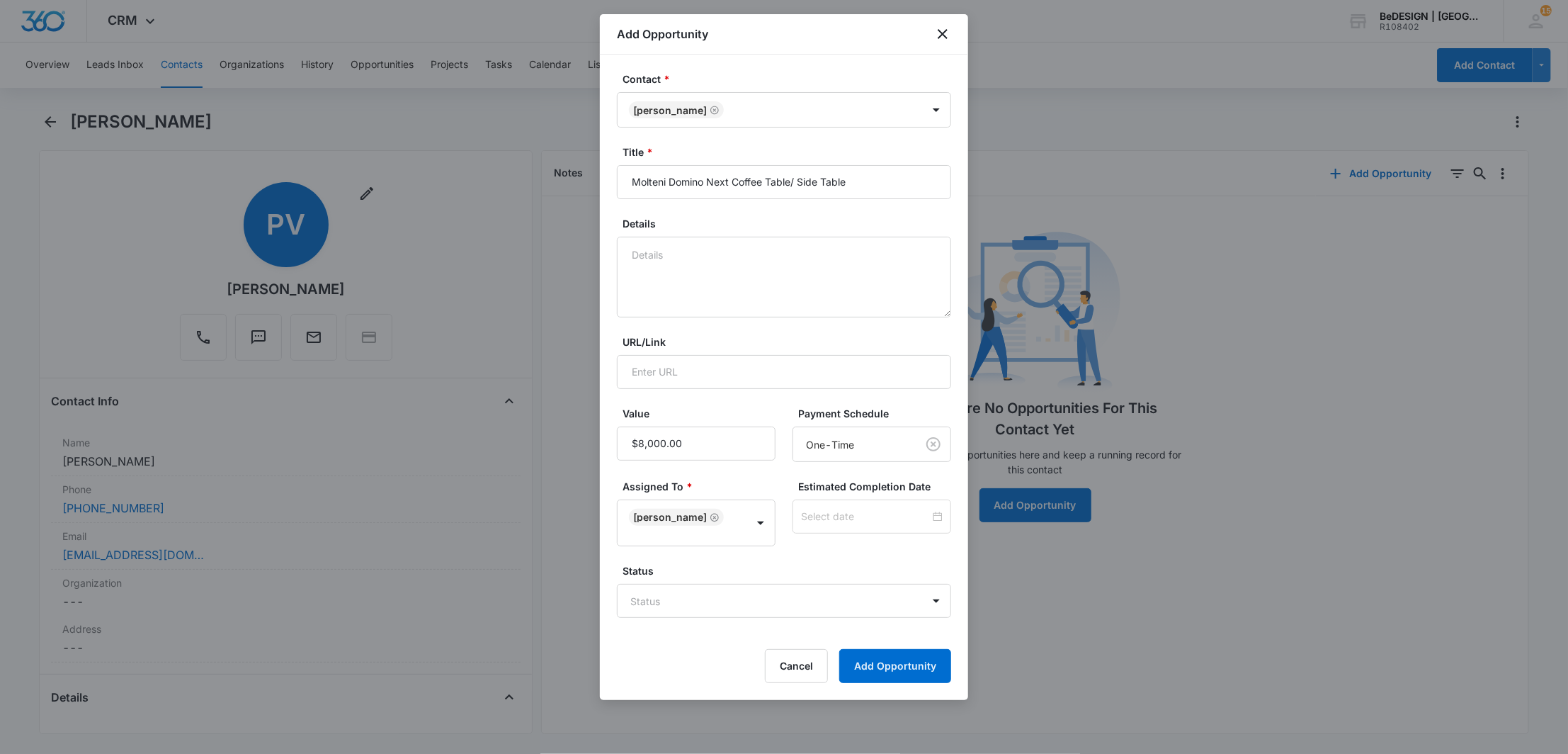
click at [799, 610] on form "Contact * [PERSON_NAME] Title * Molteni Domino Next Coffee Table/ Side Table De…" at bounding box center [784, 377] width 334 height 611
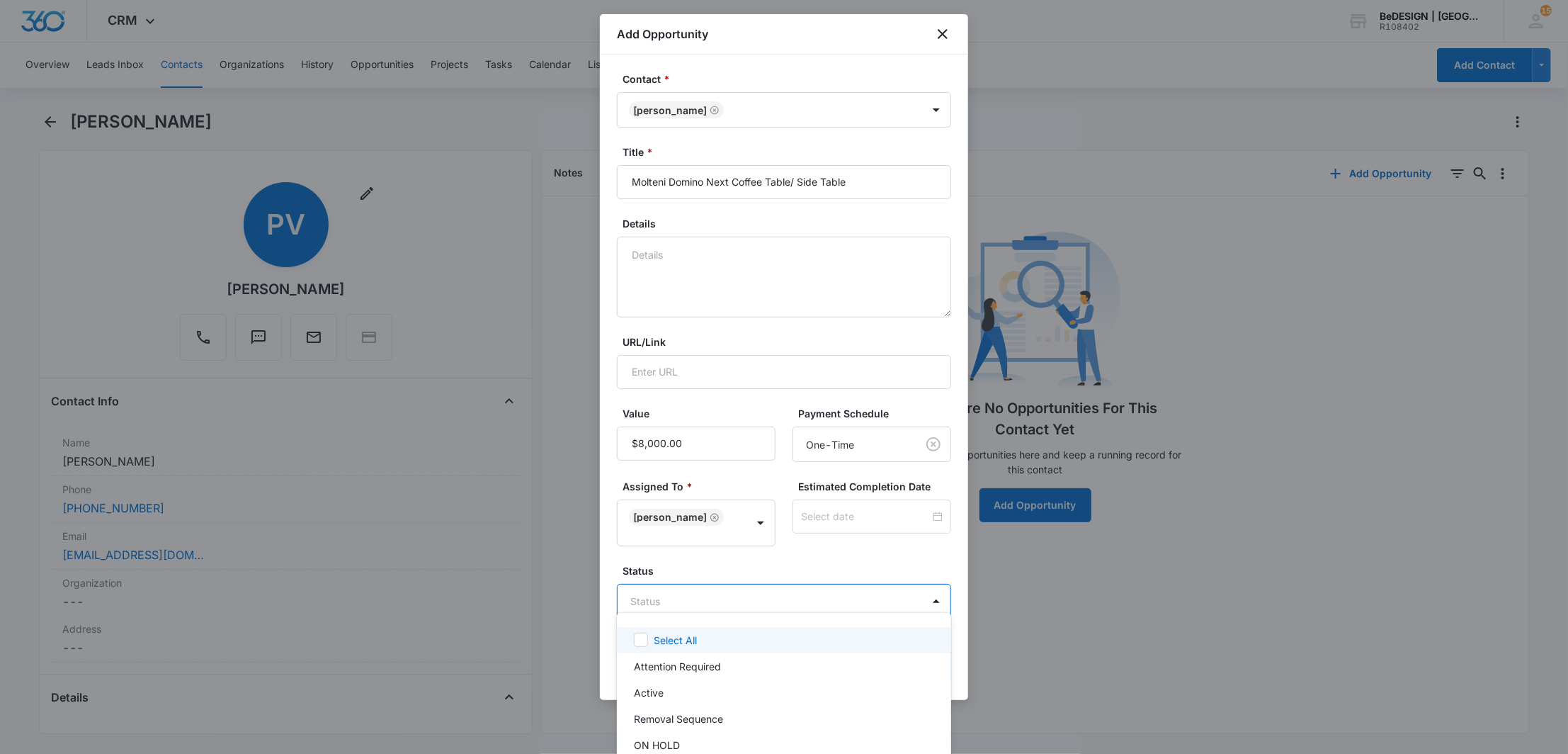
click at [800, 584] on body "CRM Apps Reputation Websites Forms CRM Email Social Payments Content Ads Intell…" at bounding box center [784, 377] width 1568 height 754
click at [685, 690] on div "Active" at bounding box center [782, 691] width 297 height 14
click at [816, 546] on div at bounding box center [784, 377] width 1568 height 754
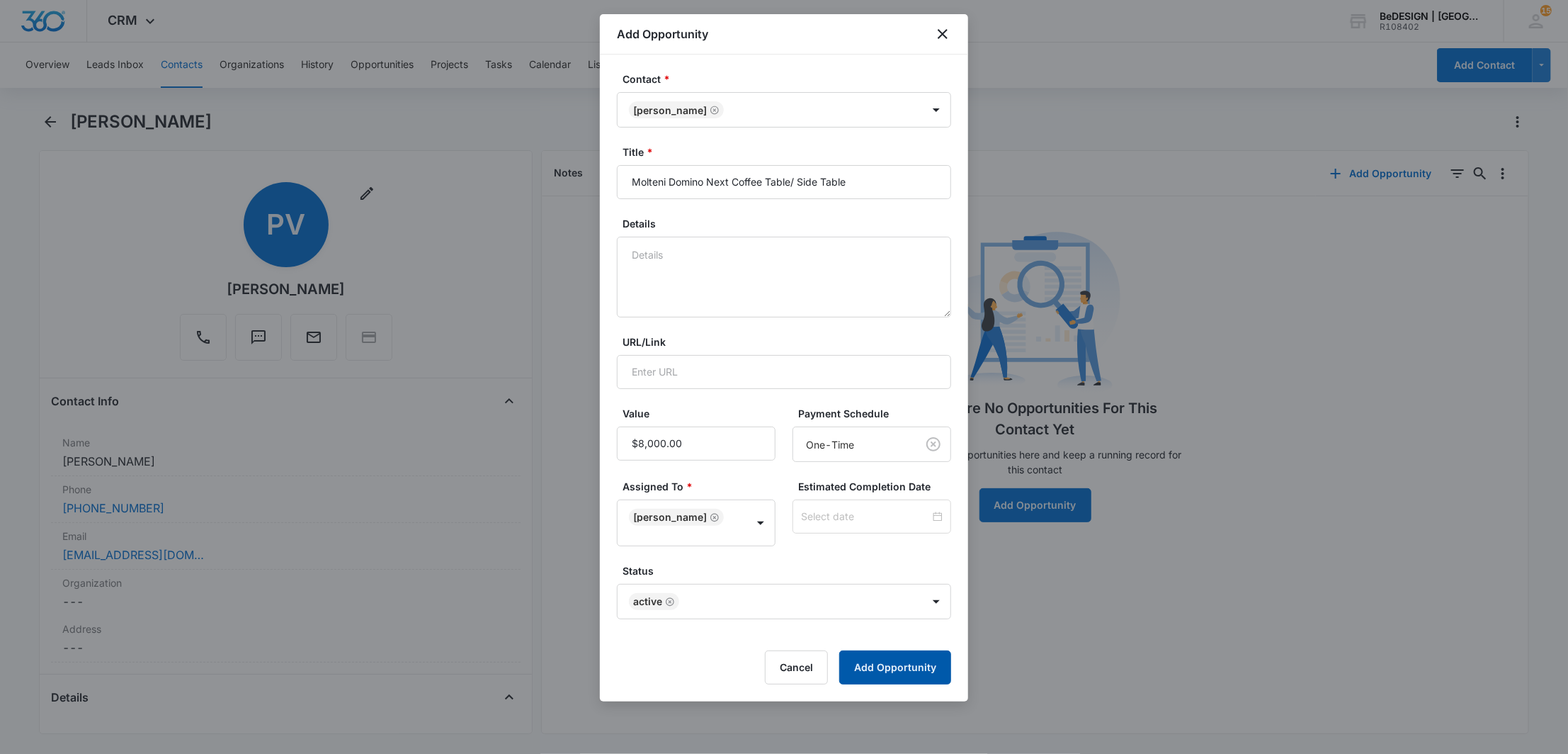
click at [899, 650] on button "Add Opportunity" at bounding box center [895, 666] width 112 height 34
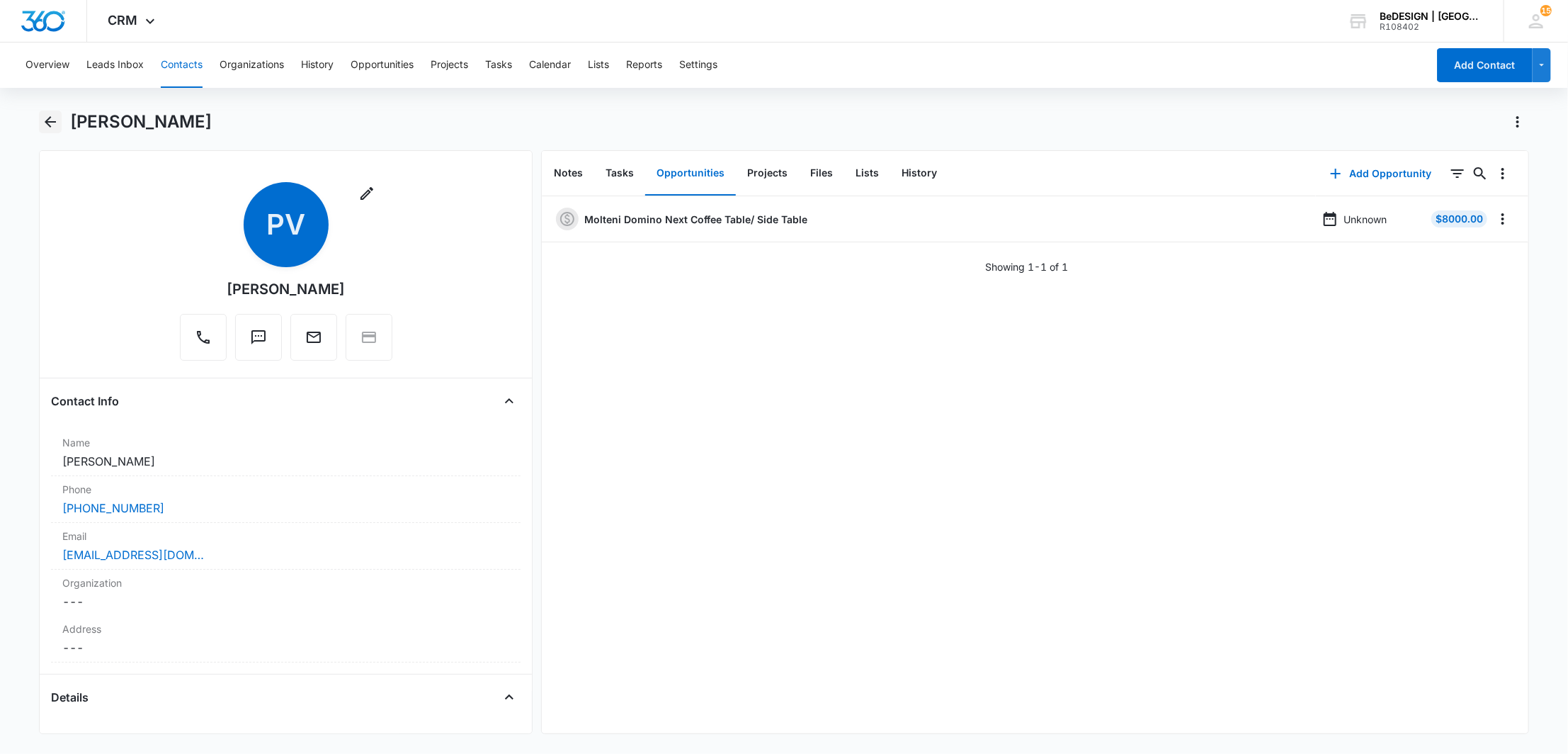
click at [45, 132] on button "Back" at bounding box center [50, 122] width 23 height 23
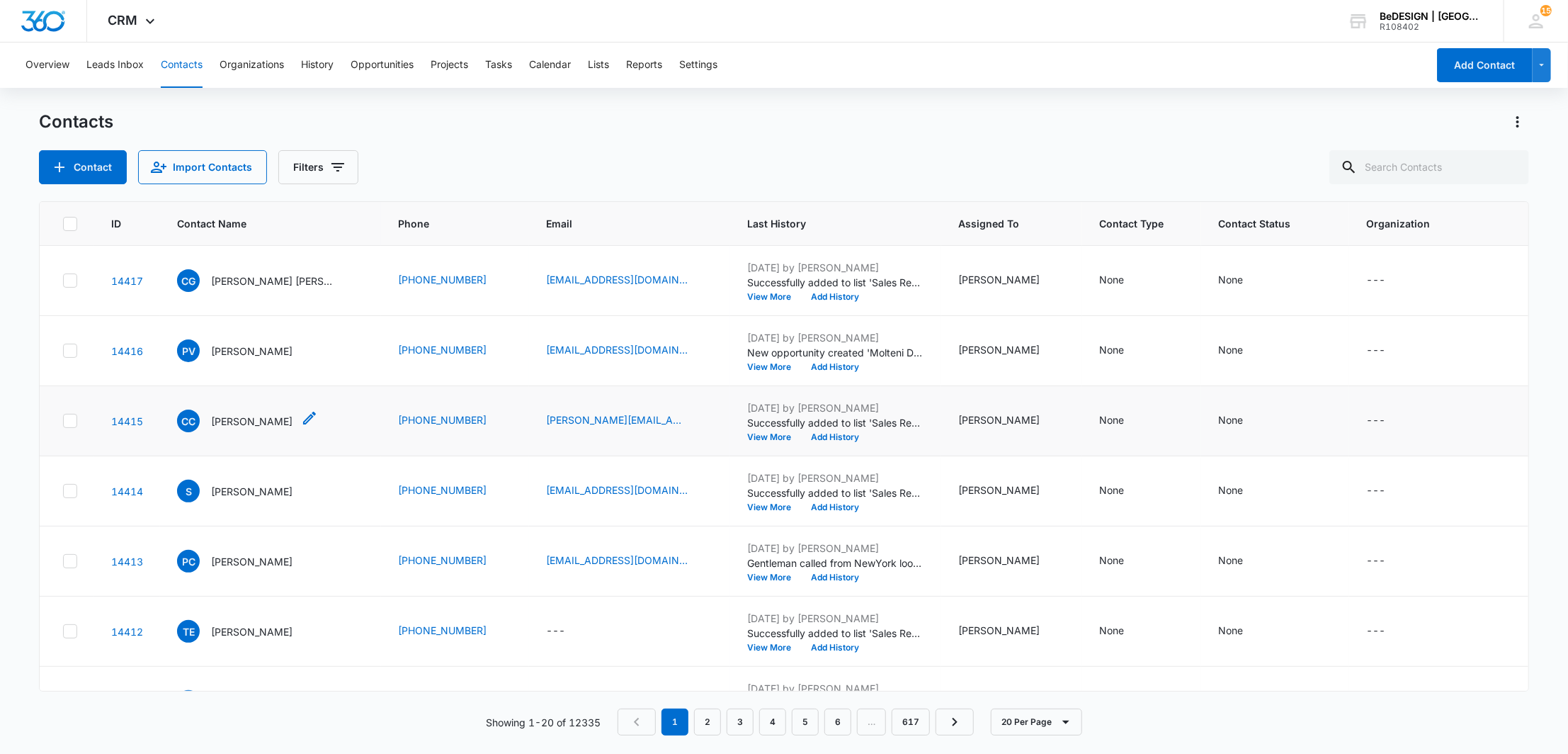
click at [272, 424] on p "[PERSON_NAME]" at bounding box center [251, 421] width 82 height 14
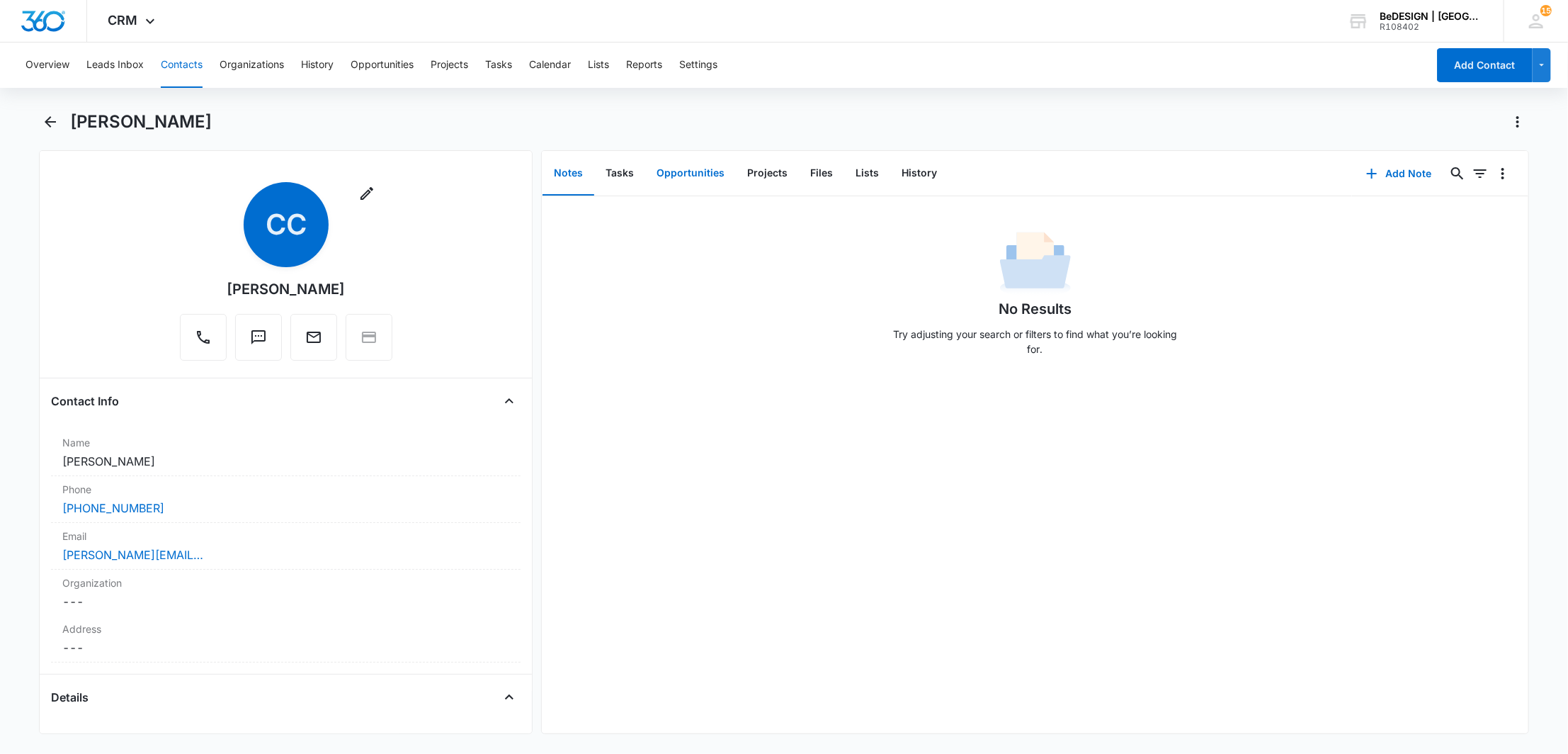
click at [716, 179] on button "Opportunities" at bounding box center [690, 173] width 90 height 44
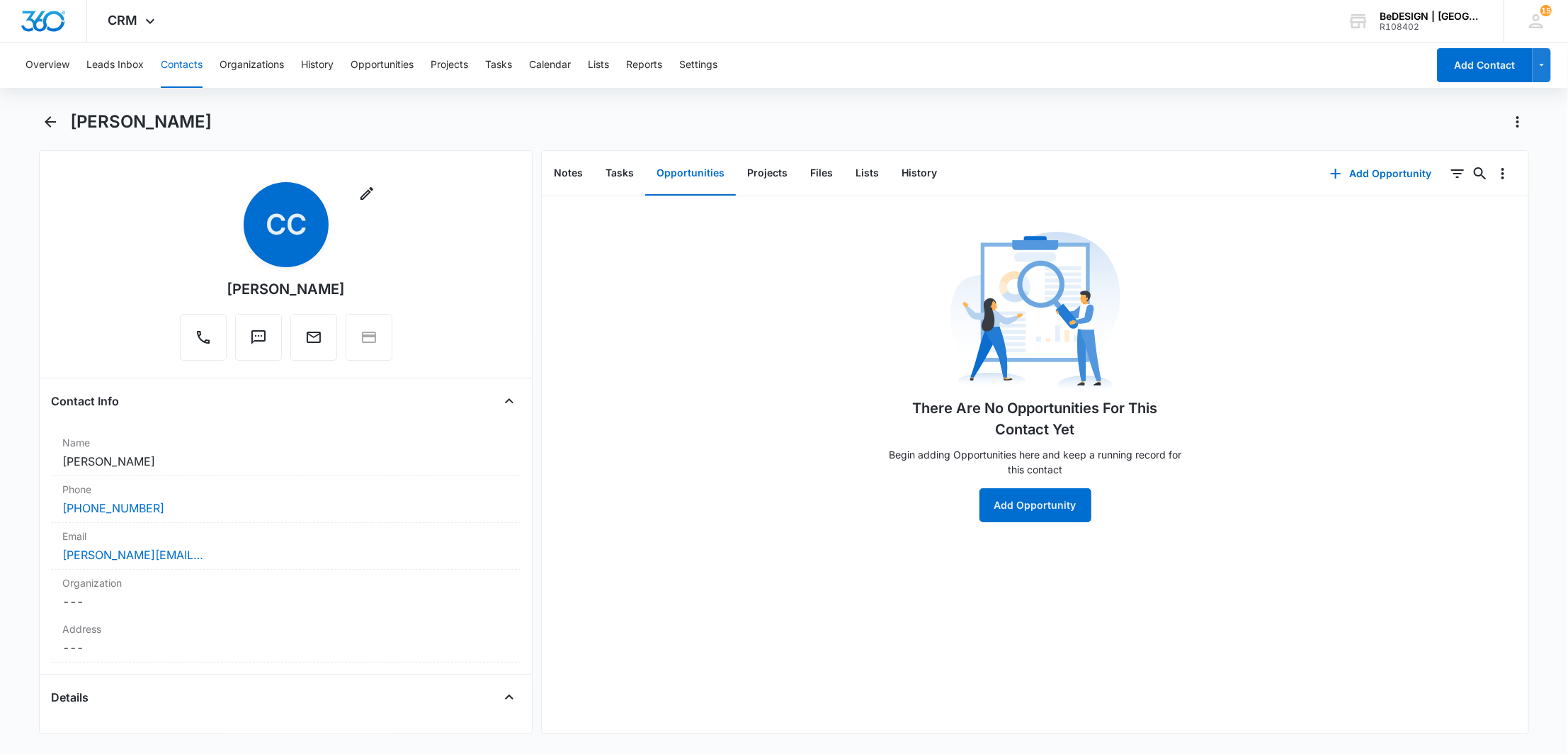
click at [964, 521] on div "There Are No Opportunities For This Contact Yet Begin adding Opportunities here…" at bounding box center [1035, 375] width 297 height 295
click at [1053, 484] on div "There Are No Opportunities For This Contact Yet Begin adding Opportunities here…" at bounding box center [1035, 375] width 297 height 295
click at [1053, 507] on button "Add Opportunity" at bounding box center [1035, 505] width 112 height 34
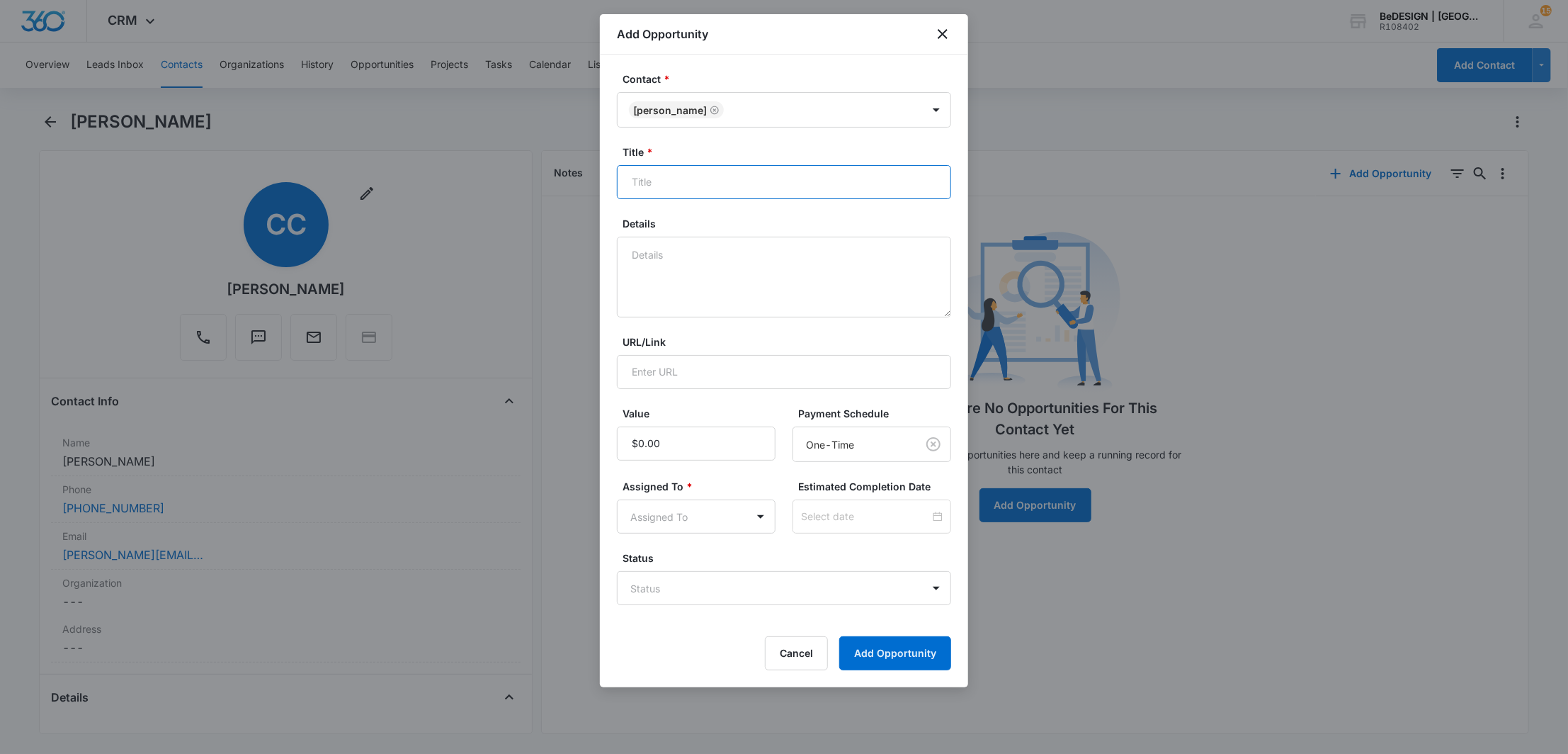
click at [682, 188] on input "Title *" at bounding box center [784, 181] width 334 height 34
click at [682, 188] on input "B" at bounding box center [784, 181] width 334 height 34
type input "BD [GEOGRAPHIC_DATA] [GEOGRAPHIC_DATA] Stool"
click at [698, 449] on input "Value" at bounding box center [696, 443] width 159 height 34
type input "$1,100.00"
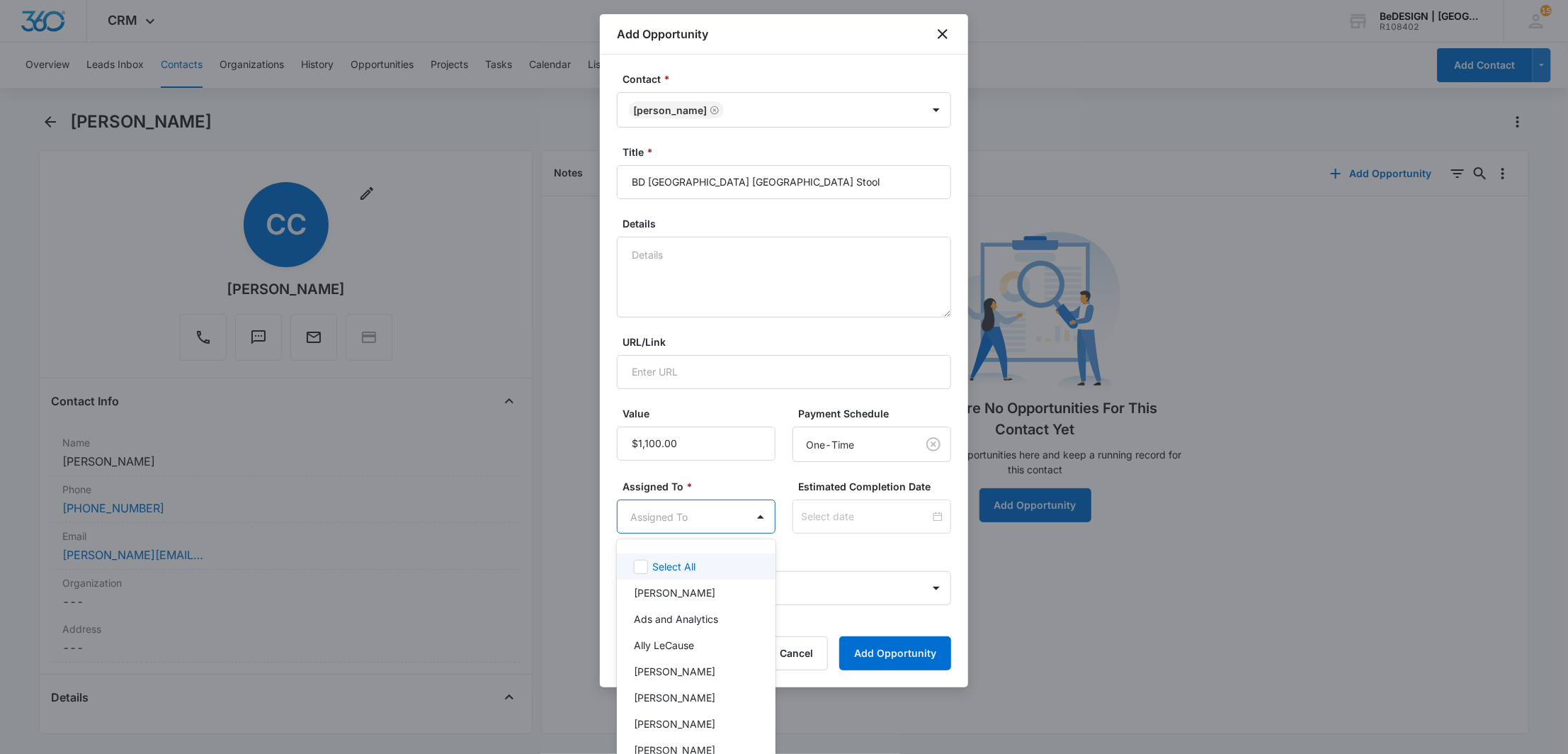
click at [733, 516] on body "CRM Apps Reputation Websites Forms CRM Email Social Payments Content Ads Intell…" at bounding box center [784, 377] width 1568 height 754
click at [687, 634] on p "[PERSON_NAME]" at bounding box center [674, 639] width 82 height 14
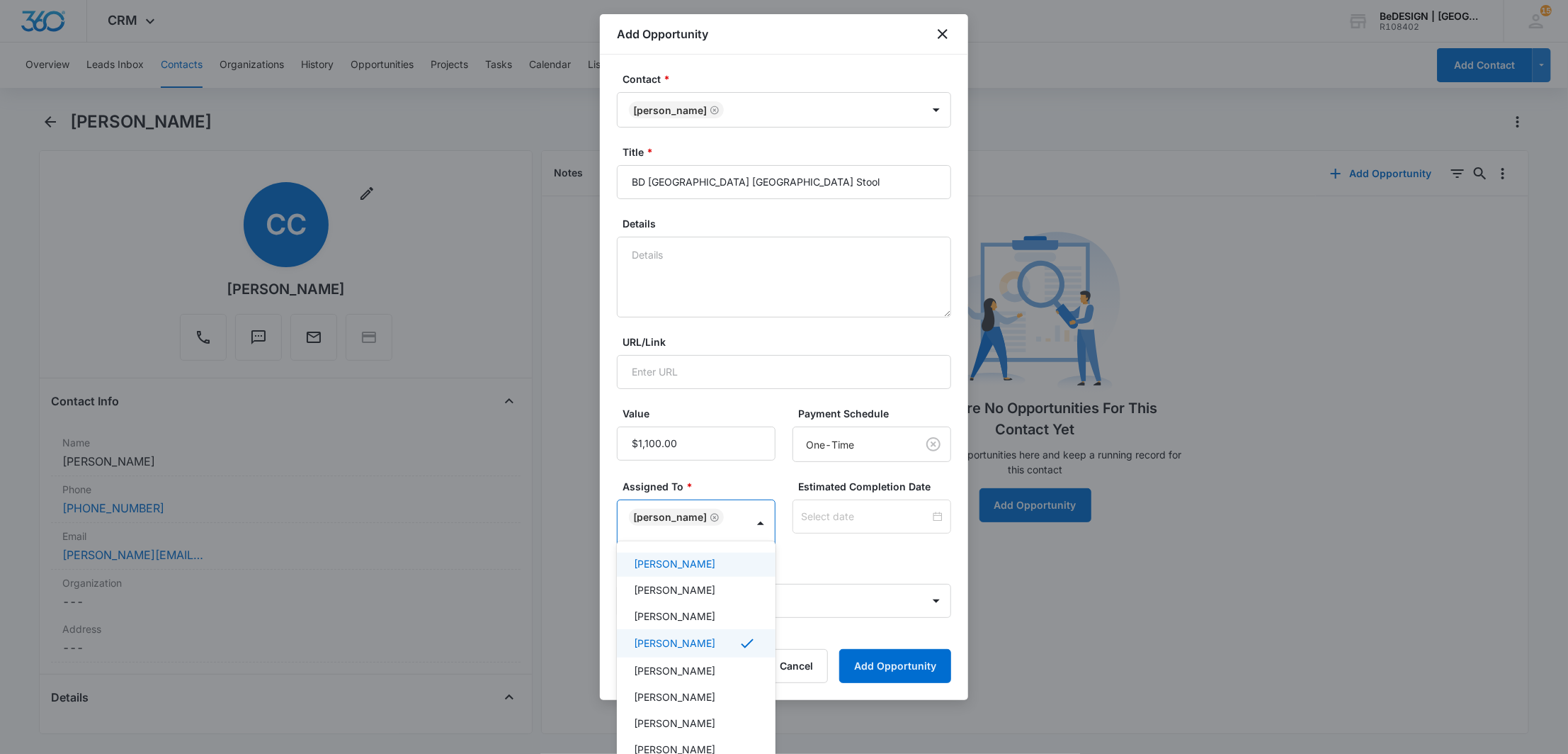
click at [777, 511] on div at bounding box center [784, 377] width 1568 height 754
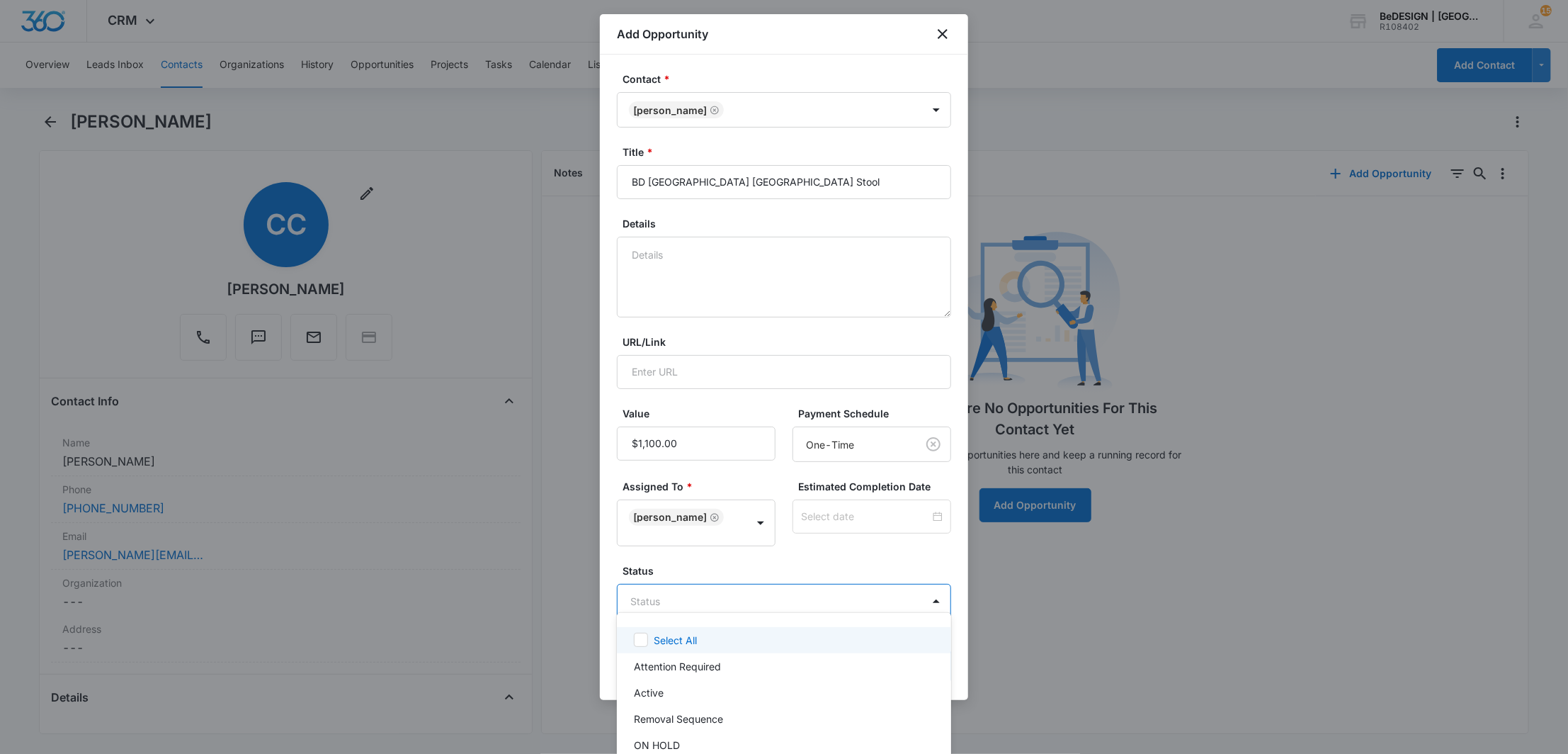
click at [821, 583] on body "CRM Apps Reputation Websites Forms CRM Email Social Payments Content Ads Intell…" at bounding box center [784, 377] width 1568 height 754
click at [755, 696] on div "Active" at bounding box center [782, 691] width 297 height 14
click at [756, 554] on div at bounding box center [784, 377] width 1568 height 754
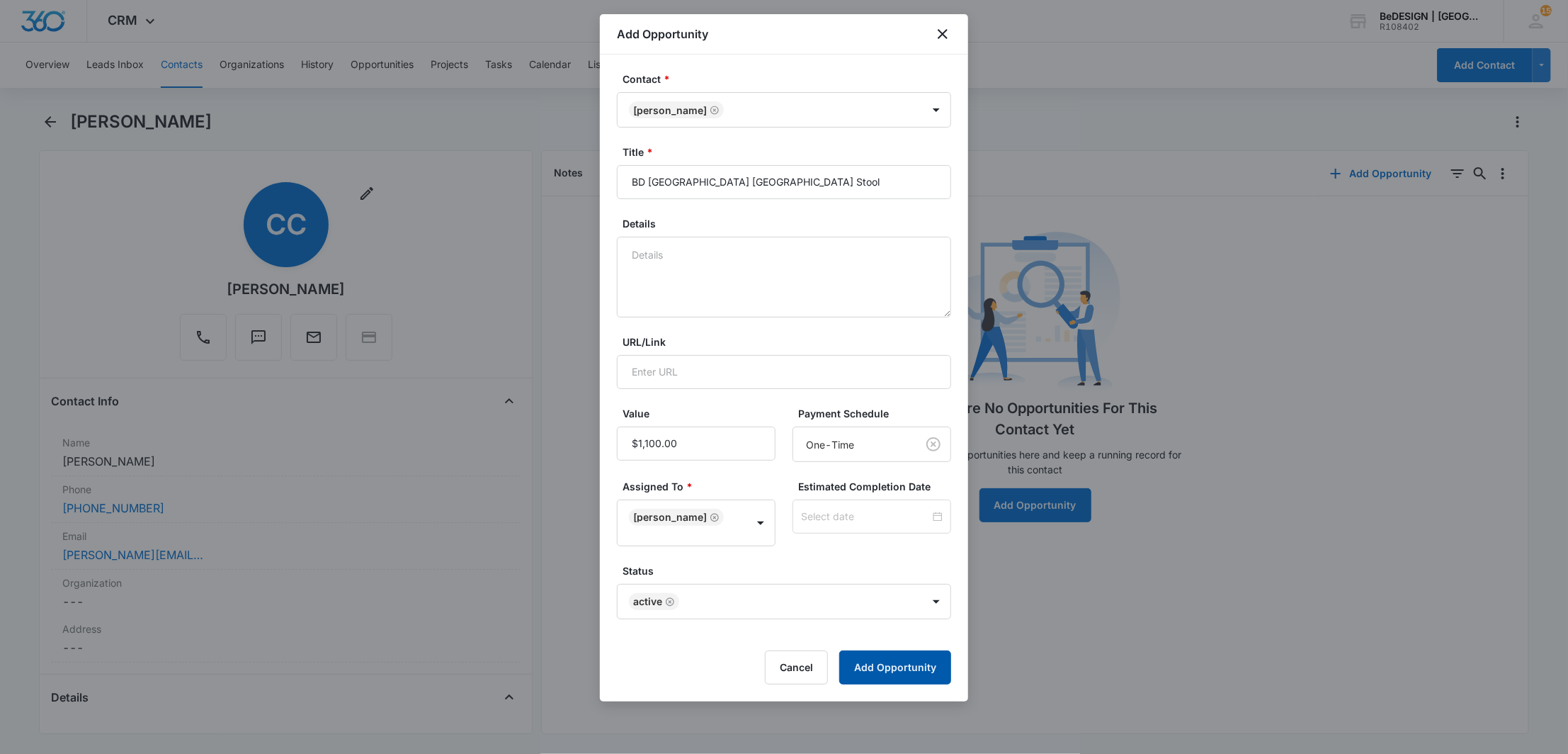
click at [903, 654] on button "Add Opportunity" at bounding box center [895, 666] width 112 height 34
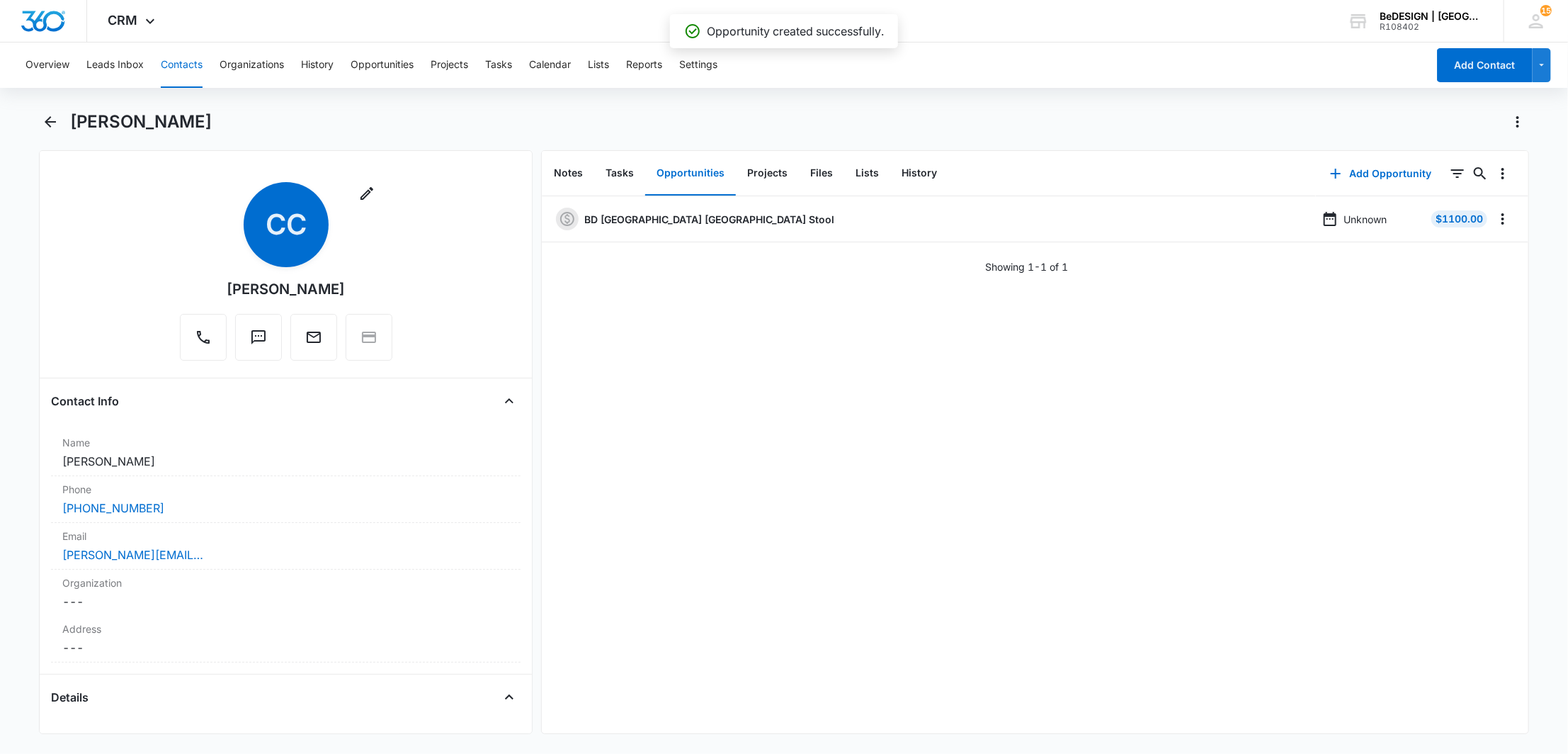
click at [174, 63] on button "Contacts" at bounding box center [181, 65] width 41 height 45
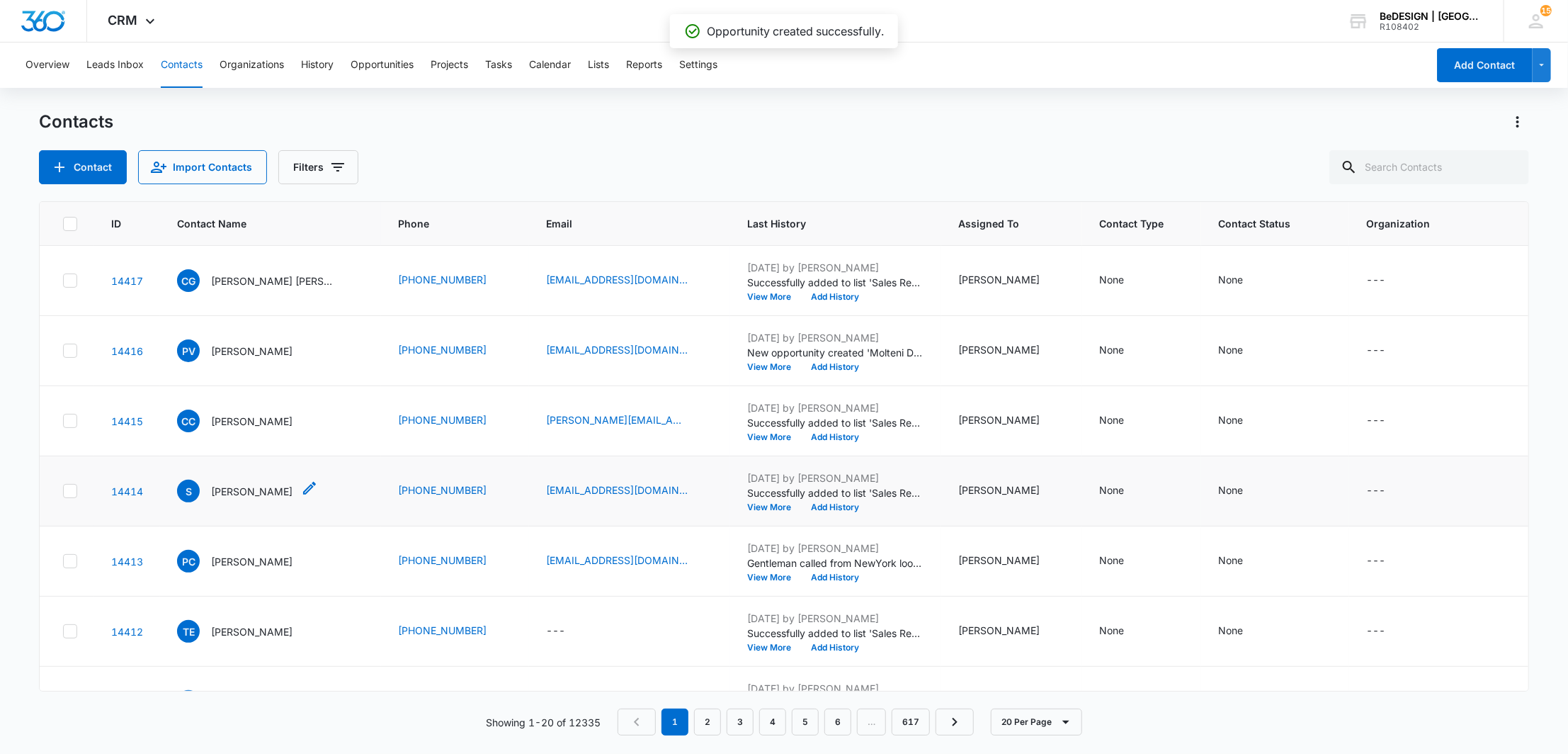
click at [262, 495] on div "S [PERSON_NAME]" at bounding box center [247, 491] width 141 height 23
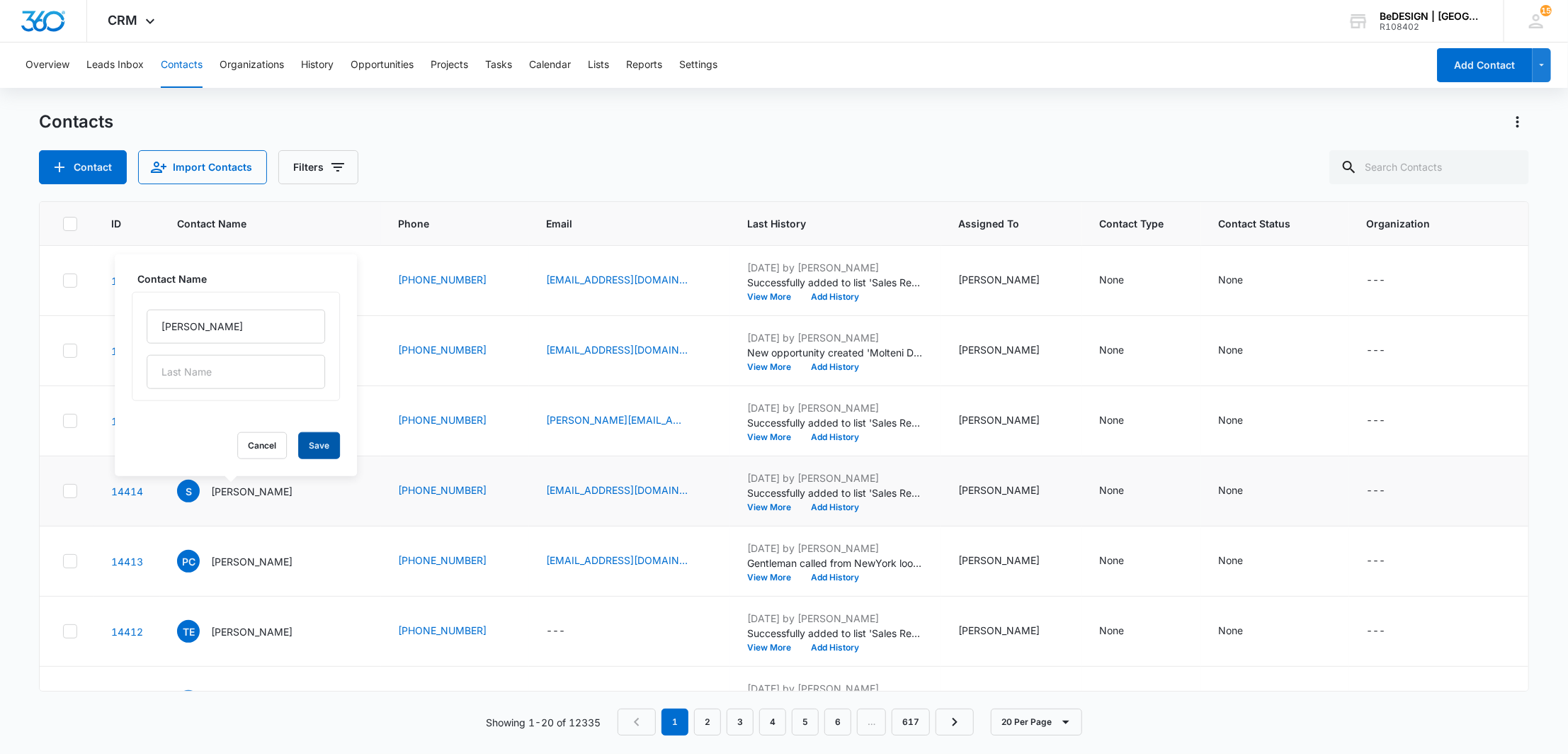
click at [309, 455] on button "Save" at bounding box center [319, 446] width 41 height 27
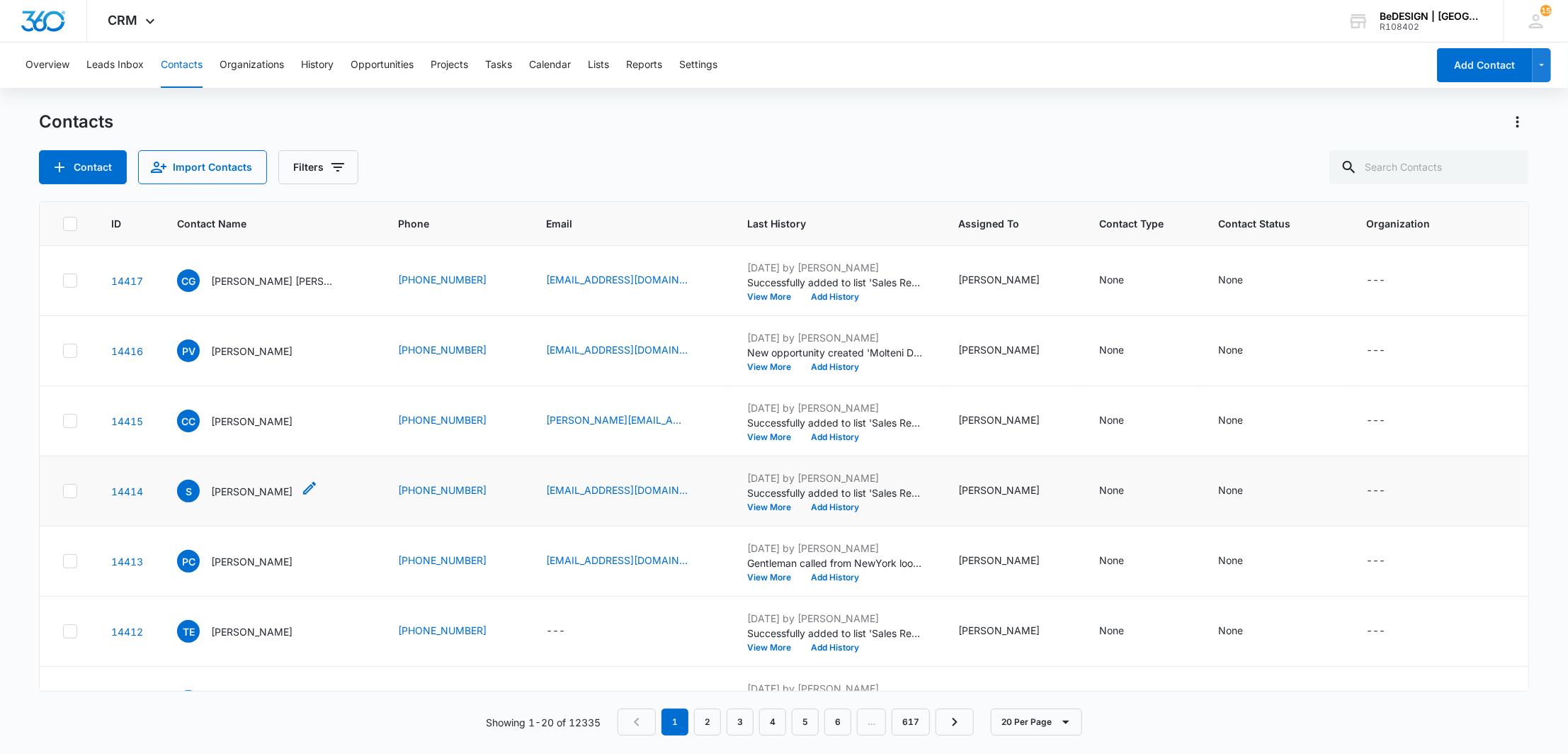
click at [246, 491] on p "[PERSON_NAME]" at bounding box center [251, 490] width 82 height 14
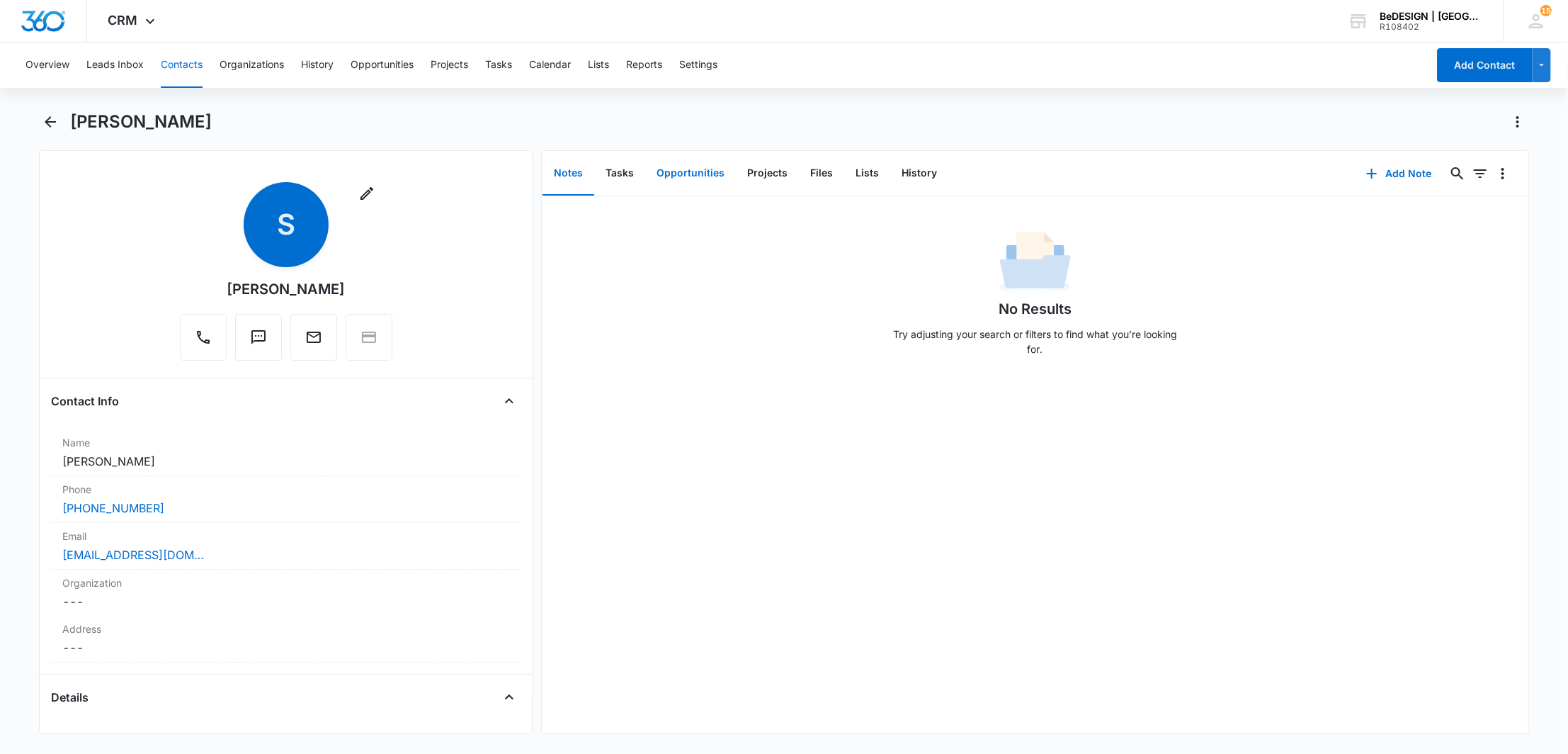
click at [684, 181] on button "Opportunities" at bounding box center [690, 173] width 90 height 44
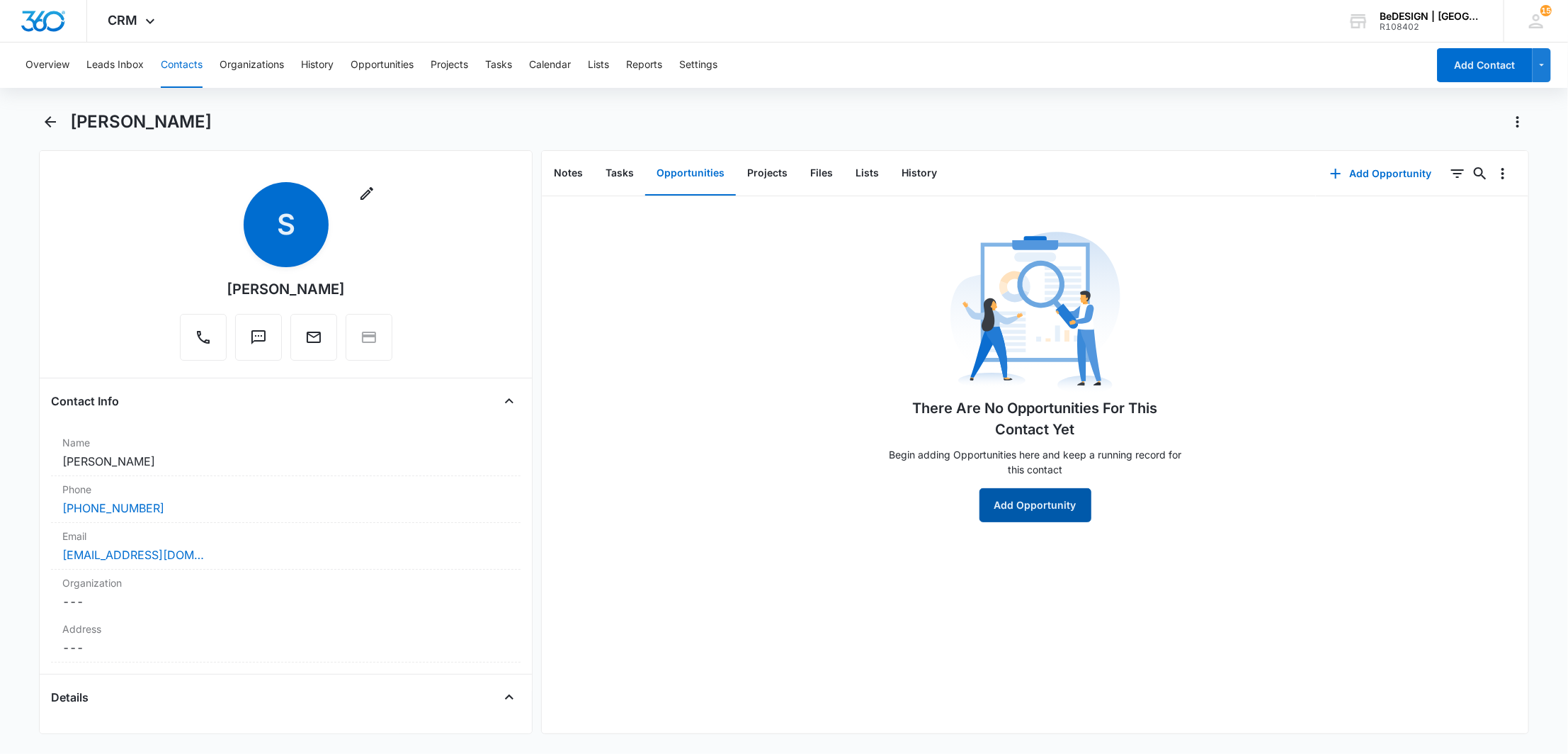
click at [1027, 507] on button "Add Opportunity" at bounding box center [1035, 505] width 112 height 34
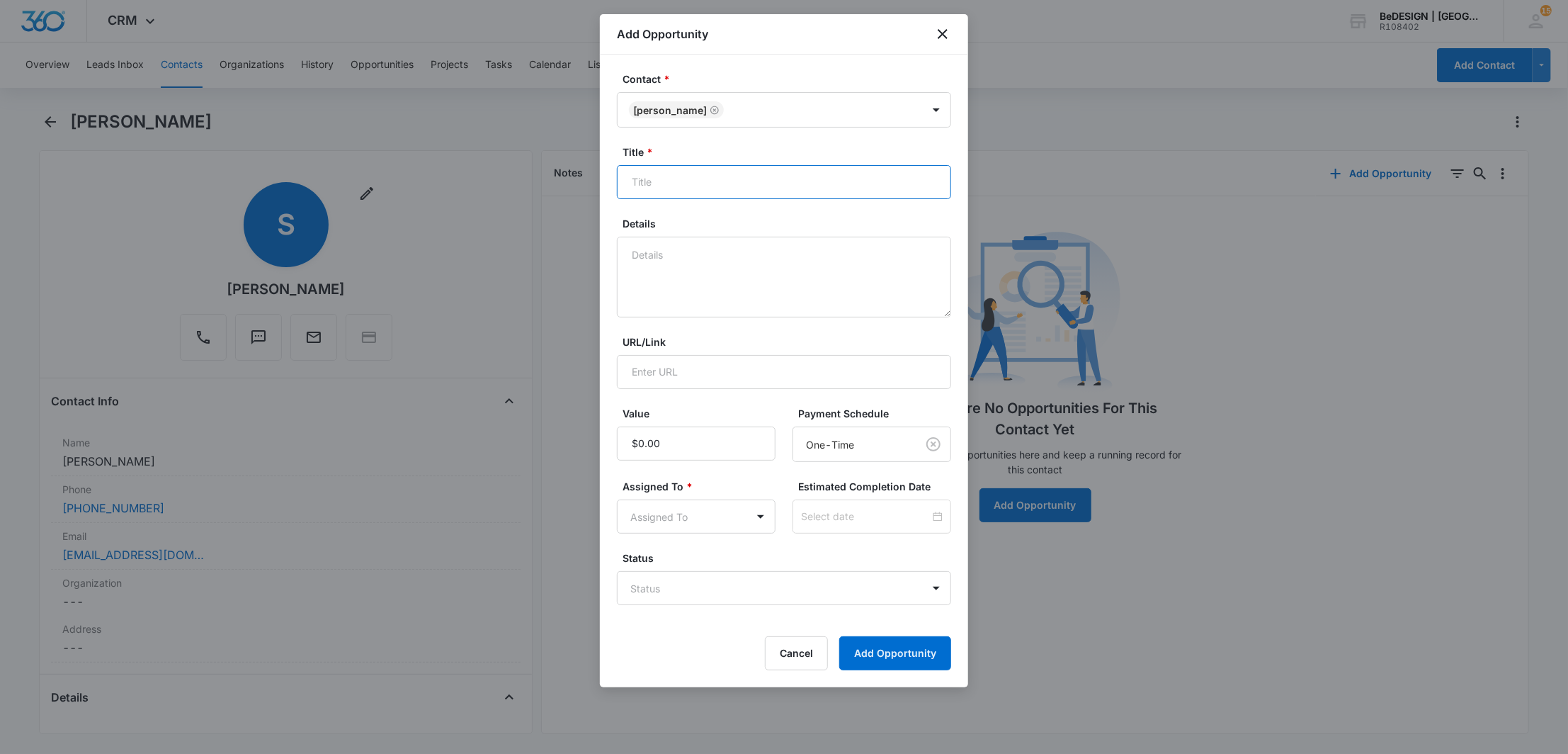
click at [710, 175] on input "Title *" at bounding box center [784, 181] width 334 height 34
type input "Pianca Spazio Dresser"
click at [666, 439] on input "Value" at bounding box center [696, 443] width 159 height 34
type input "$2,800.00"
drag, startPoint x: 698, startPoint y: 535, endPoint x: 690, endPoint y: 507, distance: 29.1
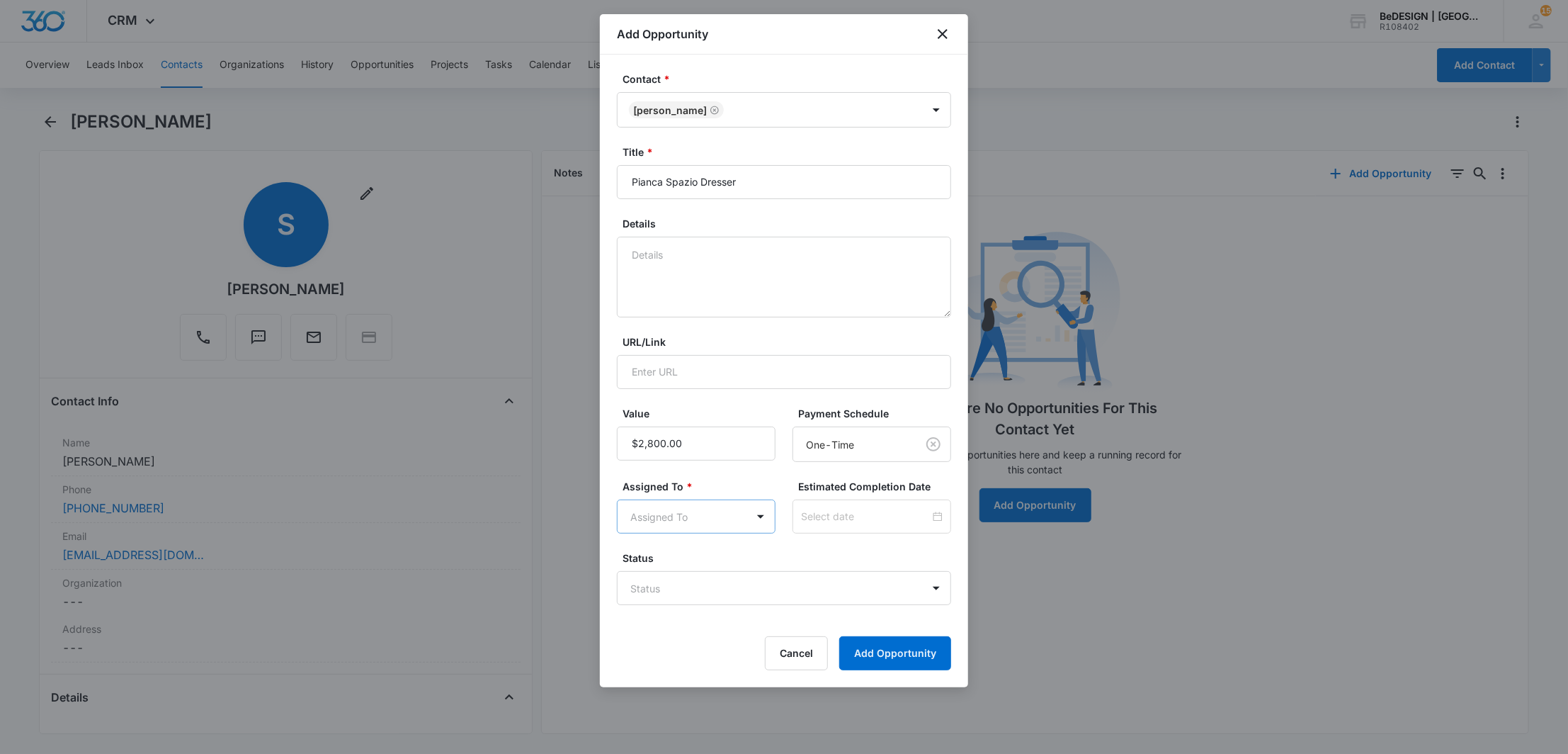
click at [690, 507] on form "Contact * [PERSON_NAME] Title * Pianca Spazio Dresser Details URL/Link Value Pa…" at bounding box center [784, 371] width 334 height 599
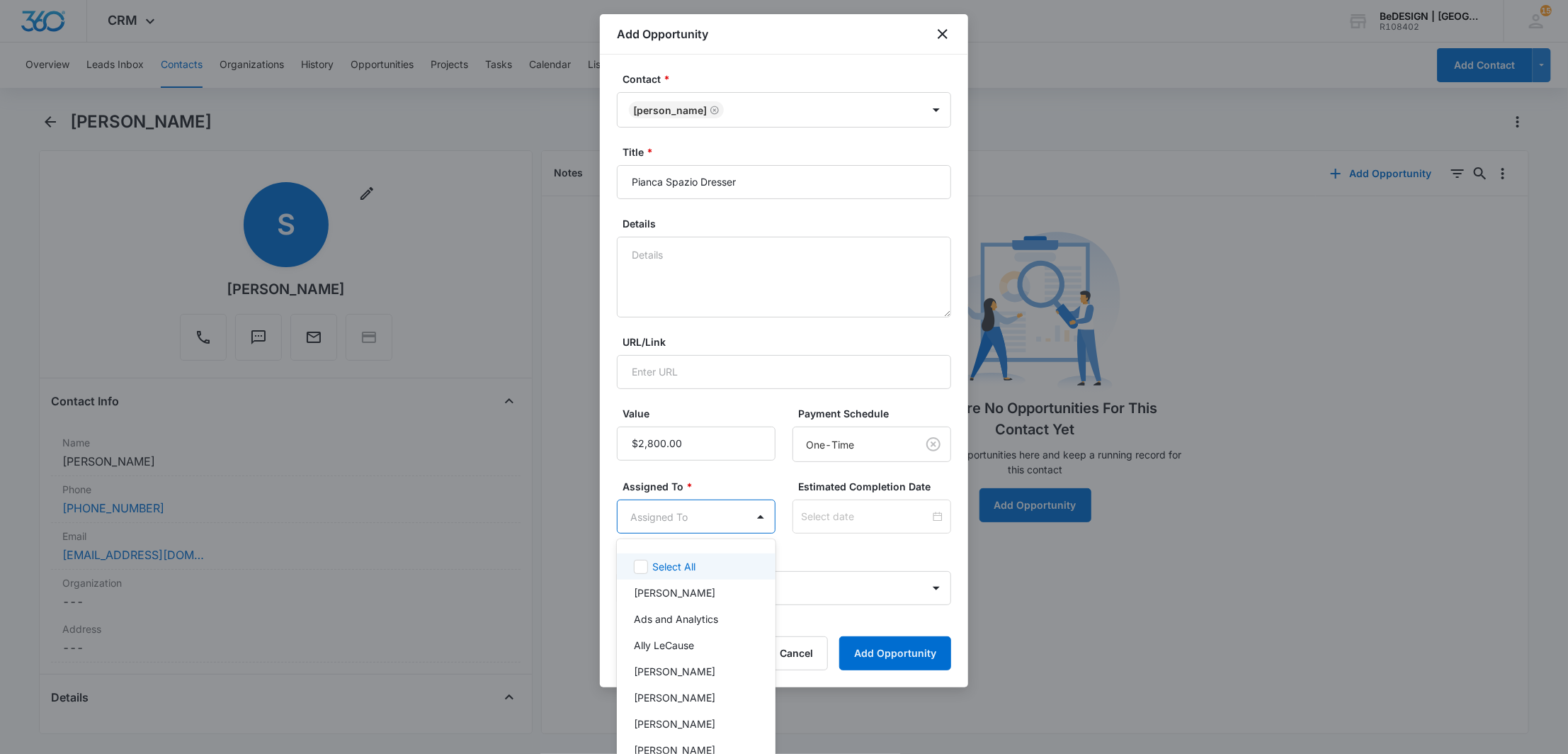
click at [690, 507] on body "CRM Apps Reputation Websites Forms CRM Email Social Payments Content Ads Intell…" at bounding box center [784, 377] width 1568 height 754
type input "ly"
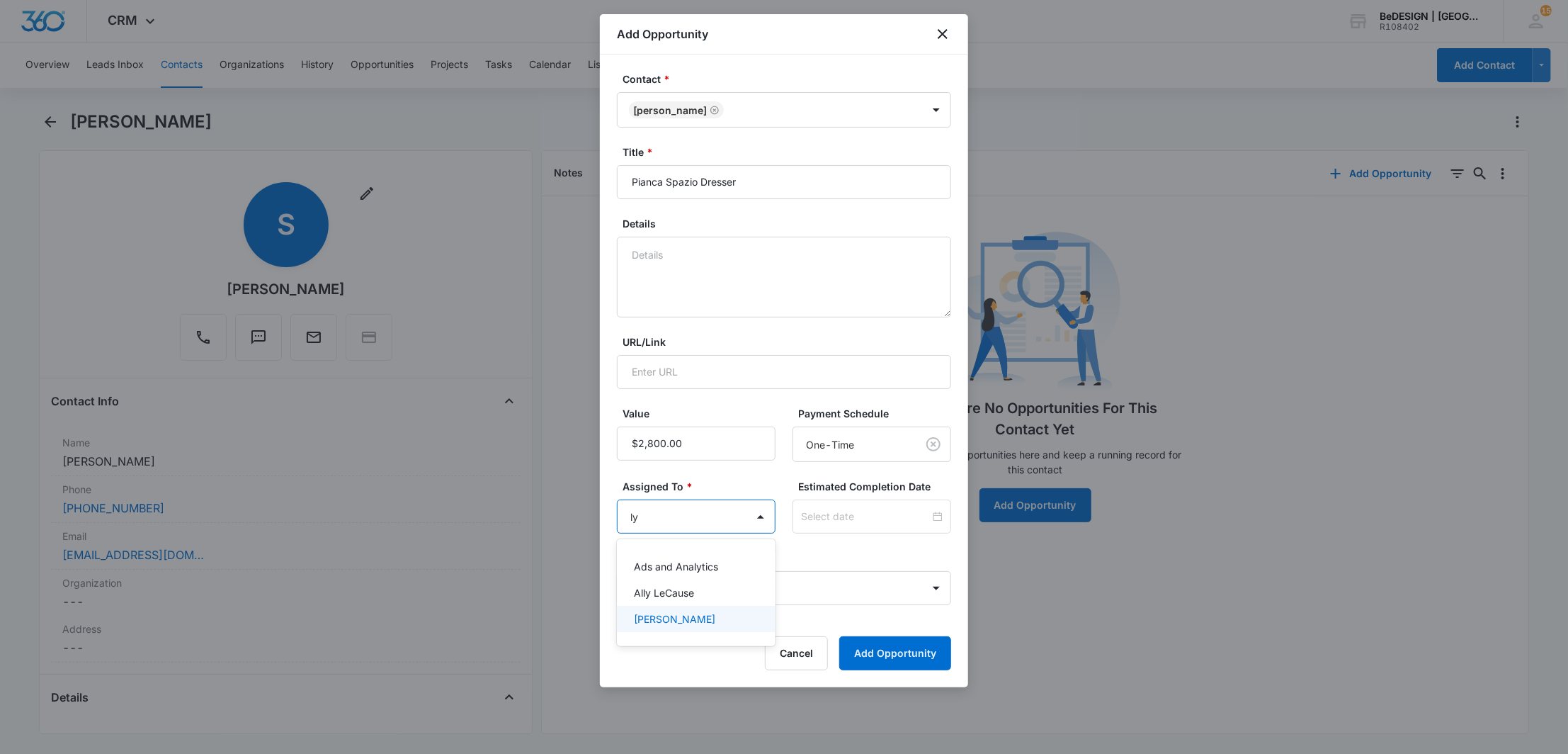
click at [688, 632] on div "[PERSON_NAME]" at bounding box center [696, 618] width 159 height 26
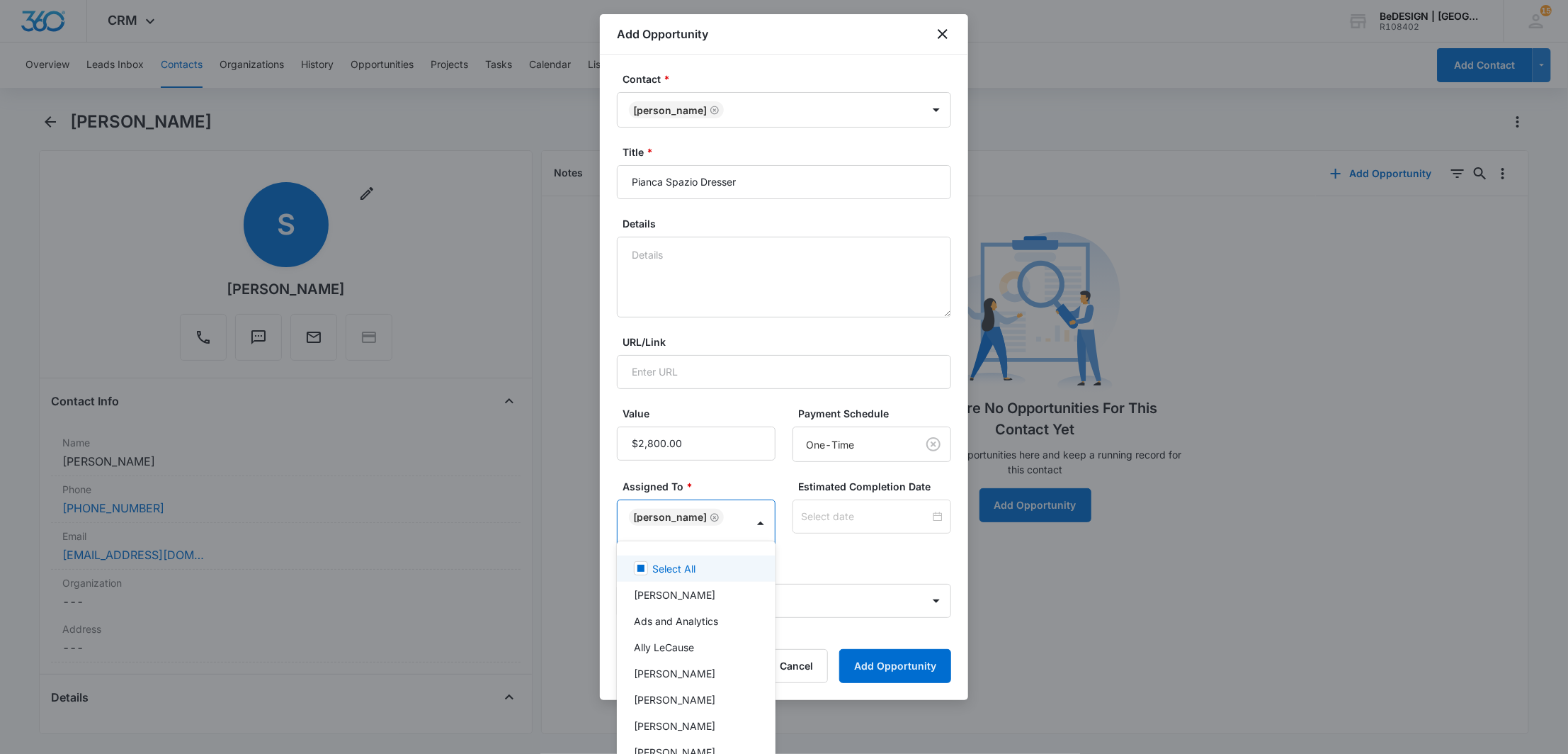
click at [790, 494] on div at bounding box center [784, 377] width 1568 height 754
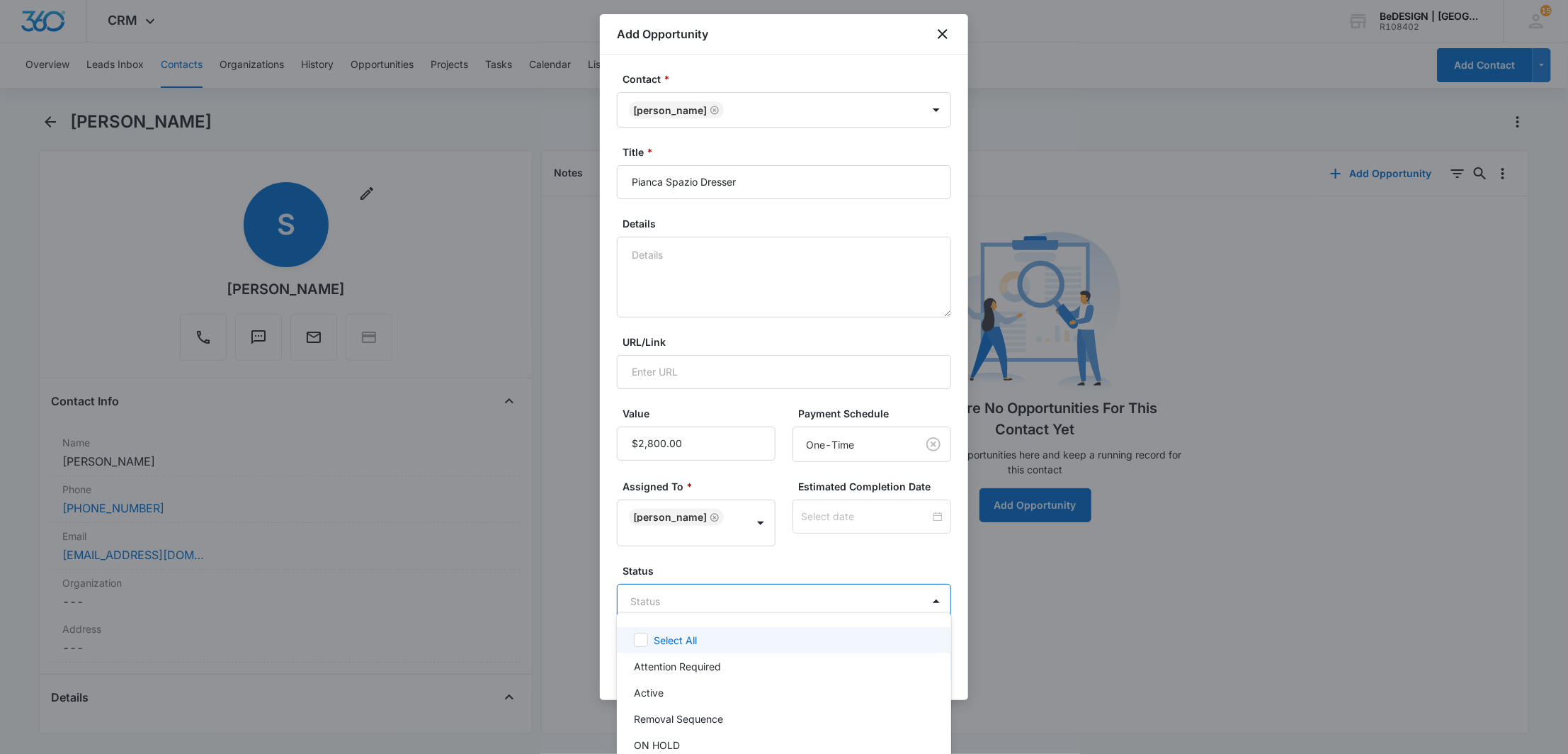
click at [767, 588] on body "CRM Apps Reputation Websites Forms CRM Email Social Payments Content Ads Intell…" at bounding box center [784, 377] width 1568 height 754
click at [694, 703] on div "Active" at bounding box center [784, 692] width 334 height 26
click at [786, 558] on div at bounding box center [784, 377] width 1568 height 754
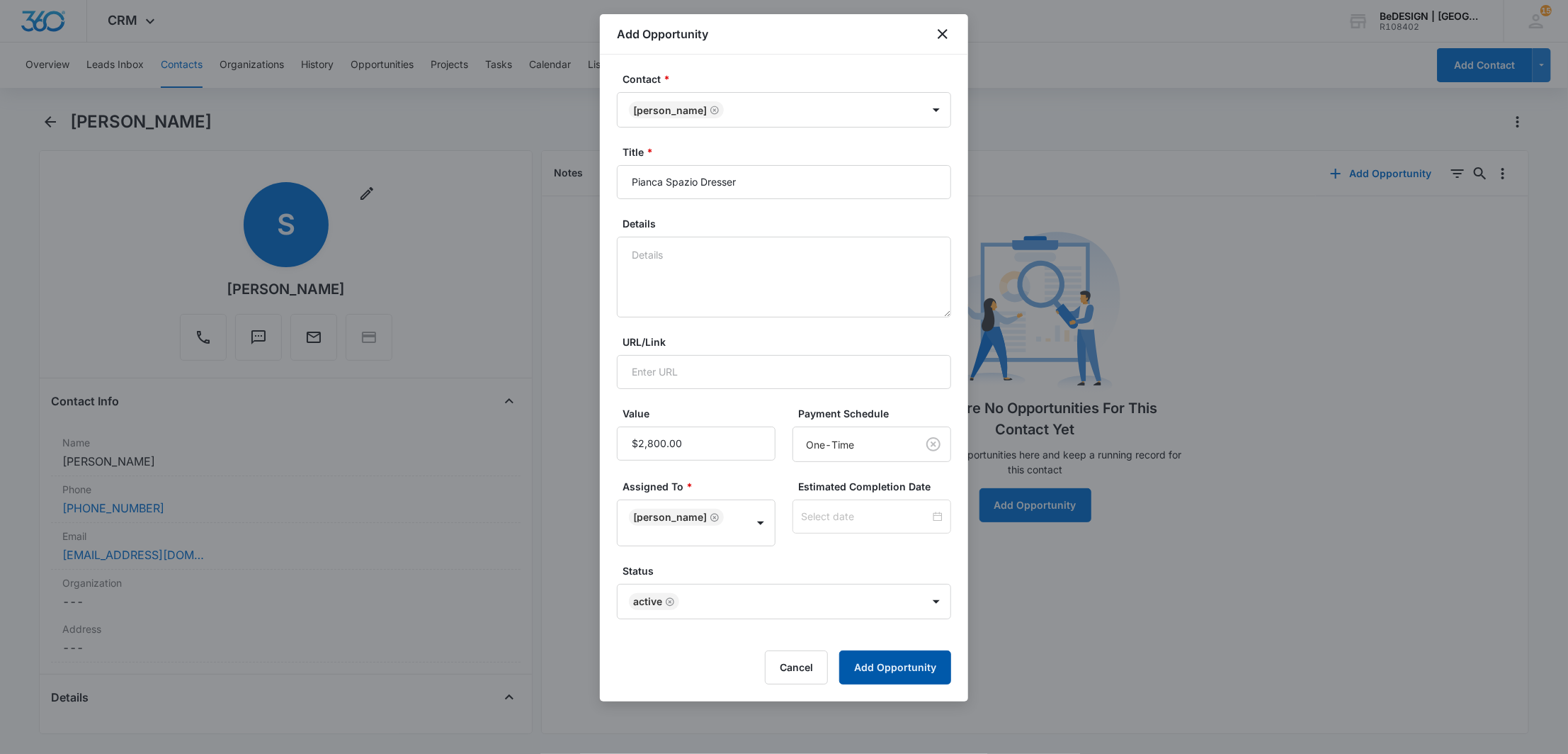
click at [887, 659] on button "Add Opportunity" at bounding box center [895, 666] width 112 height 34
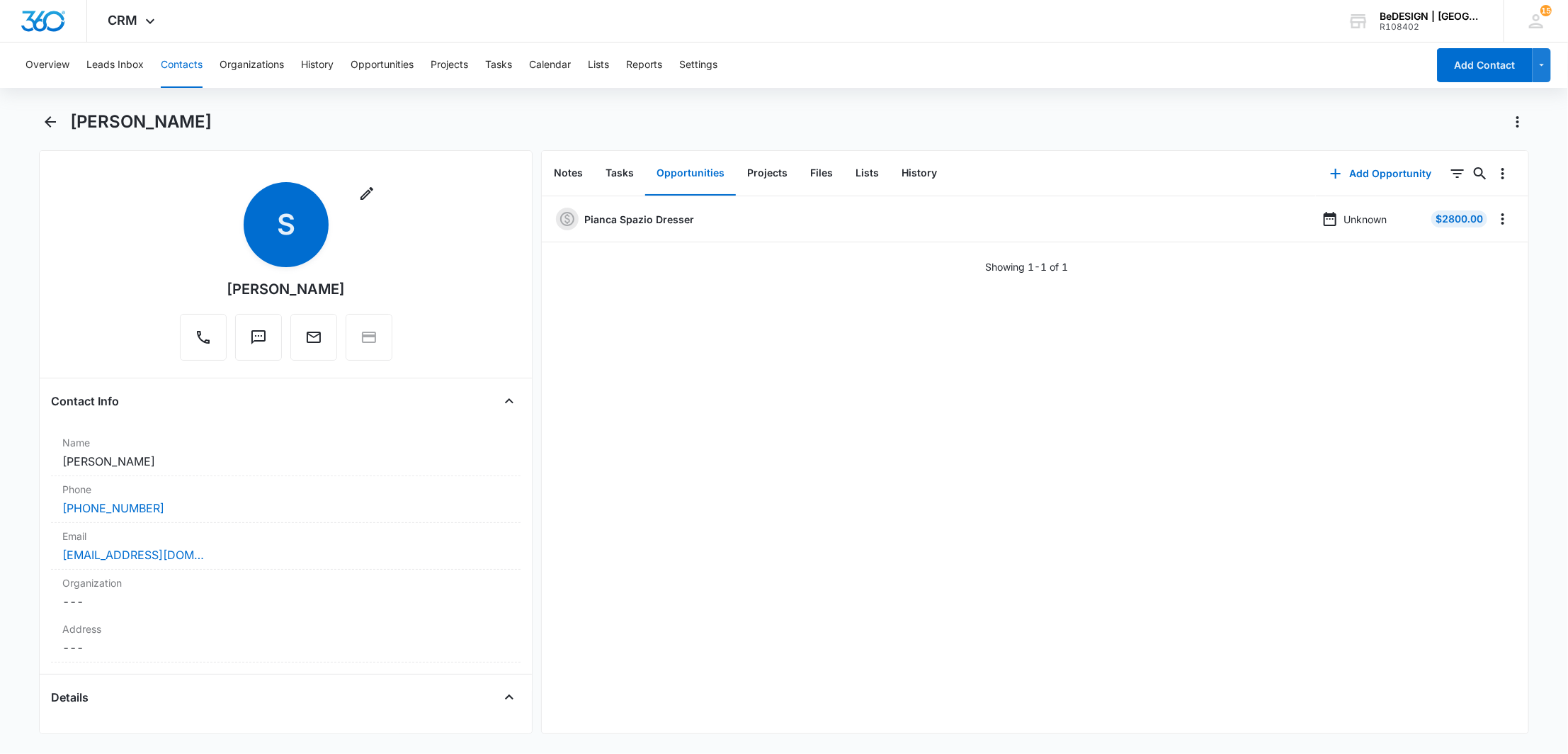
click at [186, 76] on button "Contacts" at bounding box center [181, 65] width 41 height 45
